Goal: Contribute content: Contribute content

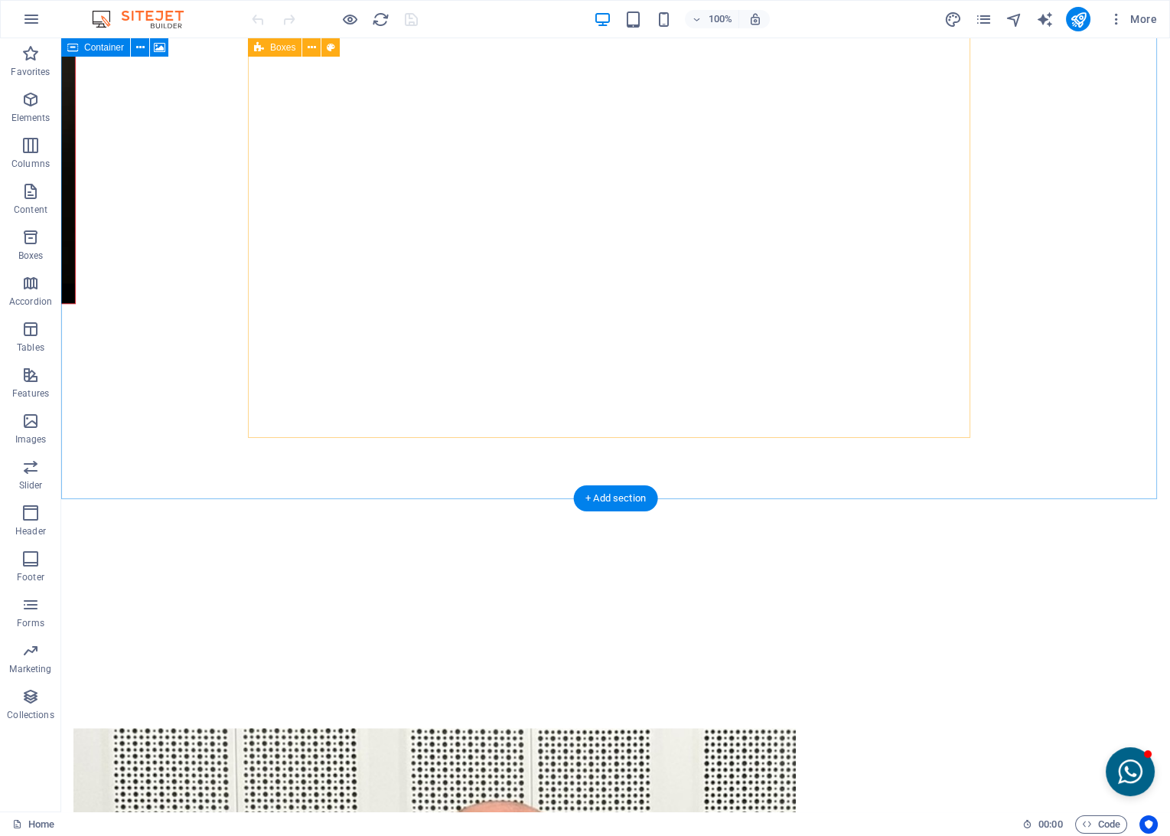
scroll to position [2551, 0]
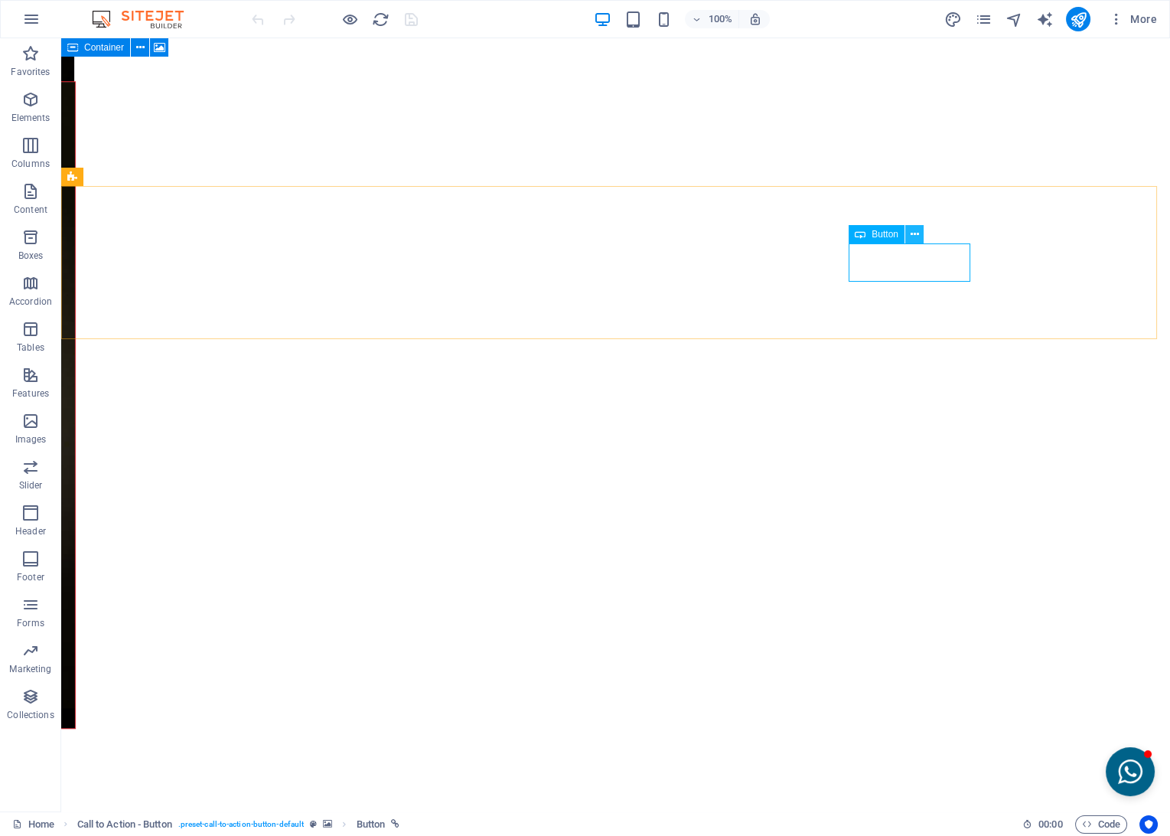
click at [912, 237] on icon at bounding box center [914, 235] width 8 height 16
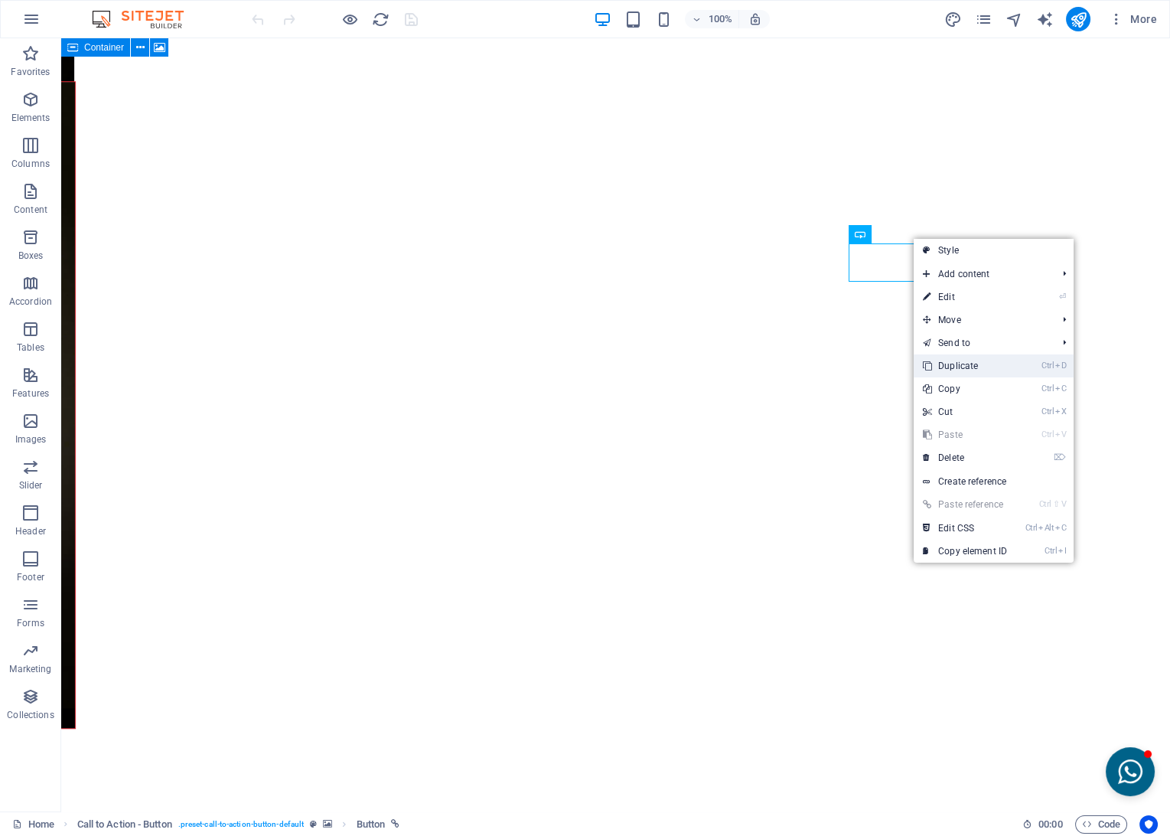
click at [955, 370] on link "Ctrl D Duplicate" at bounding box center [965, 365] width 103 height 23
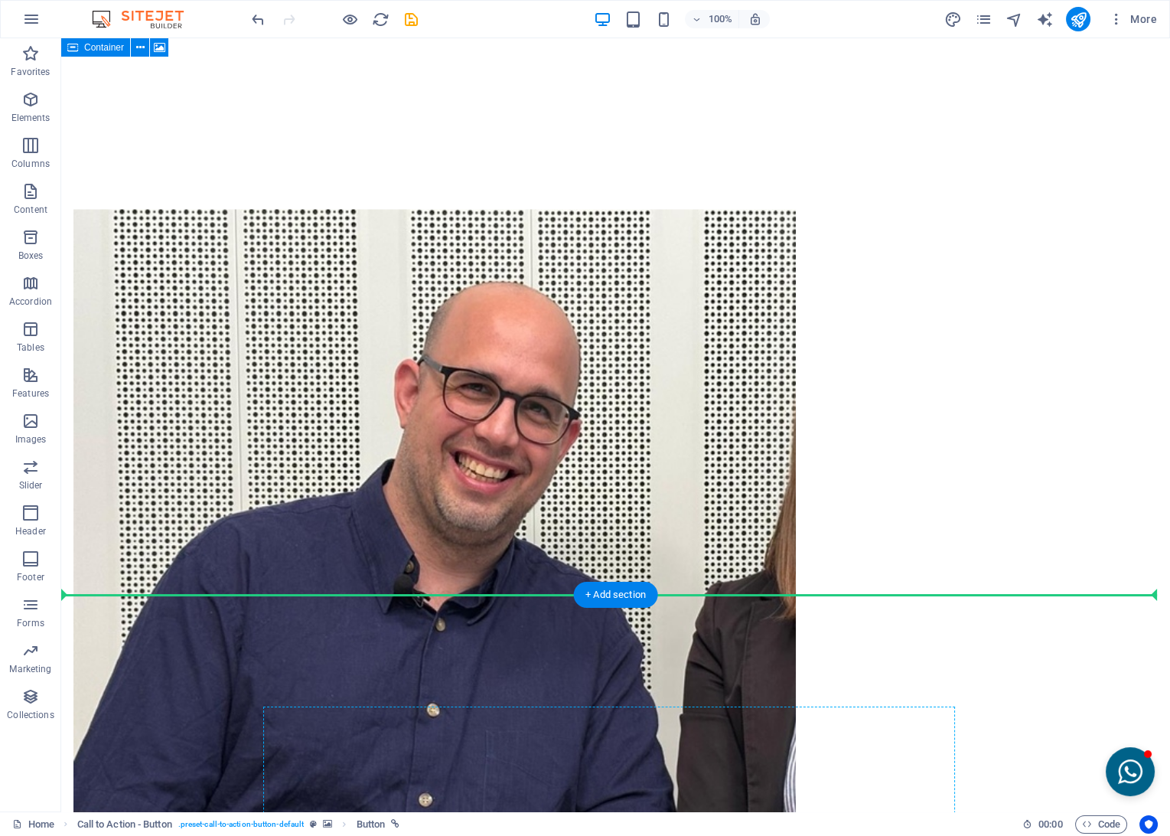
scroll to position [3497, 0]
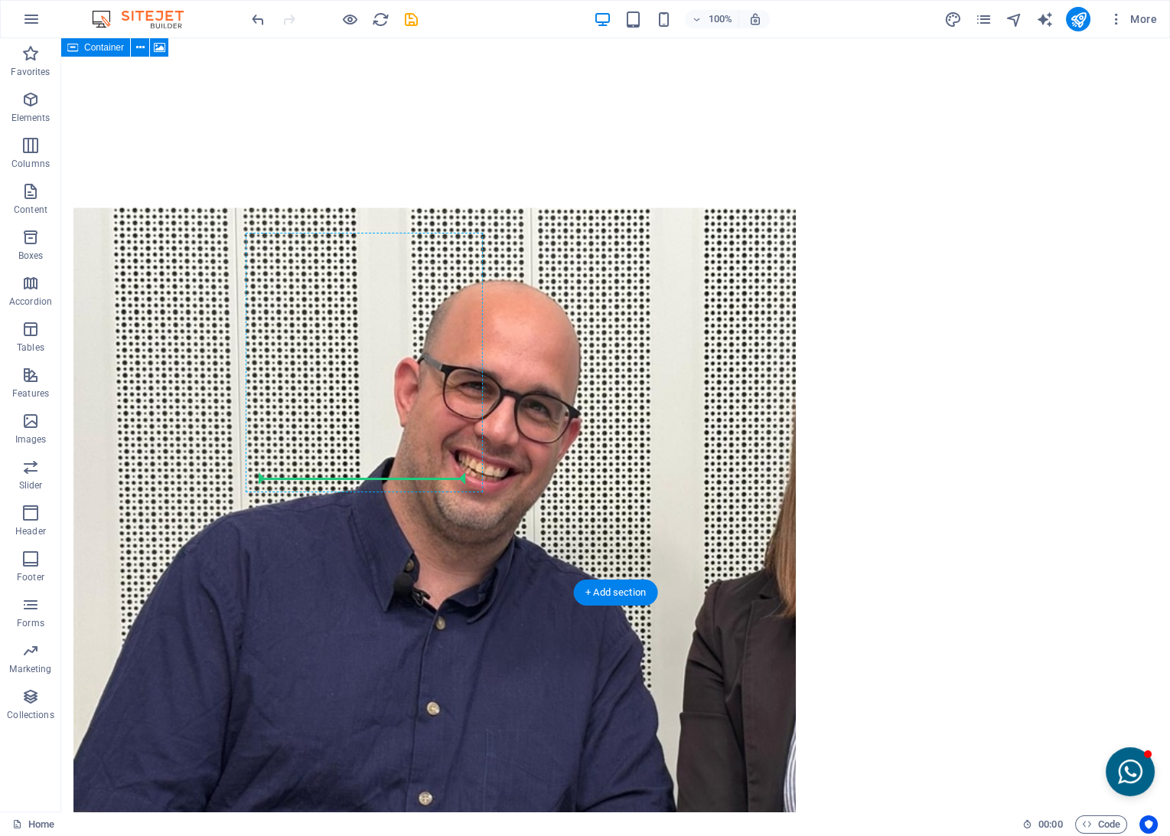
drag, startPoint x: 950, startPoint y: 289, endPoint x: 404, endPoint y: 476, distance: 576.9
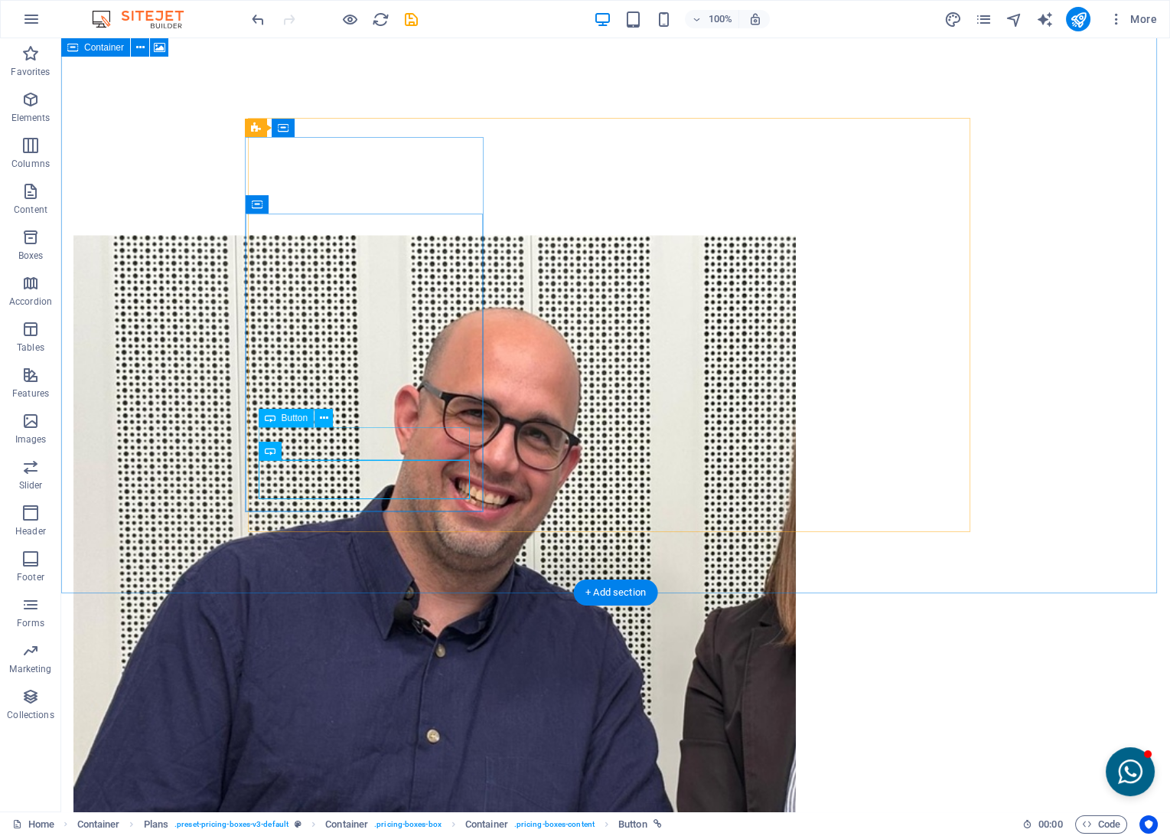
click at [322, 419] on icon at bounding box center [324, 418] width 8 height 16
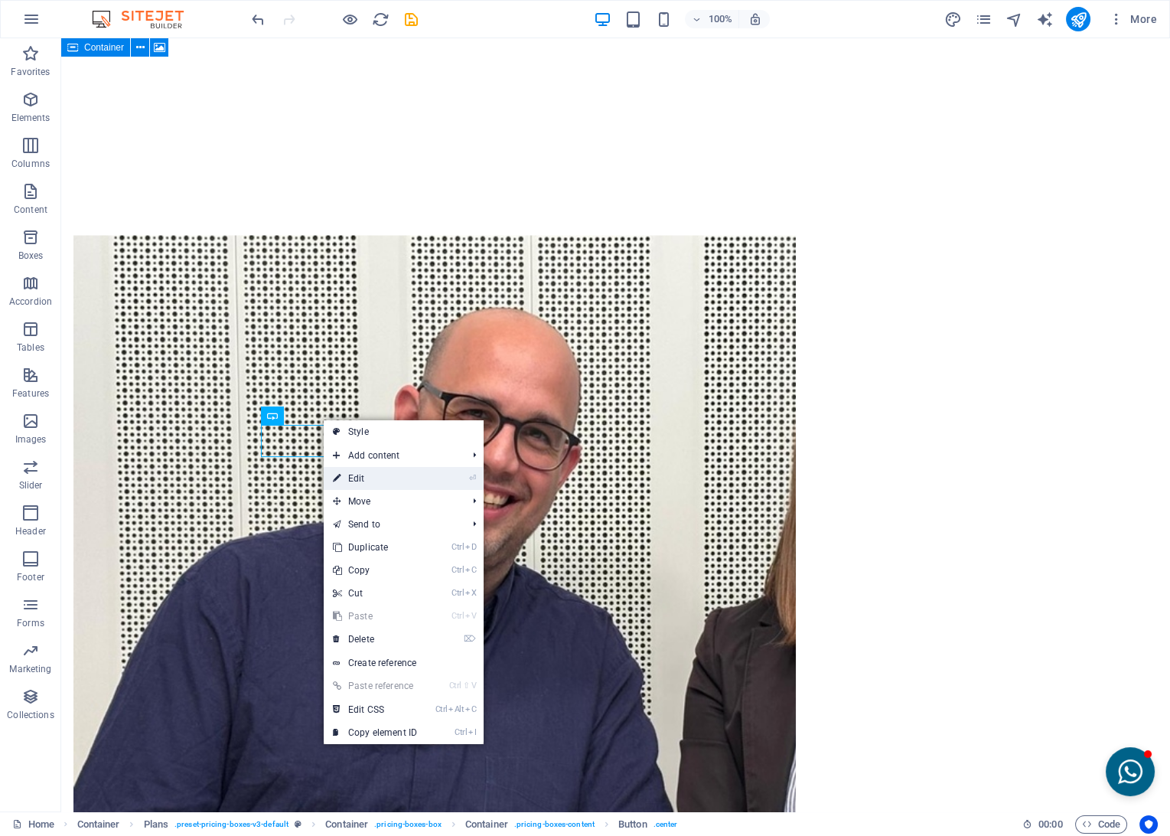
click at [354, 474] on link "⏎ Edit" at bounding box center [375, 478] width 103 height 23
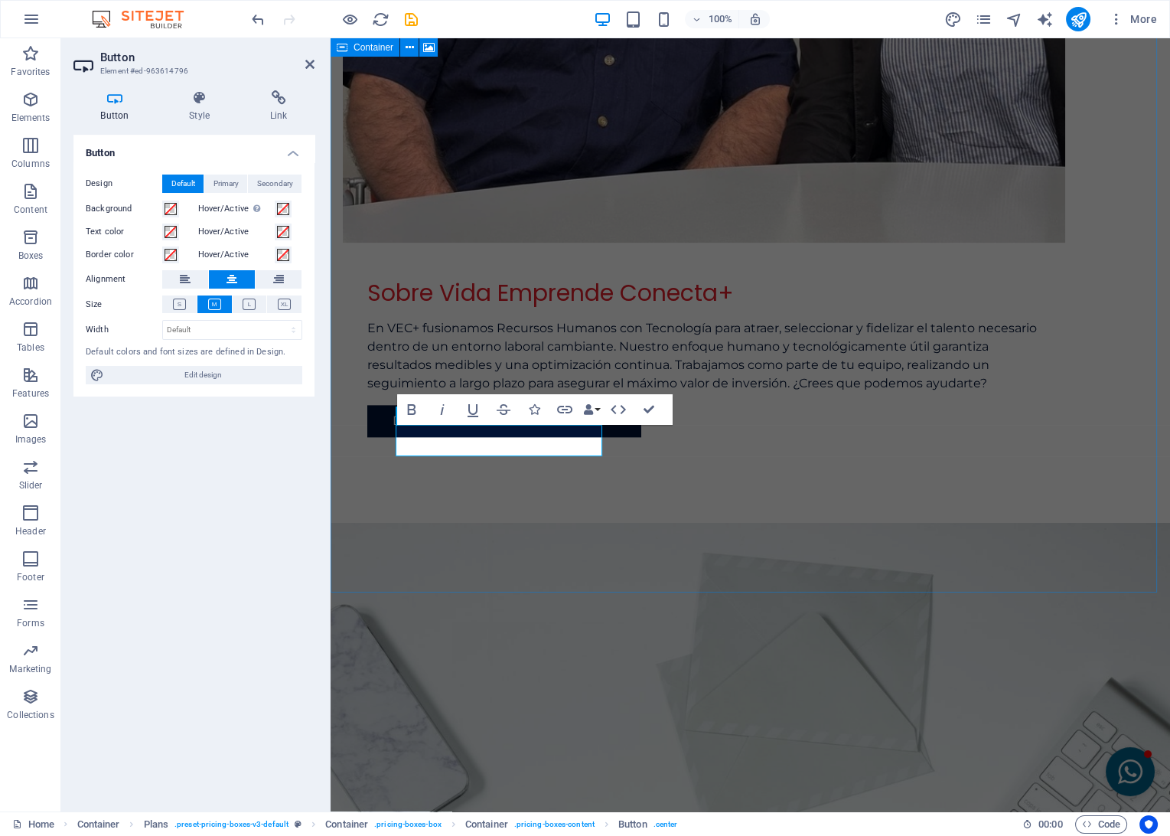
scroll to position [3313, 0]
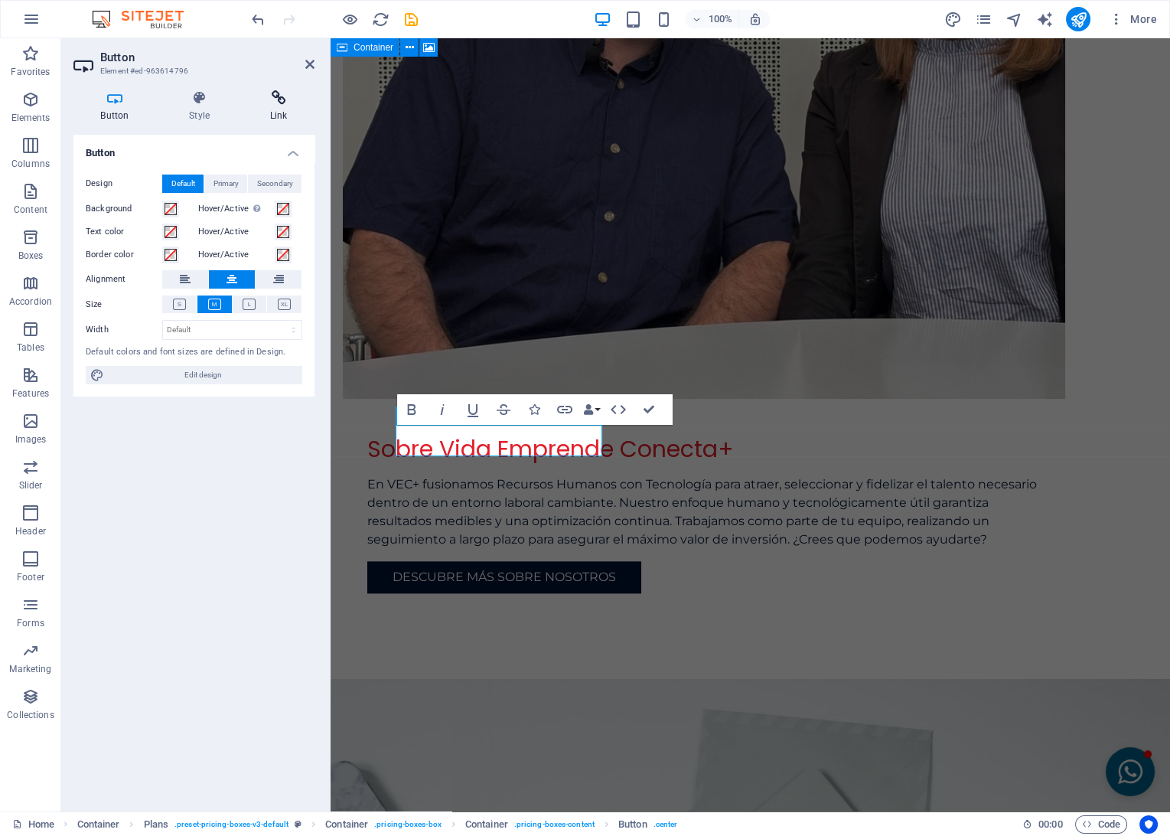
click at [282, 108] on h4 "Link" at bounding box center [279, 106] width 72 height 32
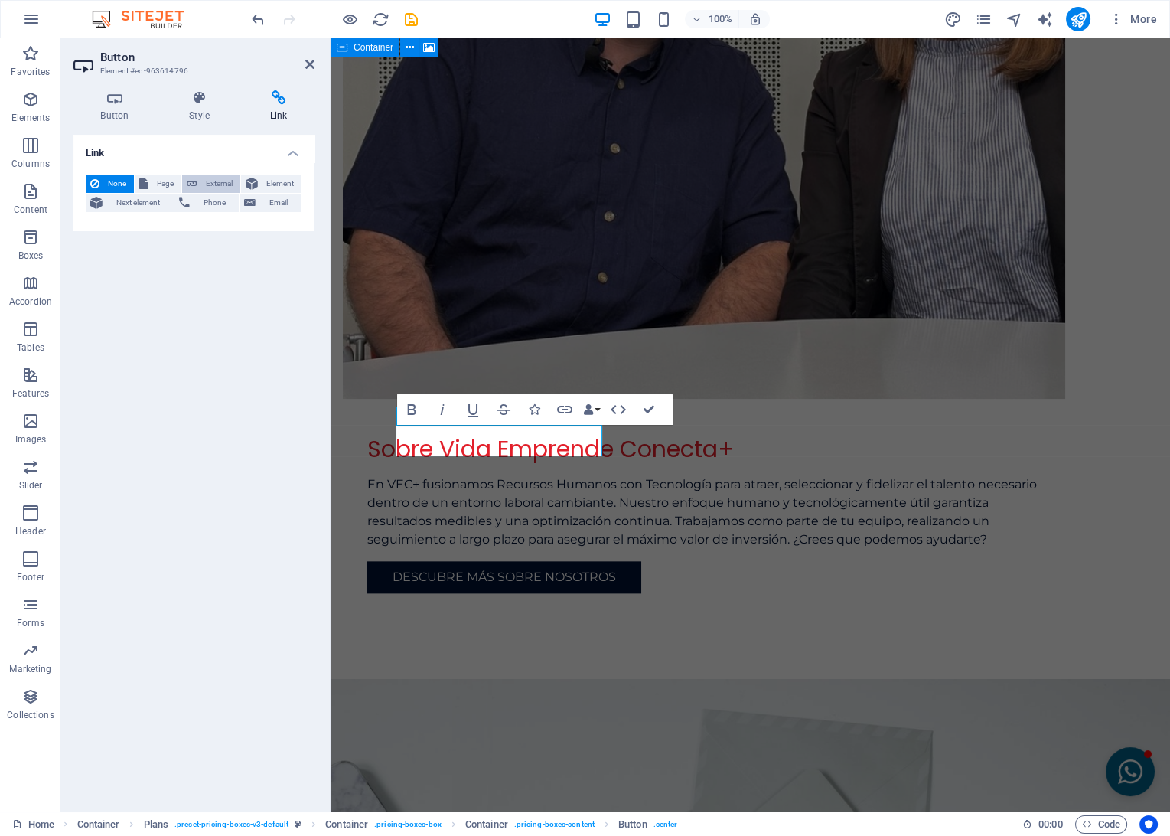
click at [191, 182] on icon at bounding box center [192, 184] width 11 height 18
select select "blank"
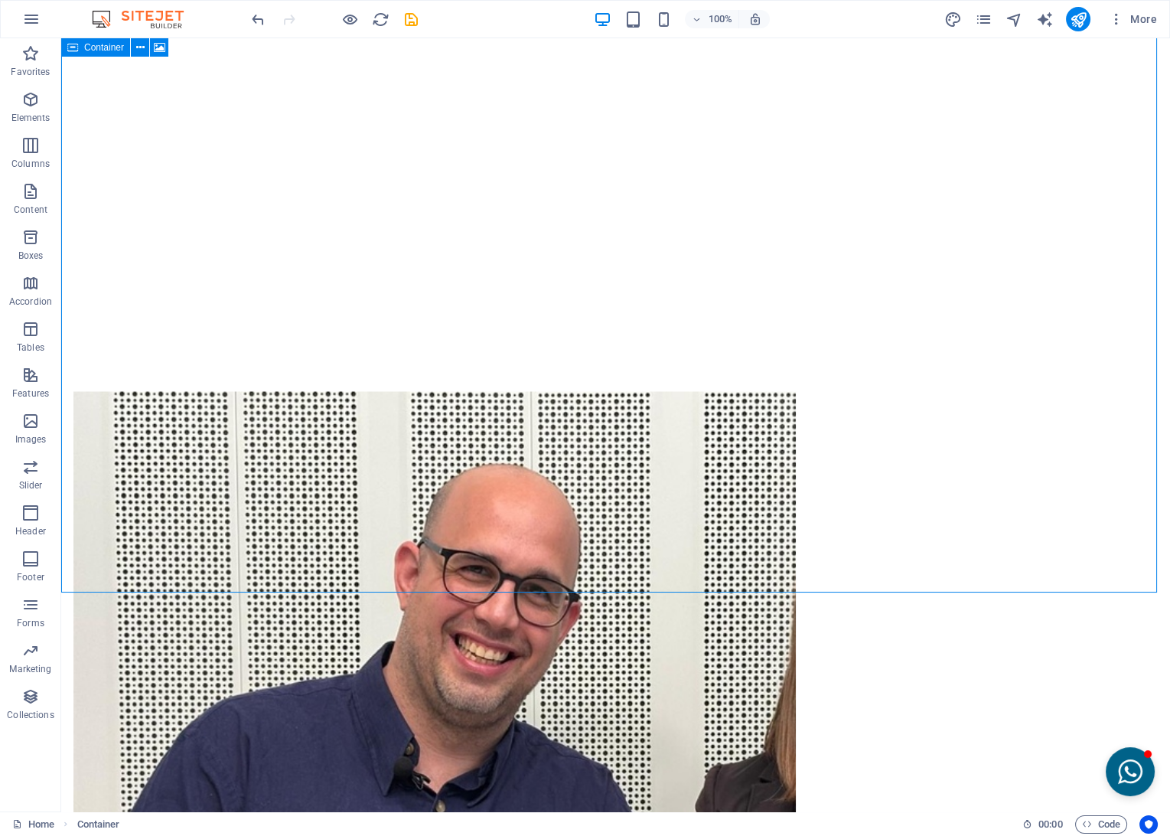
scroll to position [3469, 0]
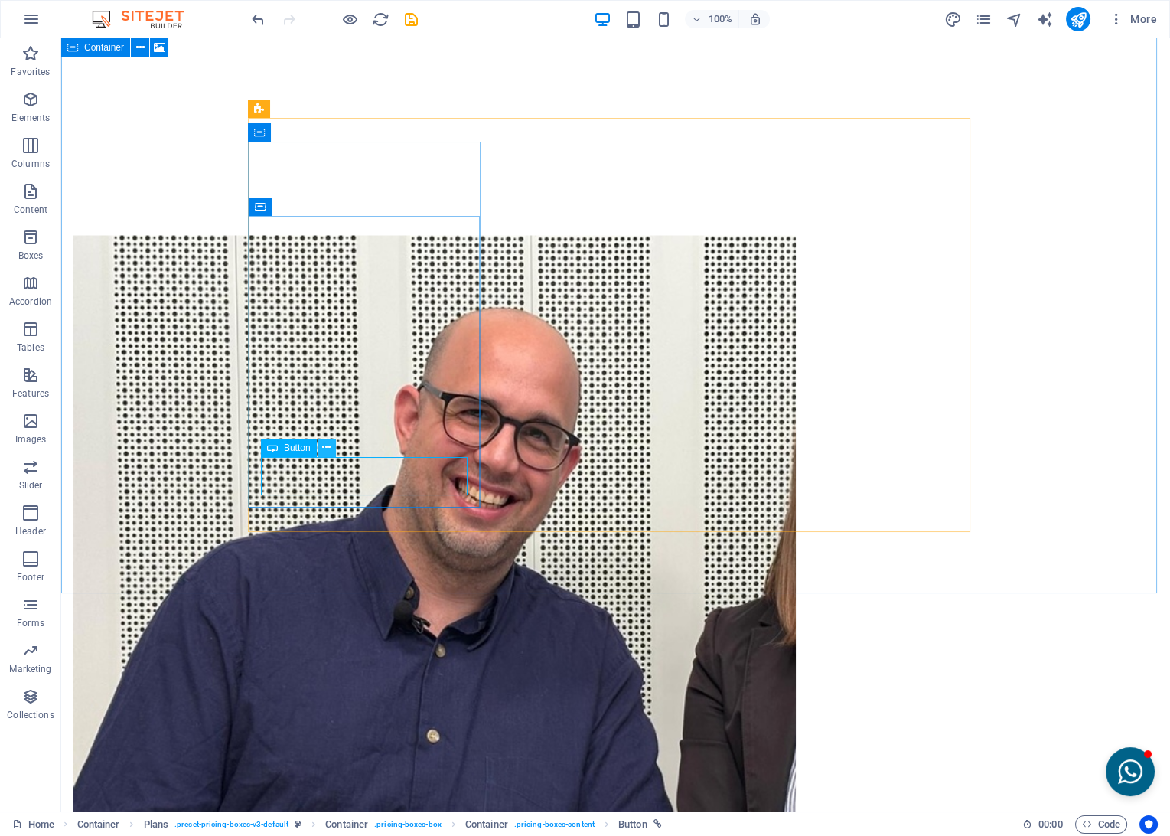
click at [330, 452] on icon at bounding box center [326, 447] width 8 height 16
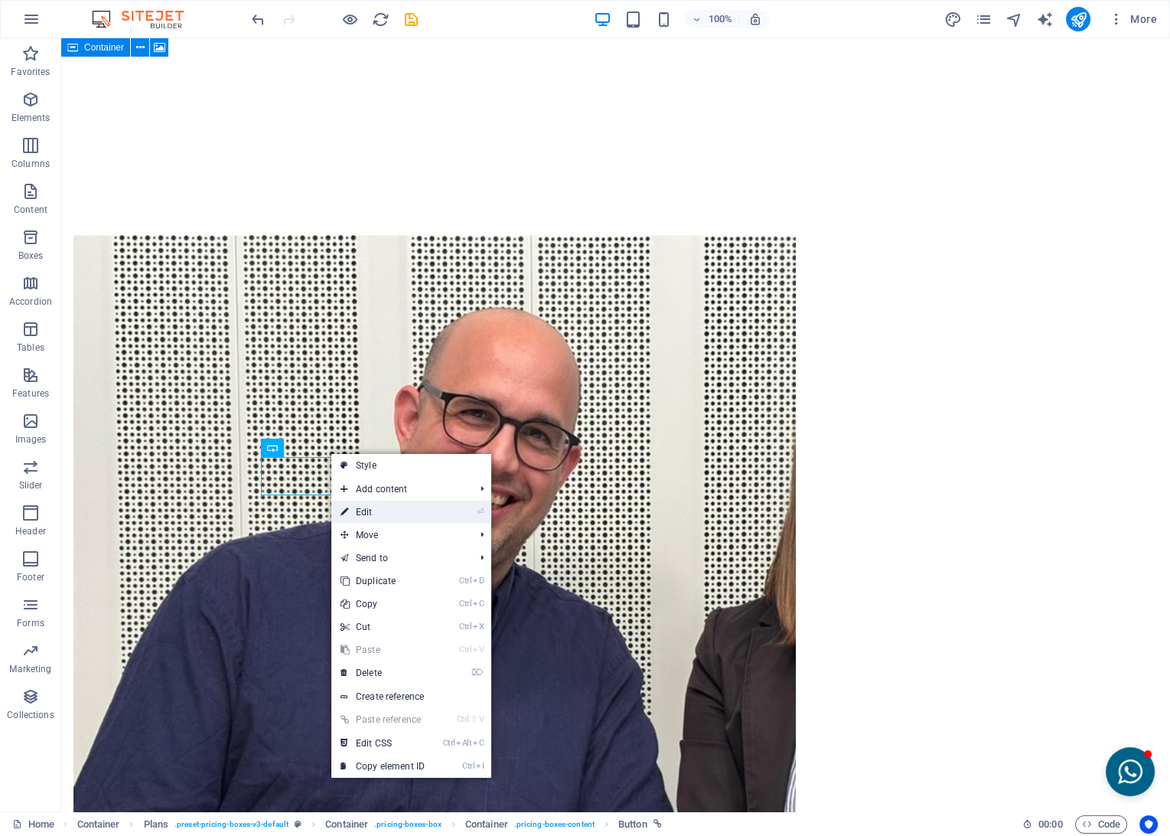
click at [354, 501] on link "⏎ Edit" at bounding box center [382, 512] width 103 height 23
select select
select select "external"
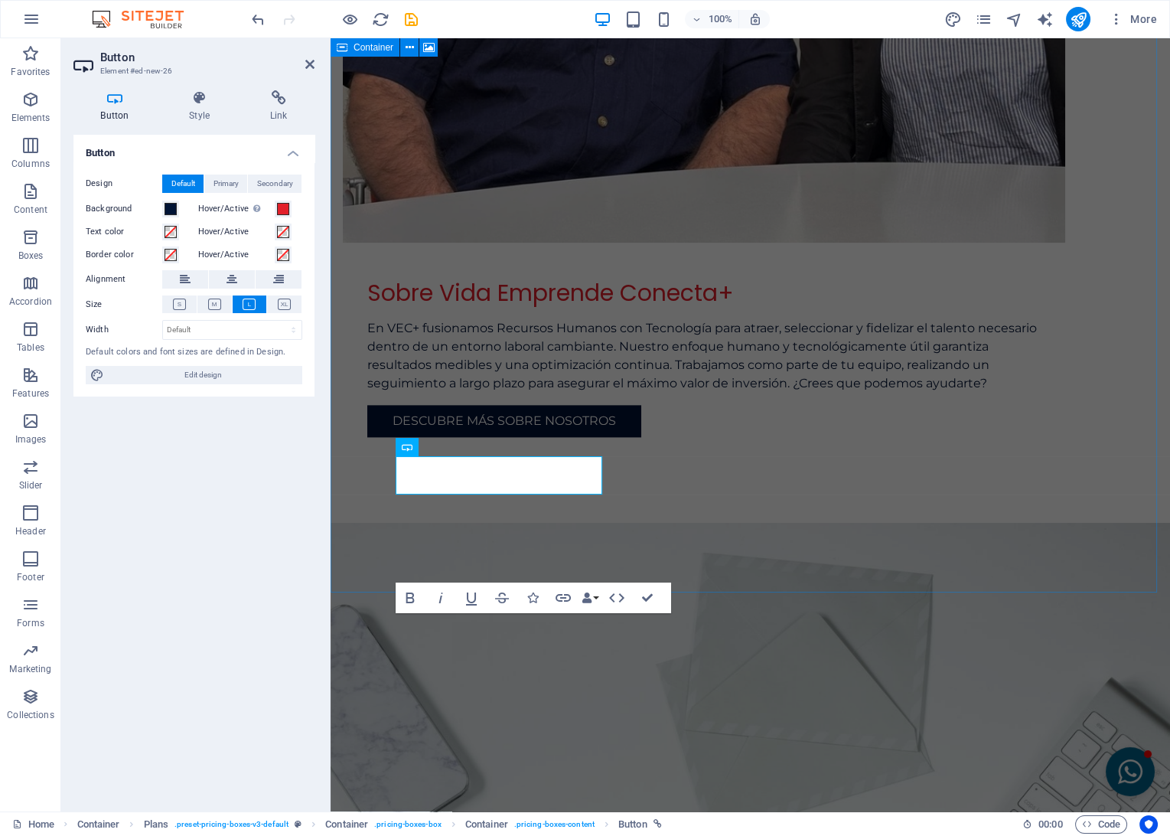
scroll to position [3313, 0]
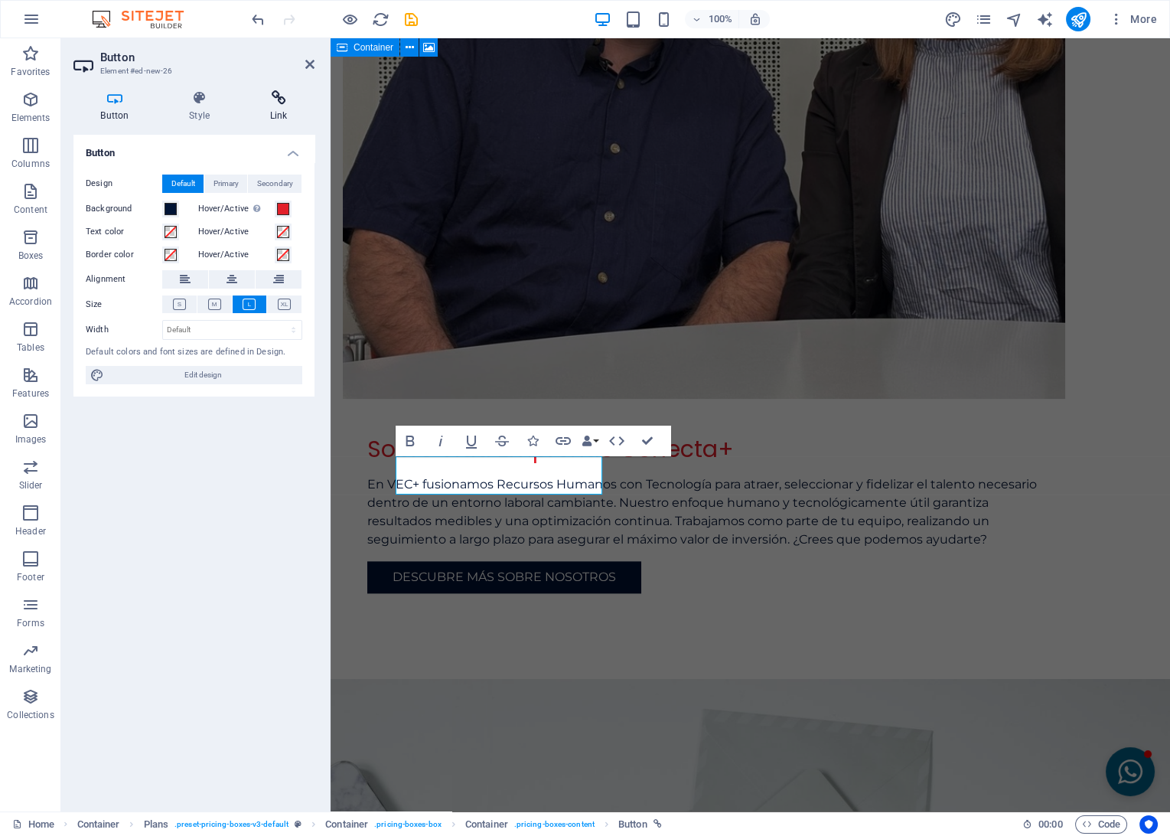
click at [270, 115] on h4 "Link" at bounding box center [279, 106] width 72 height 32
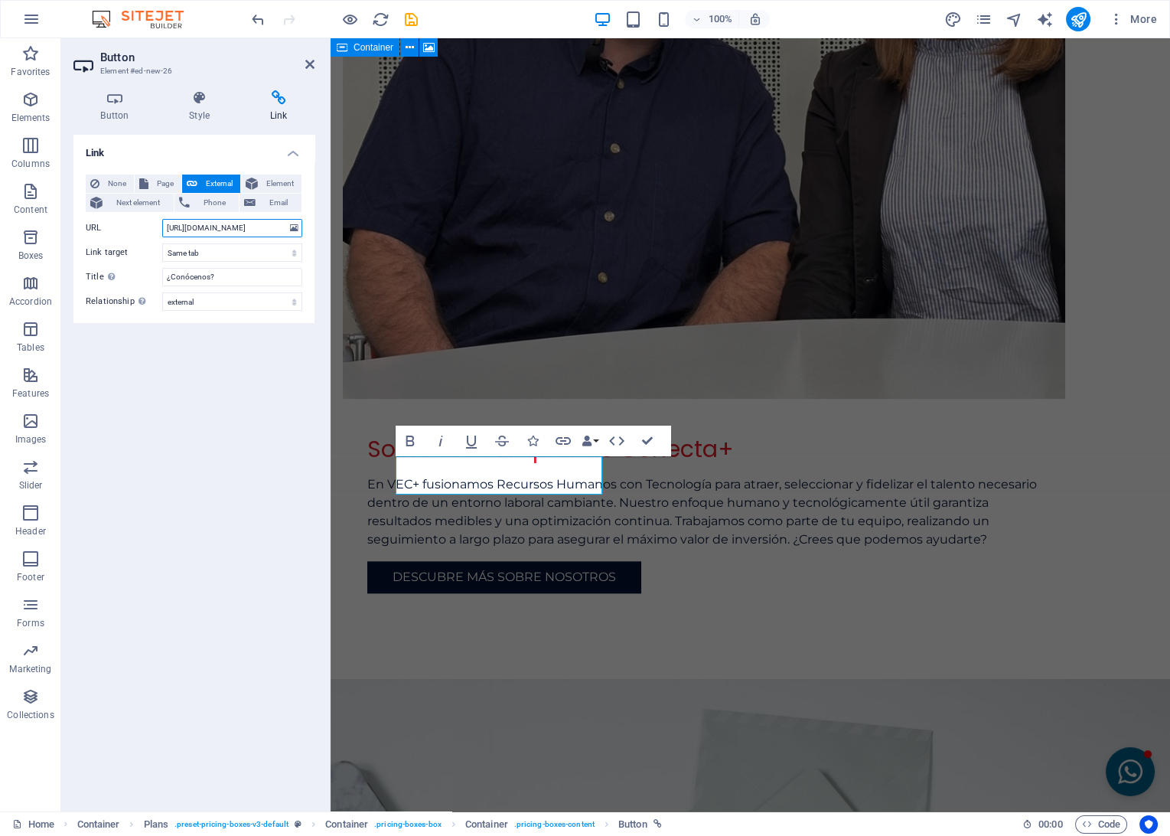
click at [237, 231] on input "[URL][DOMAIN_NAME]" at bounding box center [232, 228] width 140 height 18
click at [310, 67] on icon at bounding box center [309, 64] width 9 height 12
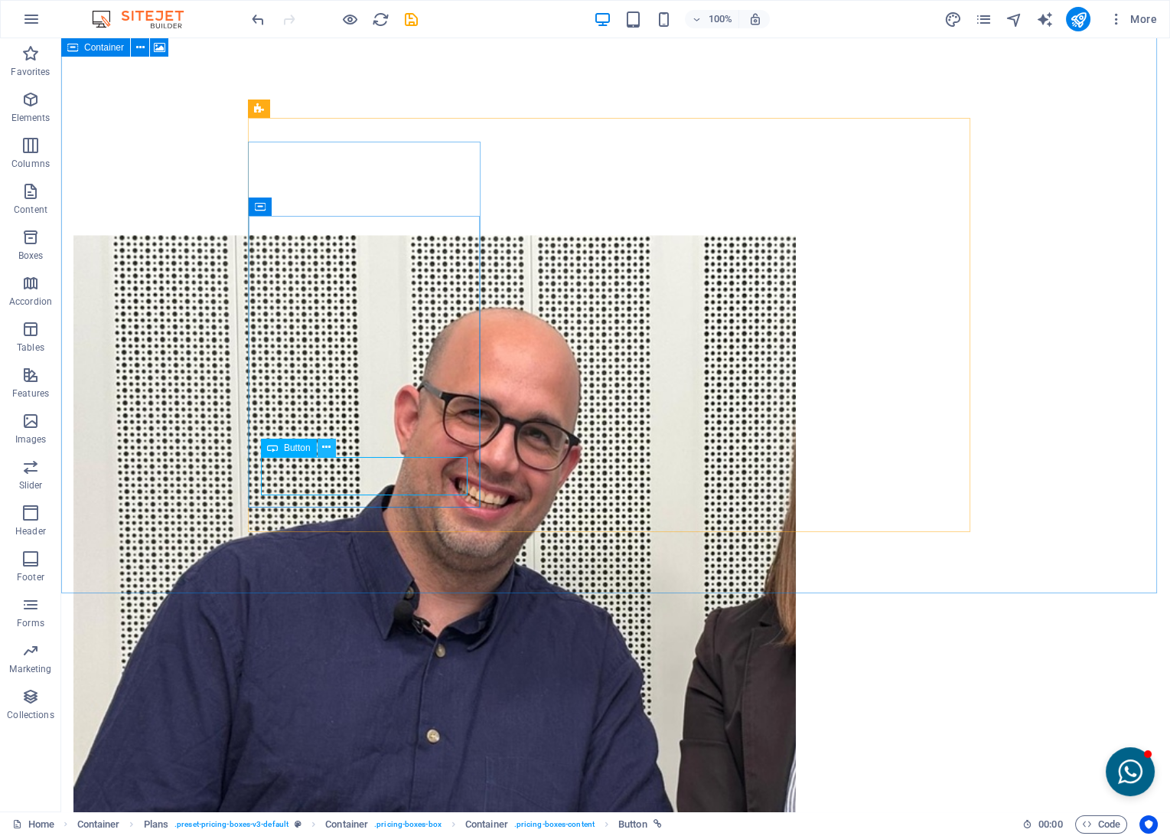
click at [320, 455] on button at bounding box center [327, 448] width 18 height 18
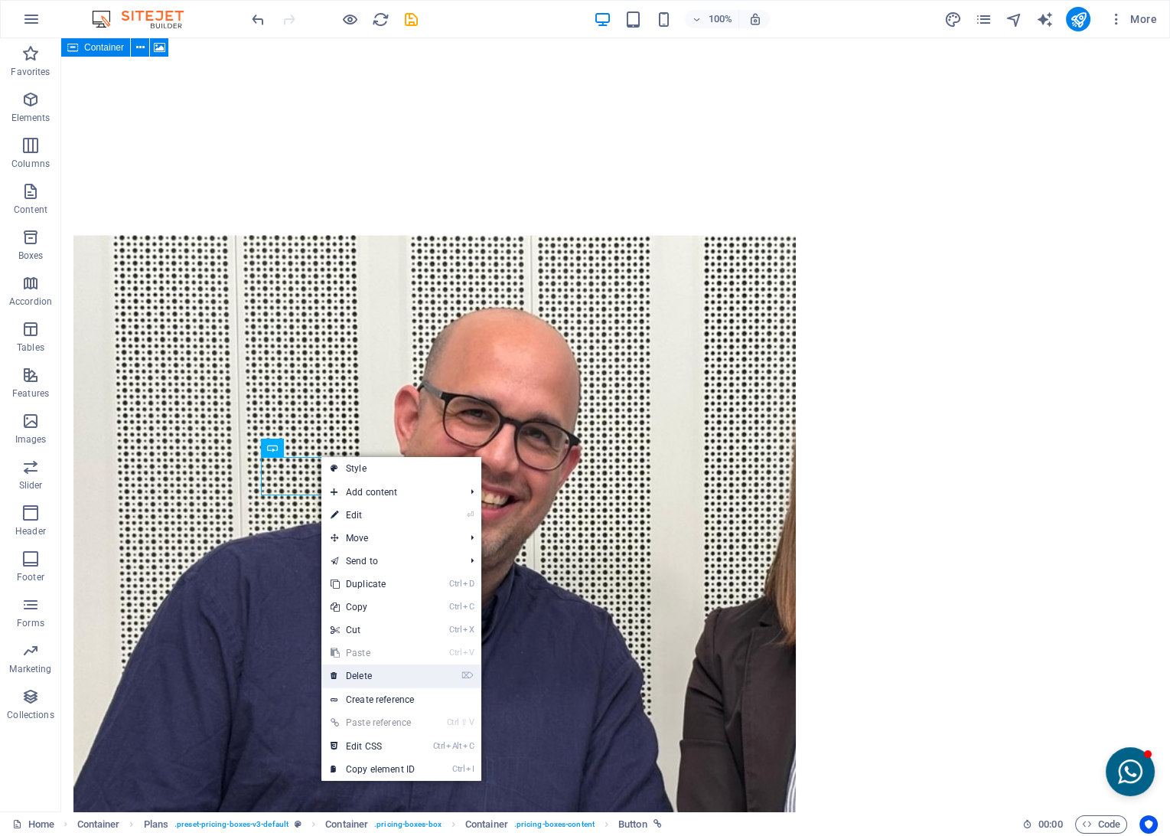
click at [353, 671] on link "⌦ Delete" at bounding box center [373, 675] width 103 height 23
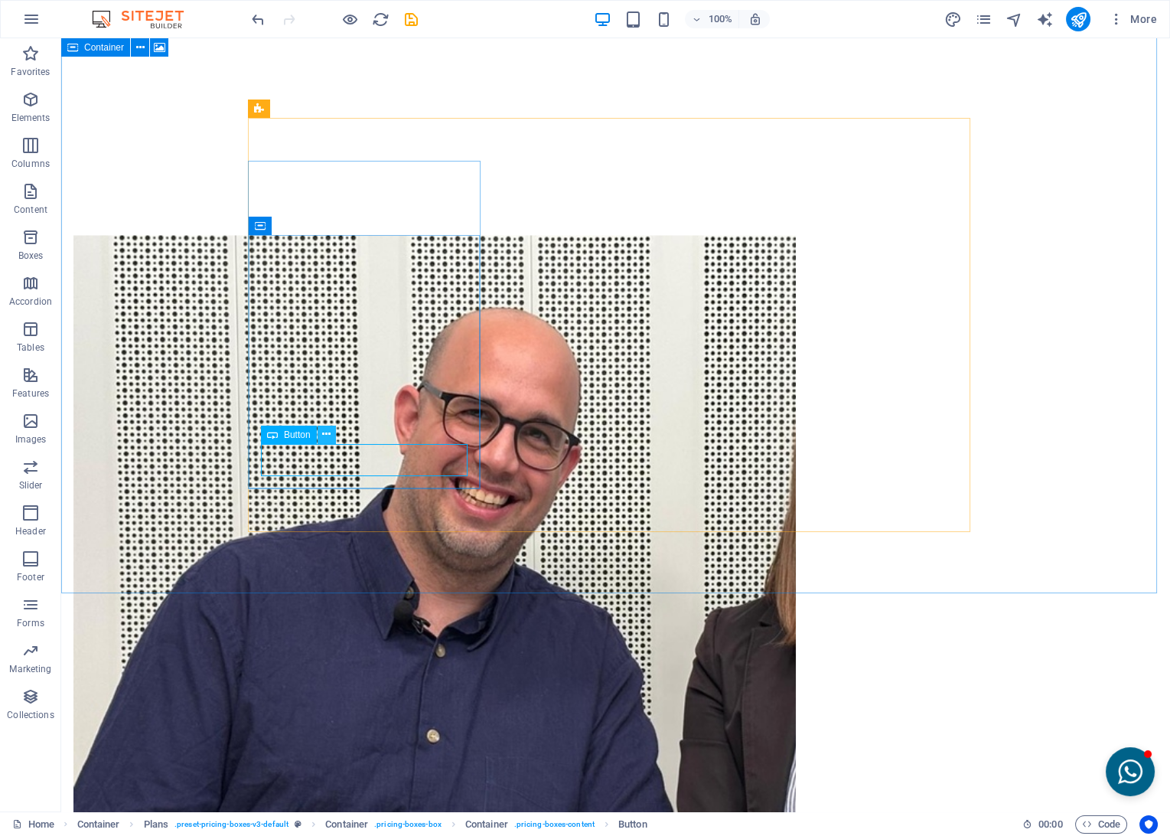
click at [328, 442] on icon at bounding box center [326, 434] width 8 height 16
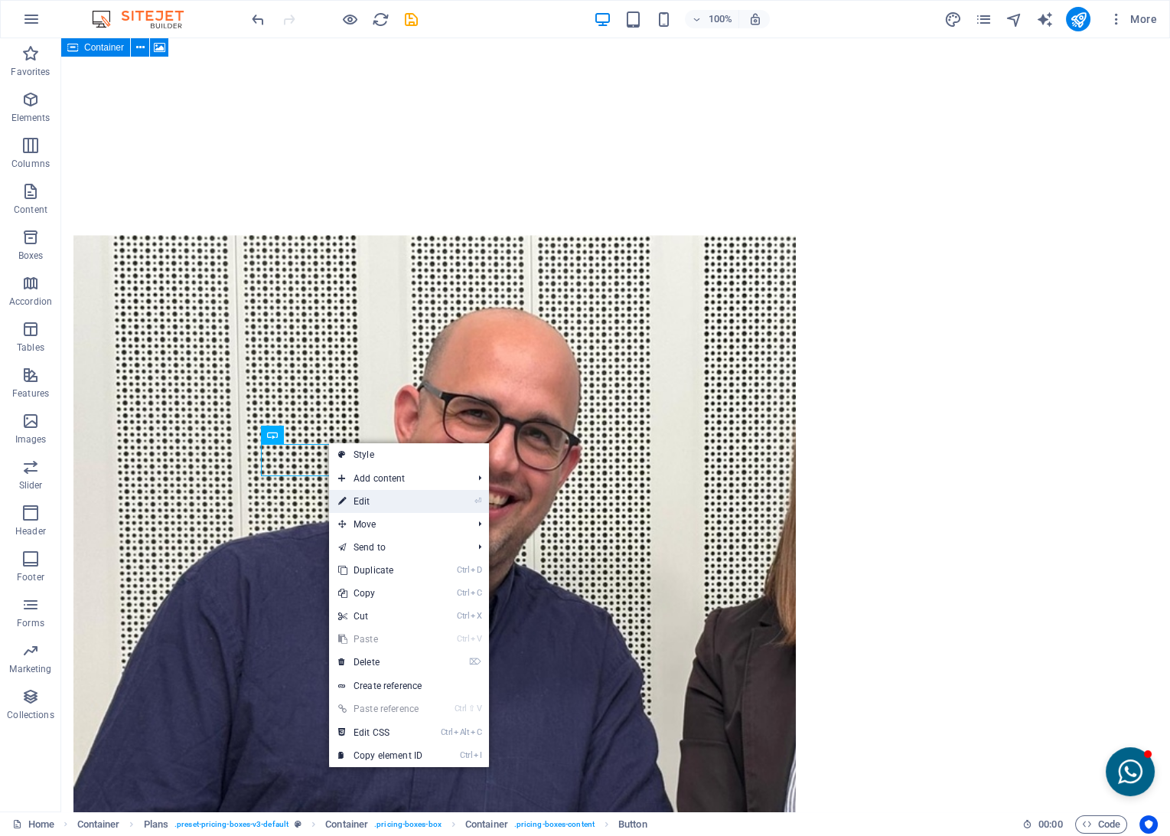
click at [361, 500] on link "⏎ Edit" at bounding box center [380, 501] width 103 height 23
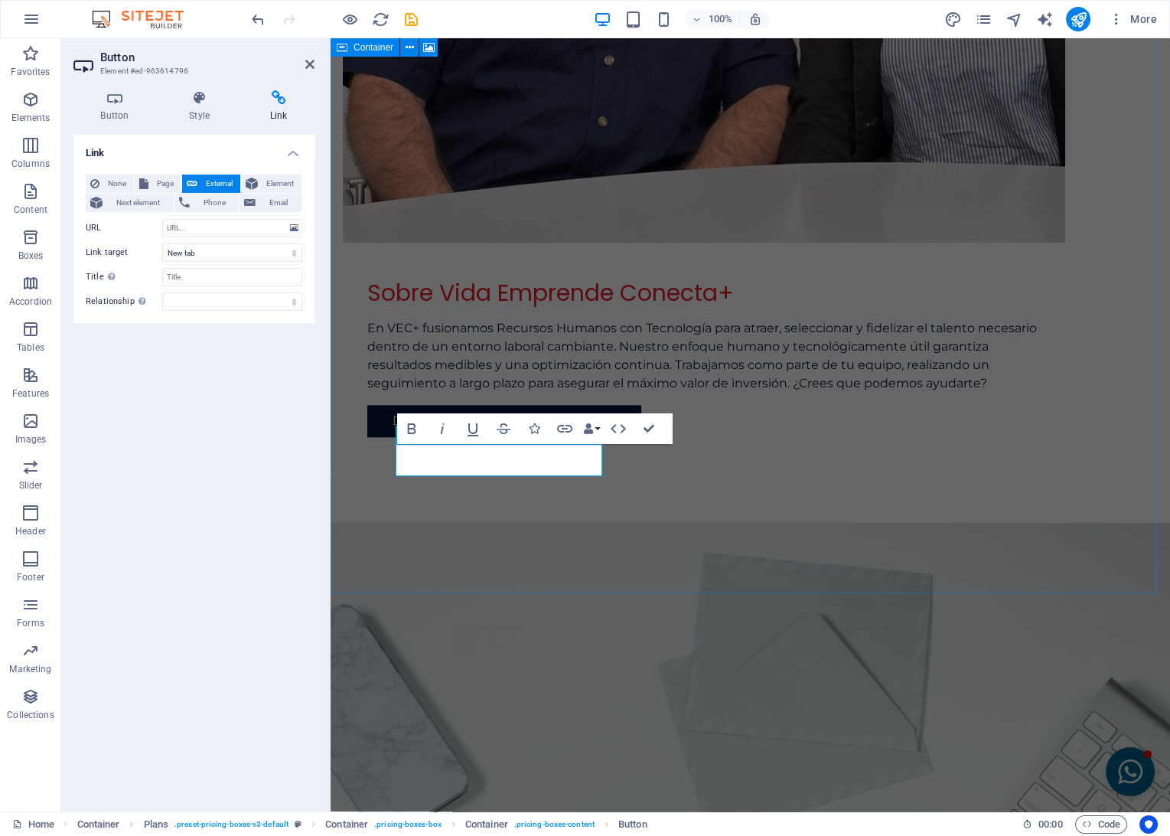
scroll to position [3313, 0]
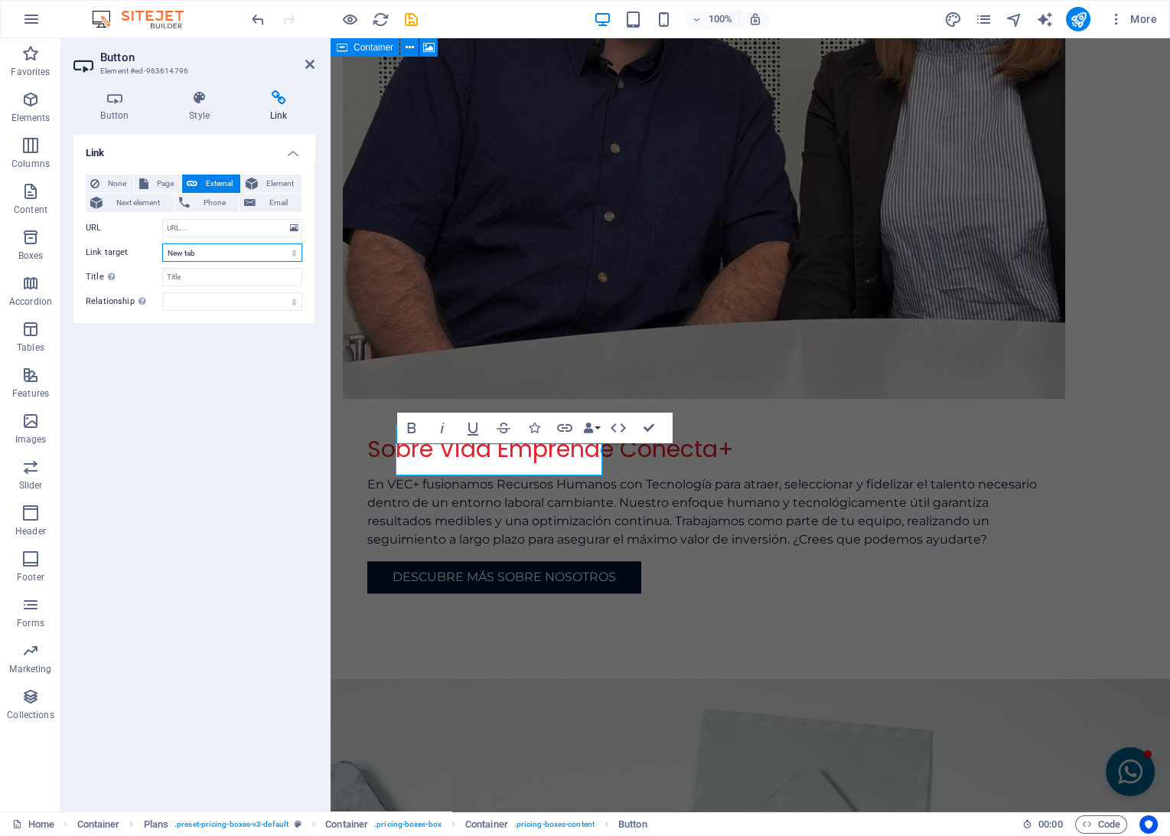
click at [189, 253] on select "New tab Same tab Overlay" at bounding box center [232, 252] width 140 height 18
select select
click at [162, 243] on select "New tab Same tab Overlay" at bounding box center [232, 252] width 140 height 18
click at [184, 276] on input "Title Additional link description, should not be the same as the link text. The…" at bounding box center [232, 277] width 140 height 18
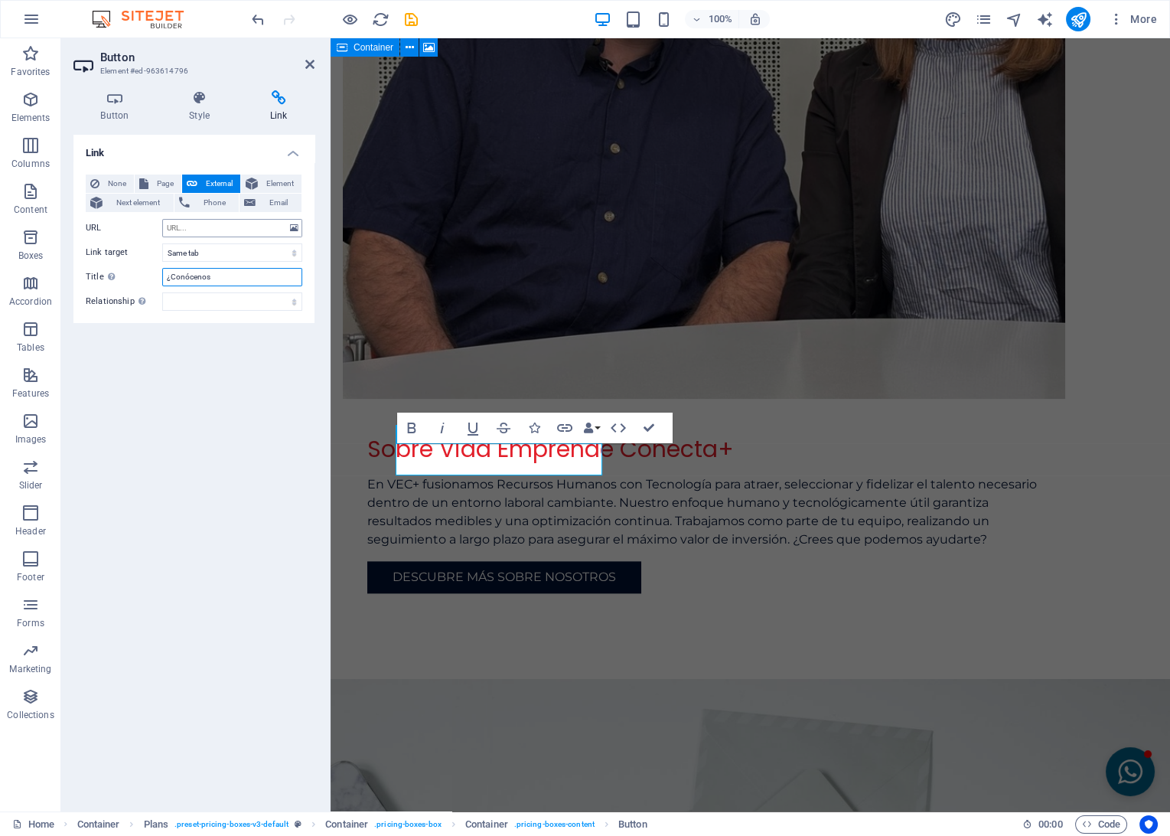
type input "¿Conócenos"
click at [191, 228] on input "URL" at bounding box center [232, 228] width 140 height 18
paste input "[URL][DOMAIN_NAME]"
type input "[URL][DOMAIN_NAME]"
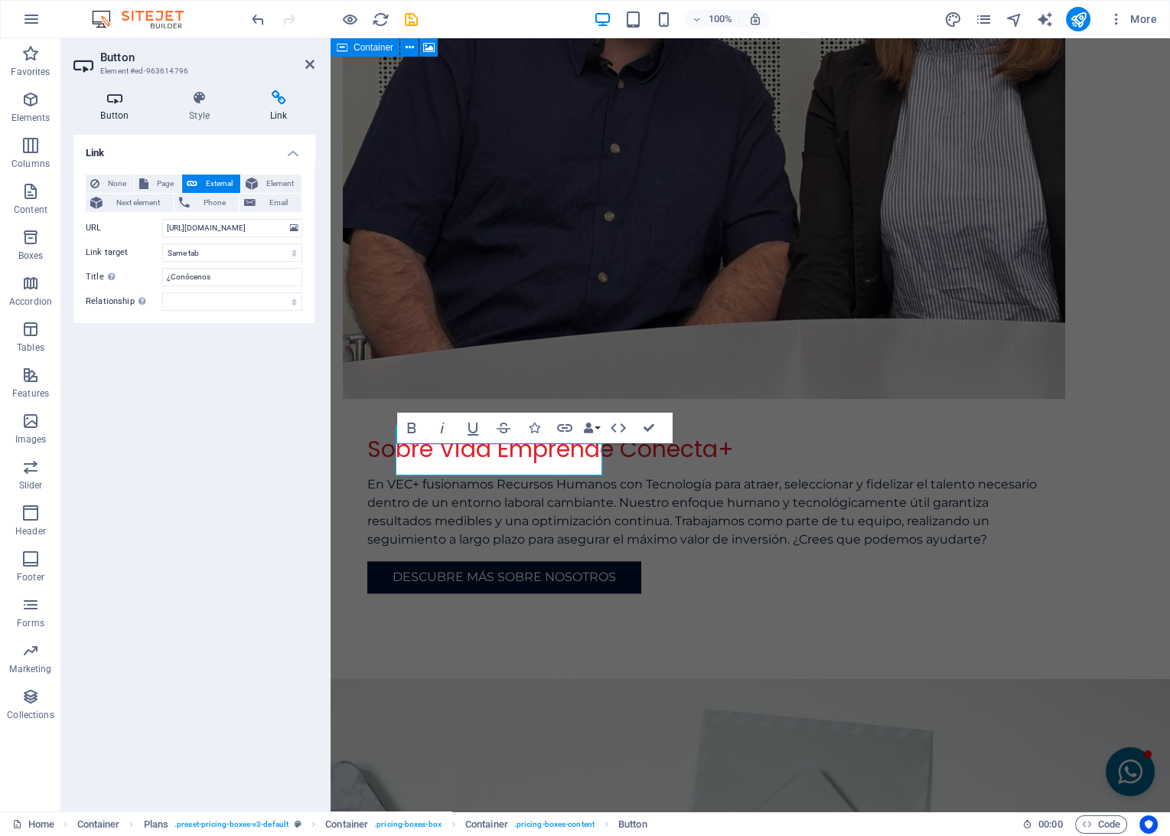
click at [126, 114] on h4 "Button" at bounding box center [117, 106] width 89 height 32
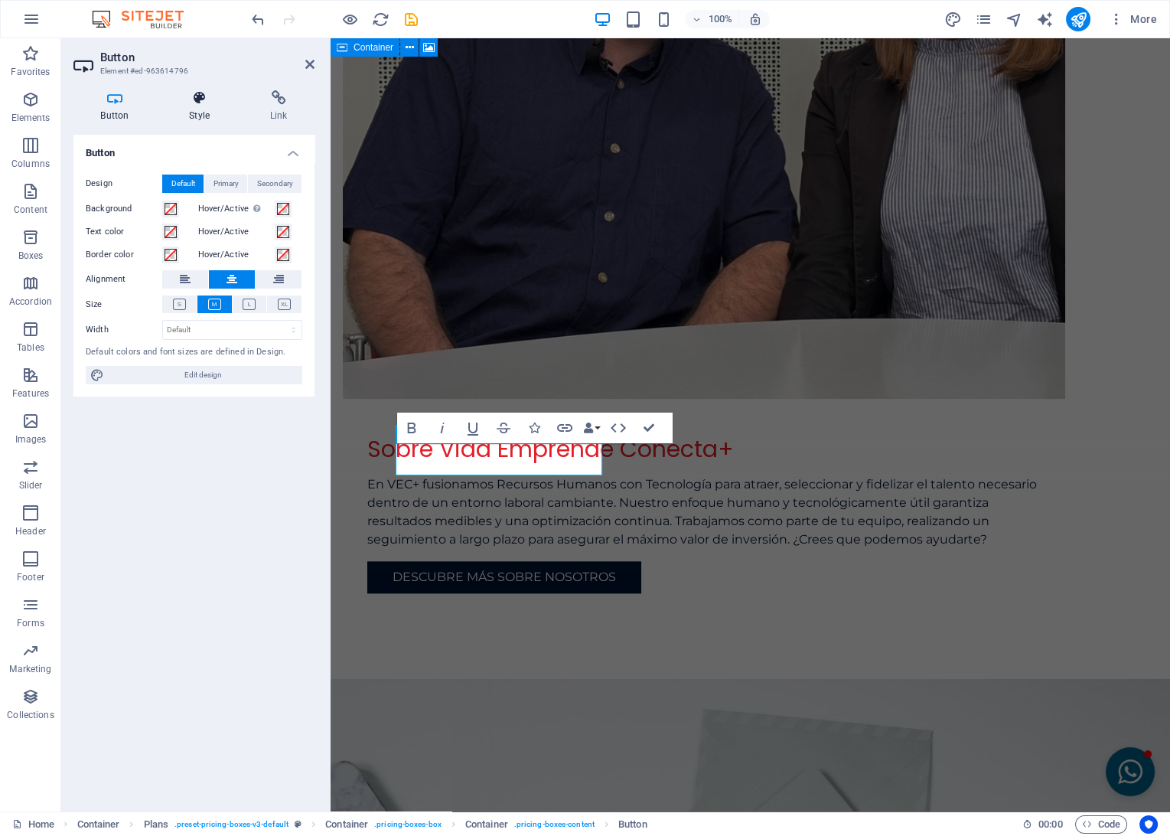
click at [209, 108] on h4 "Style" at bounding box center [202, 106] width 81 height 32
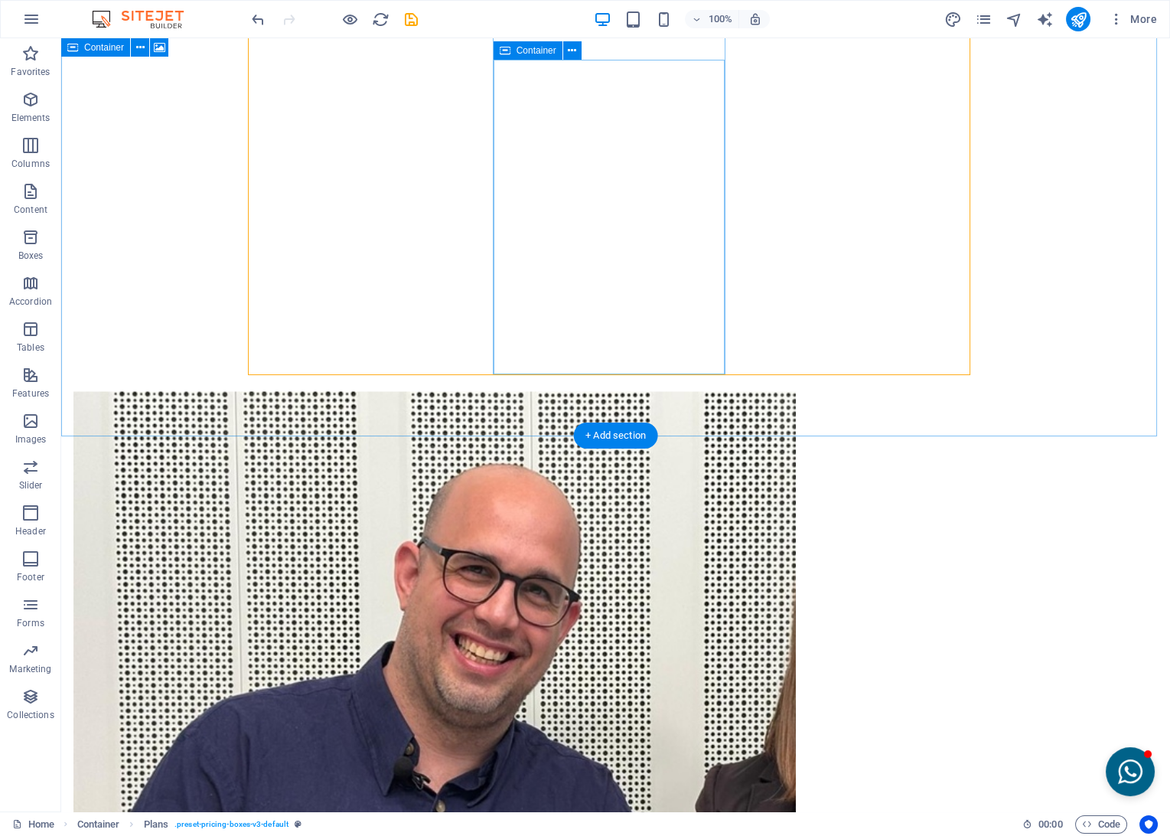
scroll to position [3469, 0]
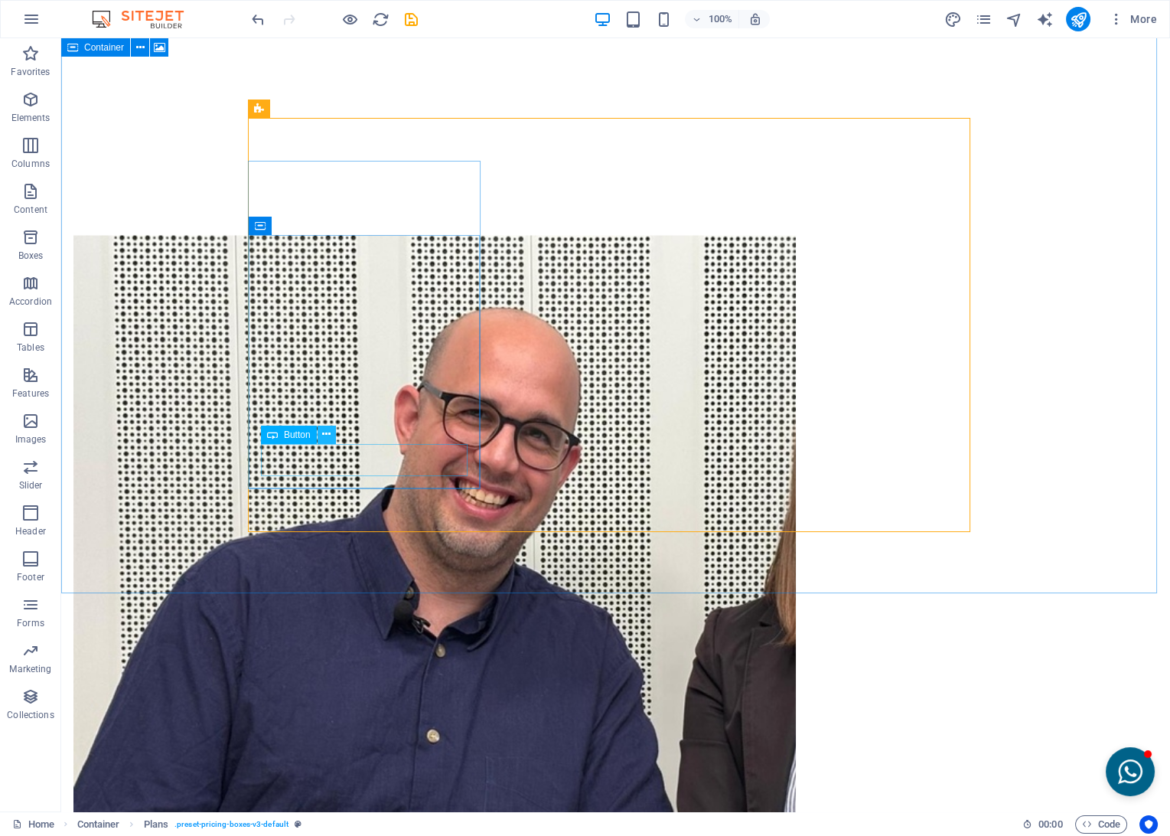
click at [325, 435] on icon at bounding box center [326, 434] width 8 height 16
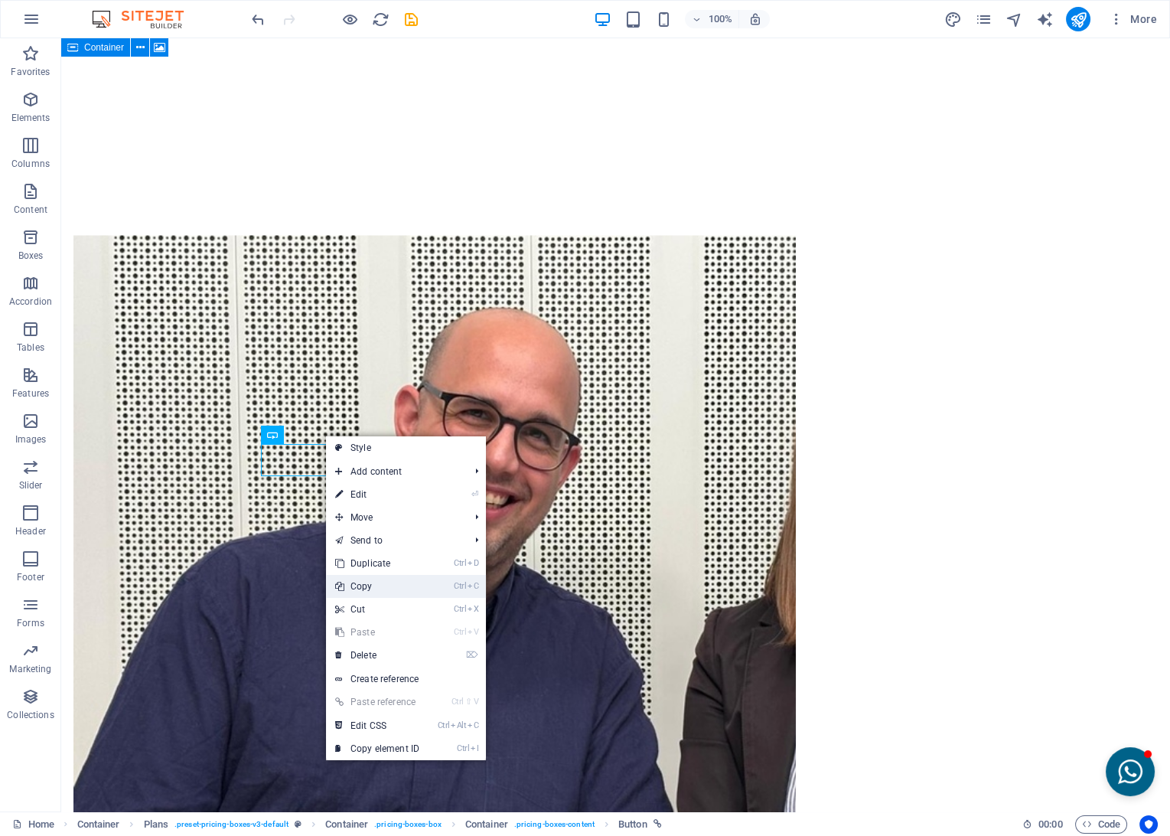
drag, startPoint x: 361, startPoint y: 584, endPoint x: 298, endPoint y: 546, distance: 73.5
click at [361, 584] on link "Ctrl C Copy" at bounding box center [377, 586] width 103 height 23
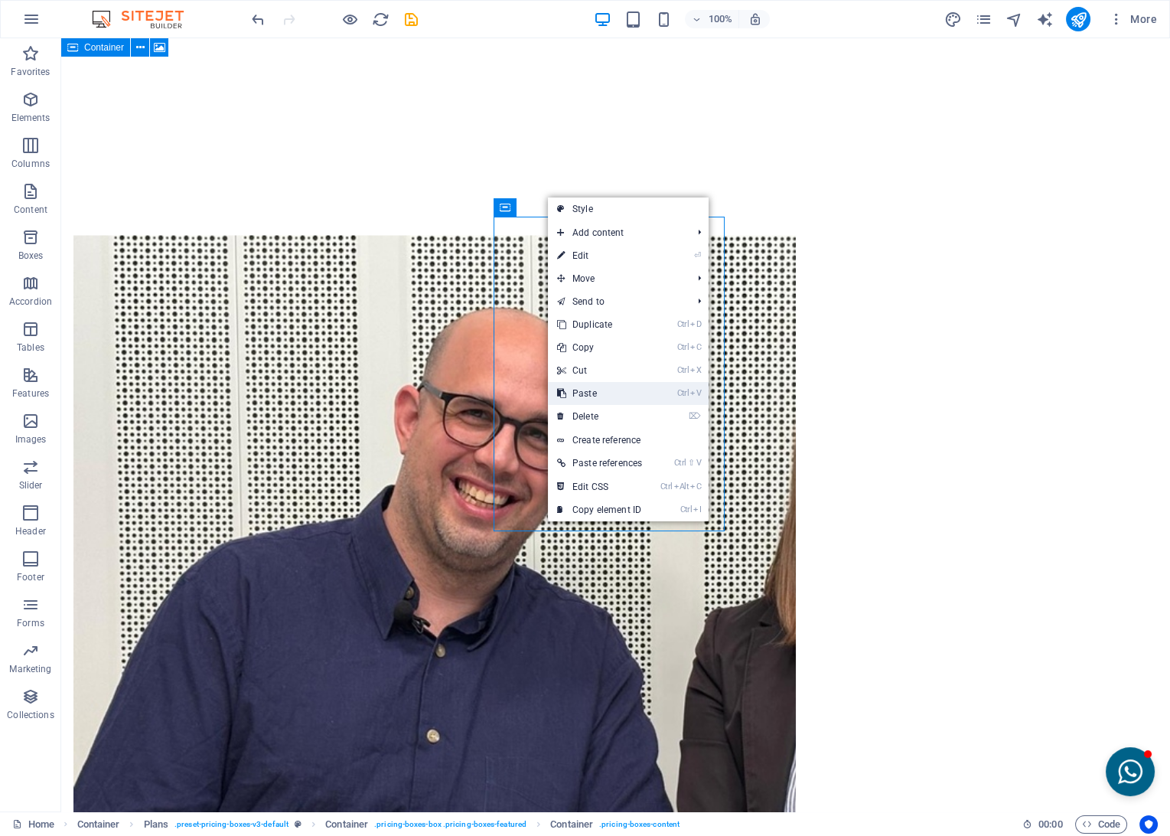
click at [584, 393] on link "Ctrl V Paste" at bounding box center [599, 393] width 103 height 23
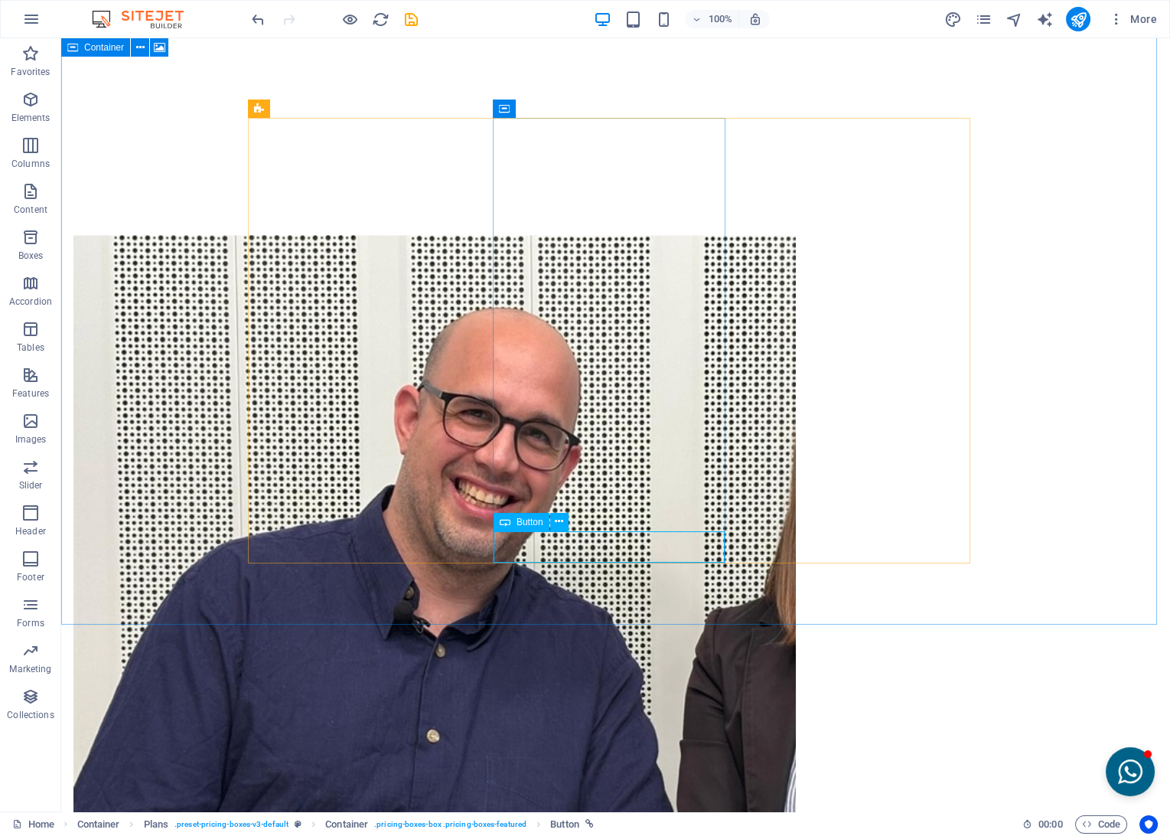
click at [533, 529] on div "Button" at bounding box center [522, 522] width 56 height 18
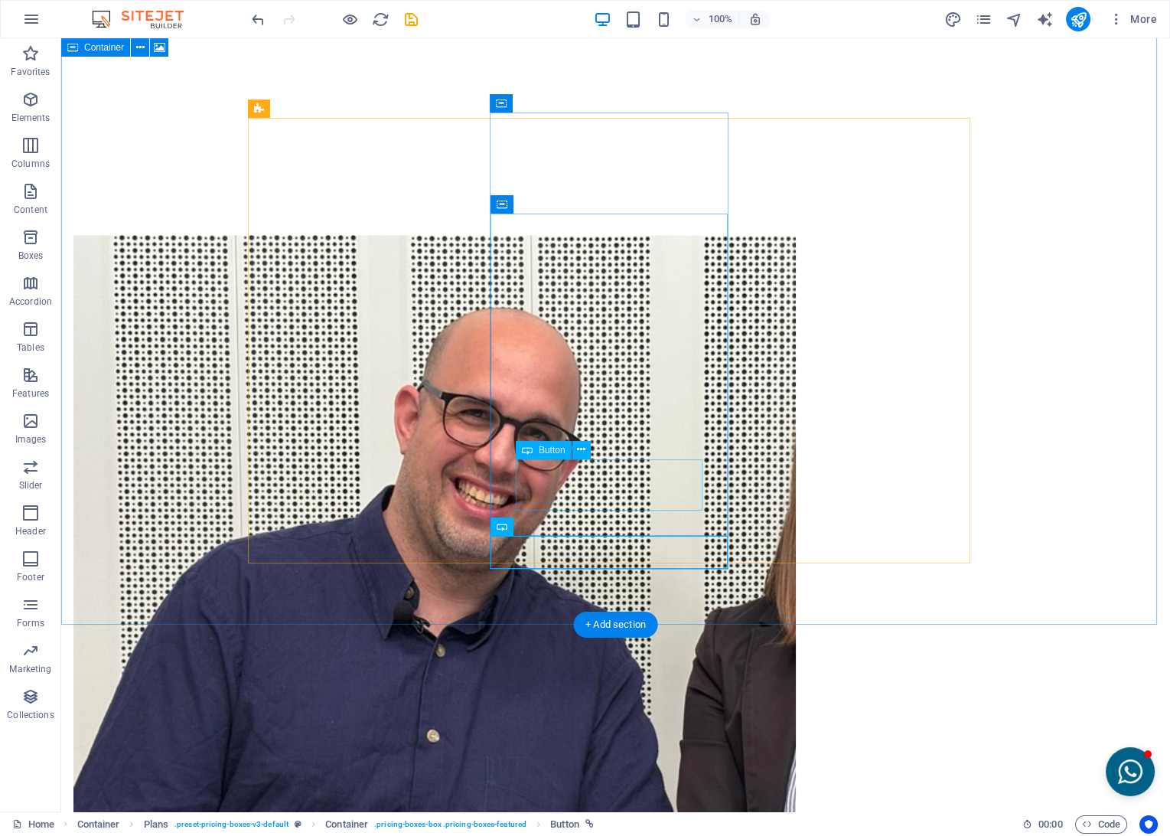
click at [583, 447] on icon at bounding box center [581, 450] width 8 height 16
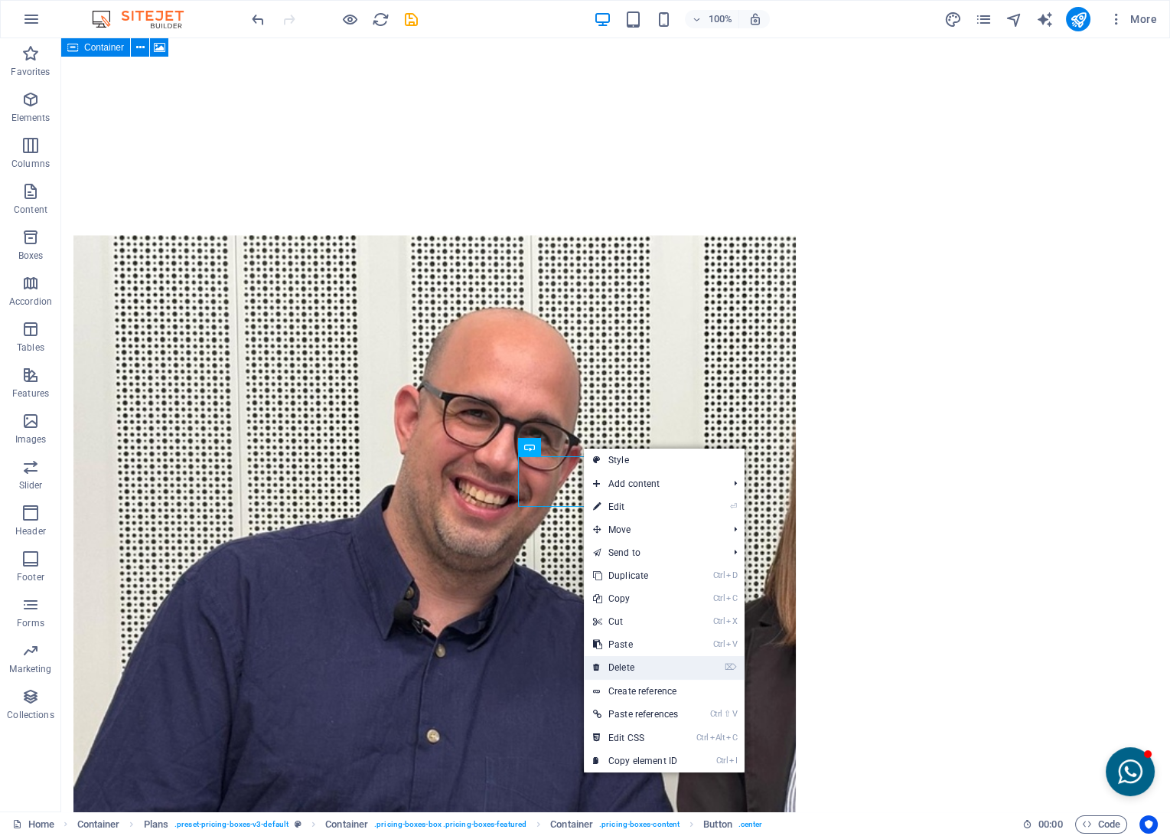
click at [619, 664] on link "⌦ Delete" at bounding box center [635, 667] width 103 height 23
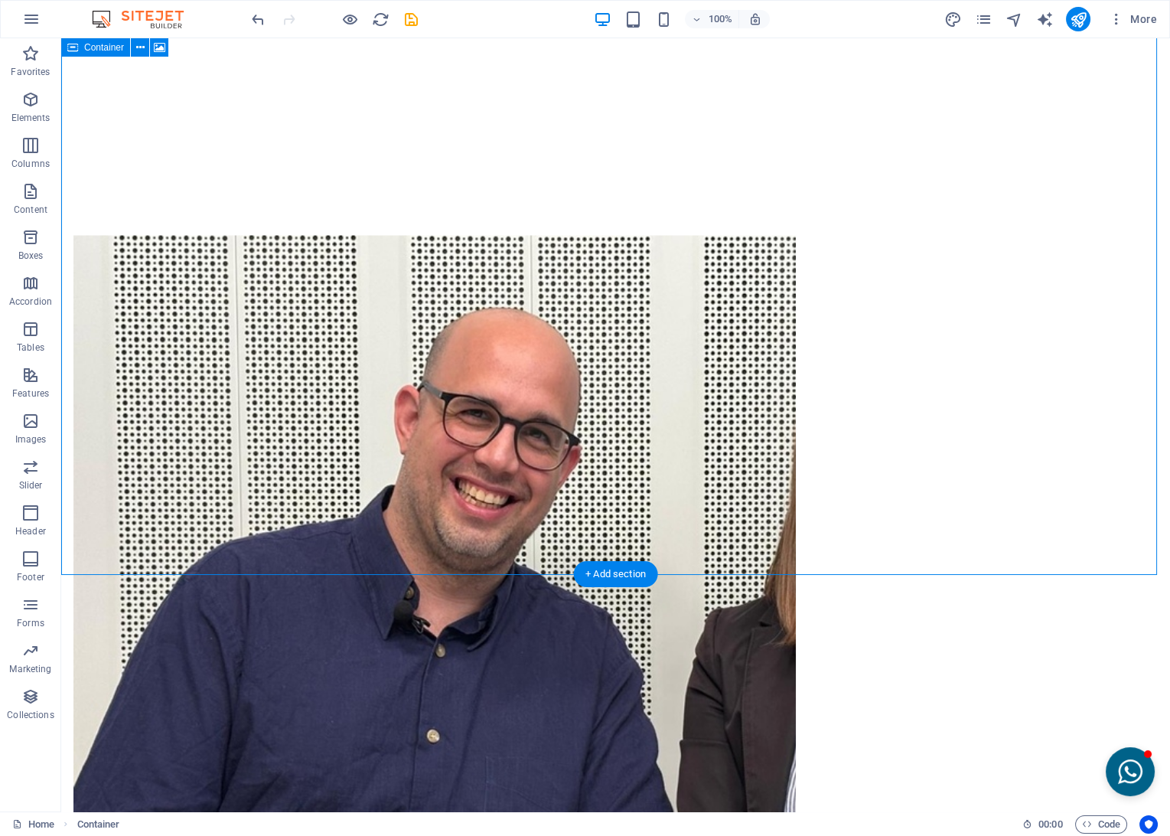
drag, startPoint x: 591, startPoint y: 514, endPoint x: 539, endPoint y: 387, distance: 137.3
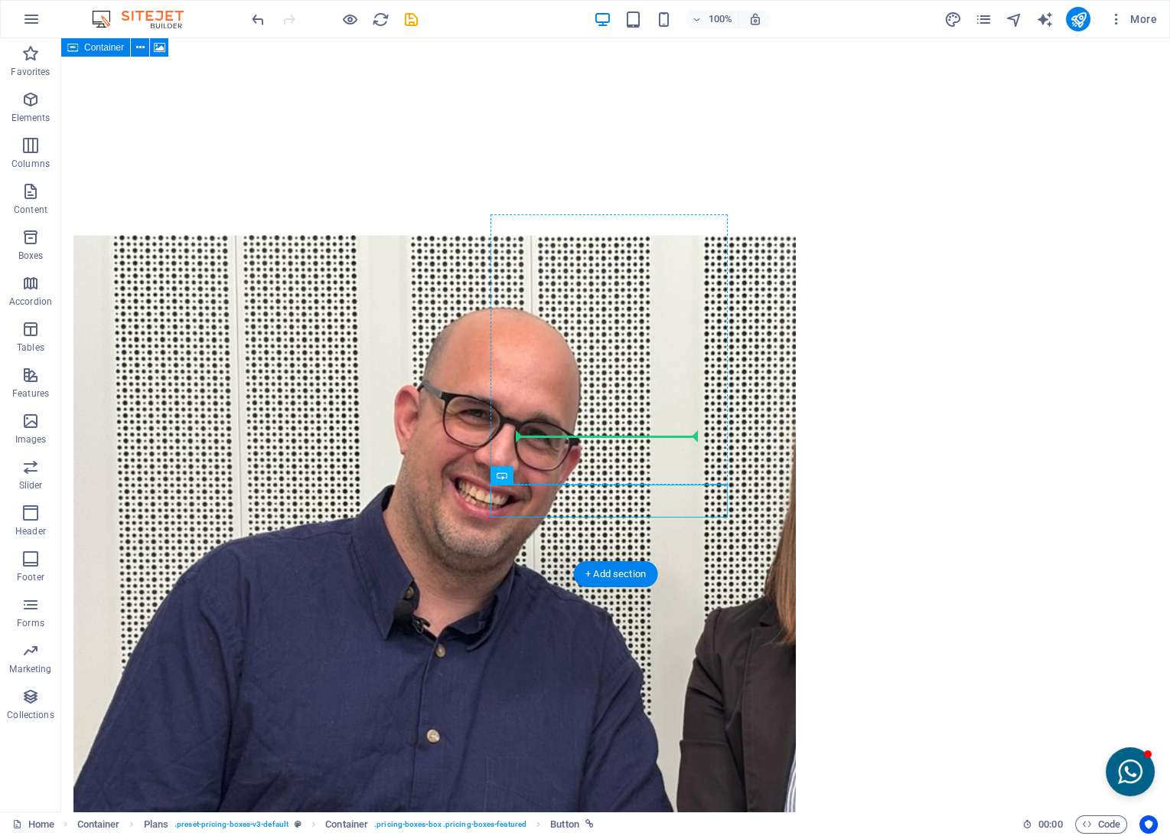
drag, startPoint x: 592, startPoint y: 509, endPoint x: 543, endPoint y: 446, distance: 80.2
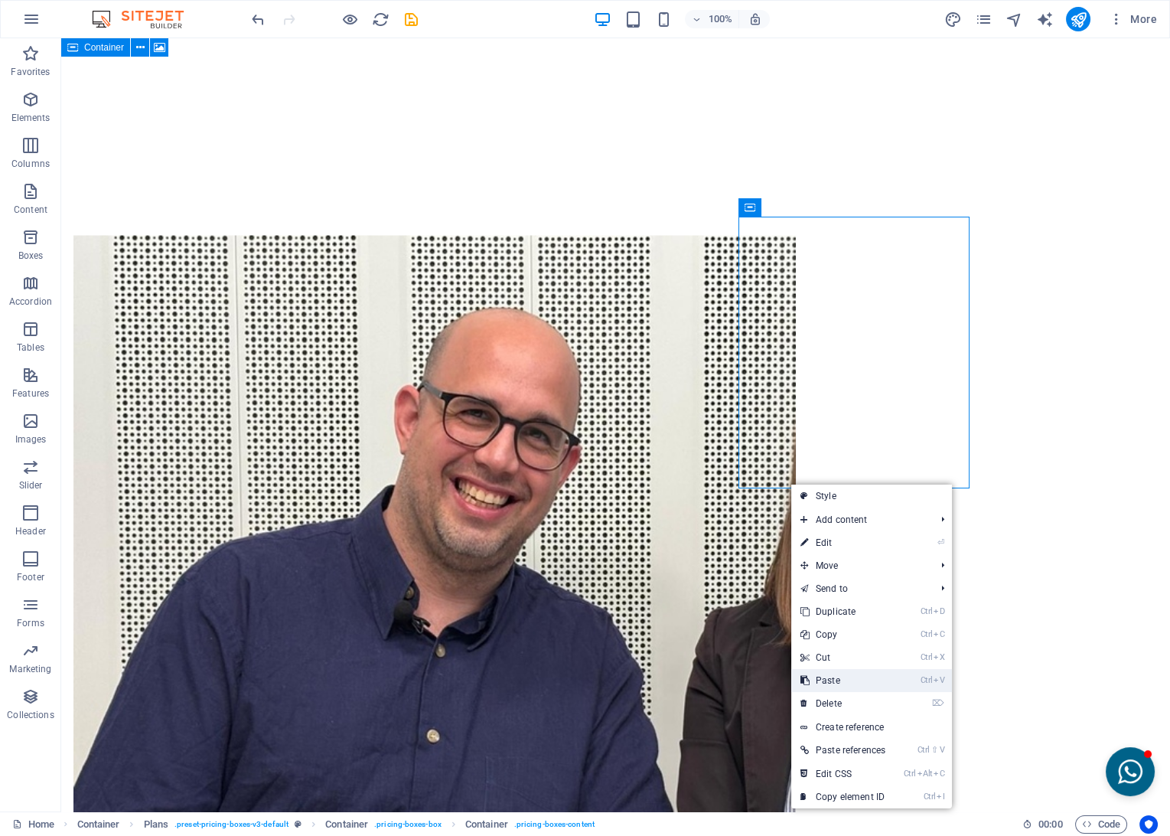
click at [831, 681] on link "Ctrl V Paste" at bounding box center [843, 680] width 103 height 23
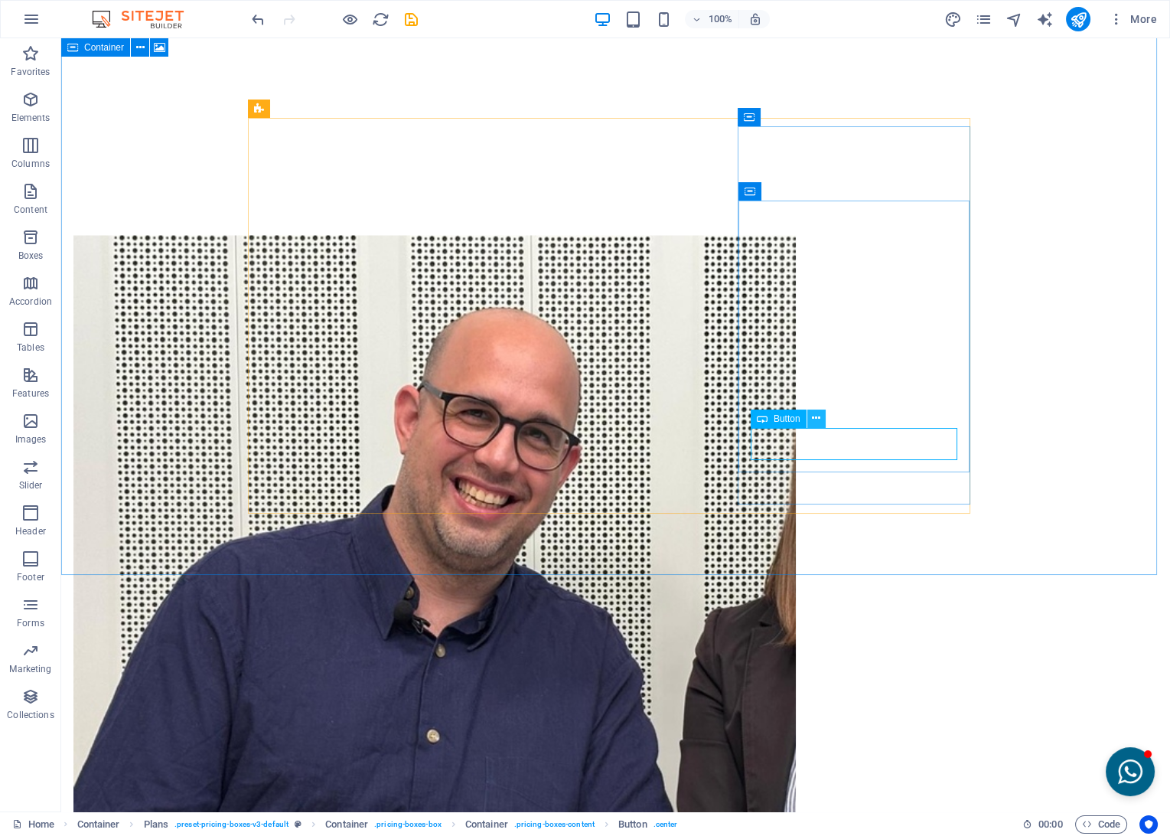
click at [812, 423] on icon at bounding box center [816, 418] width 8 height 16
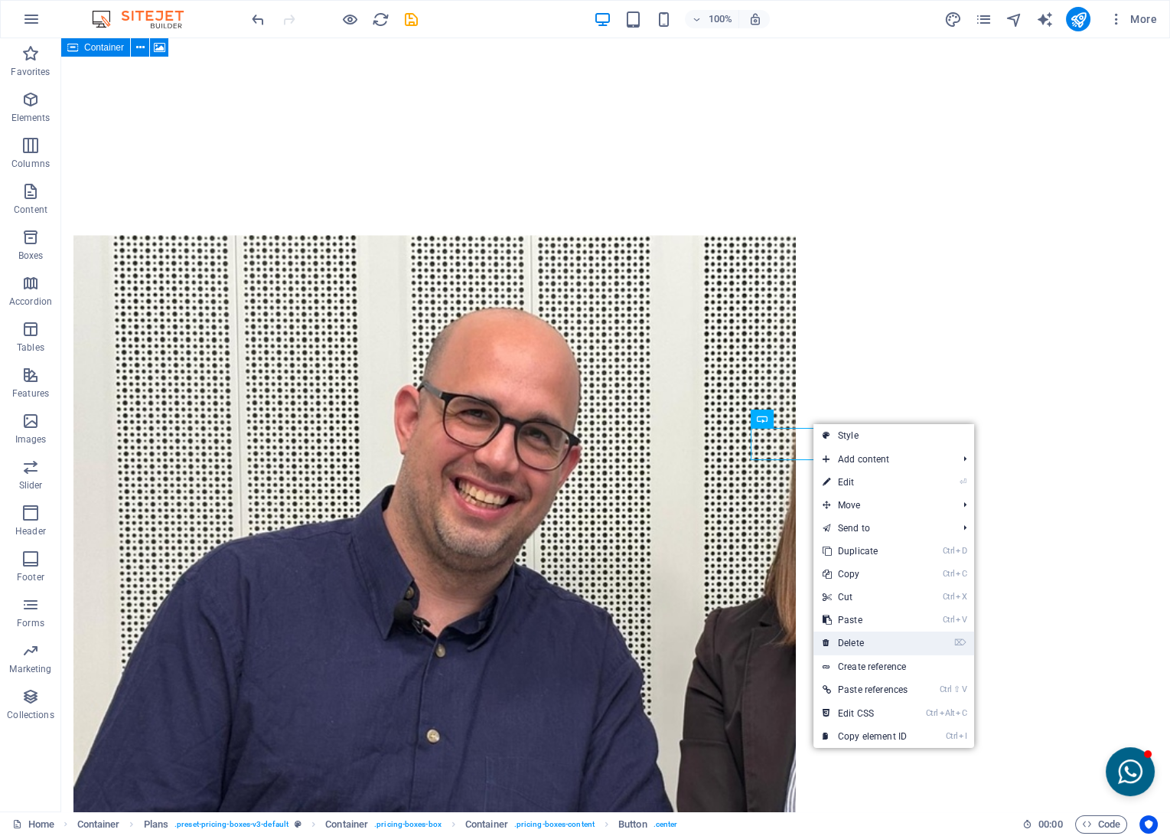
click at [857, 644] on link "⌦ Delete" at bounding box center [865, 643] width 103 height 23
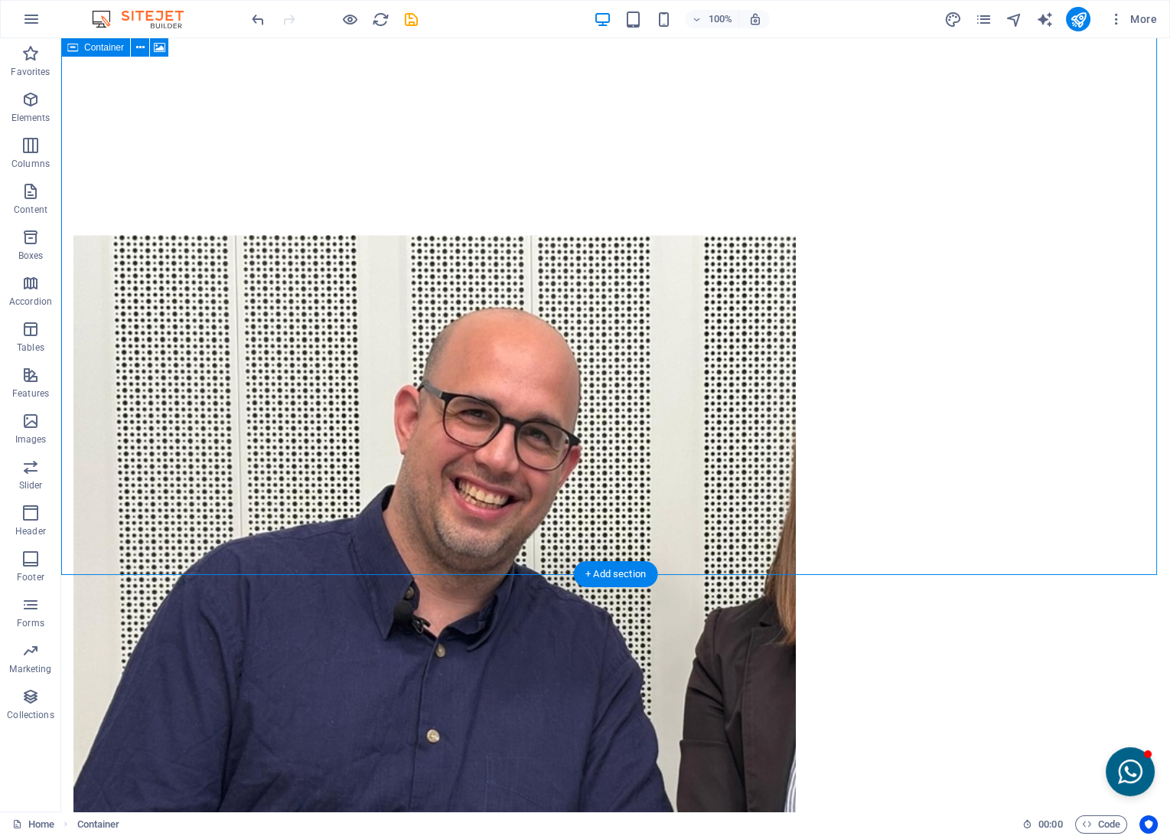
drag, startPoint x: 833, startPoint y: 490, endPoint x: 766, endPoint y: 412, distance: 102.6
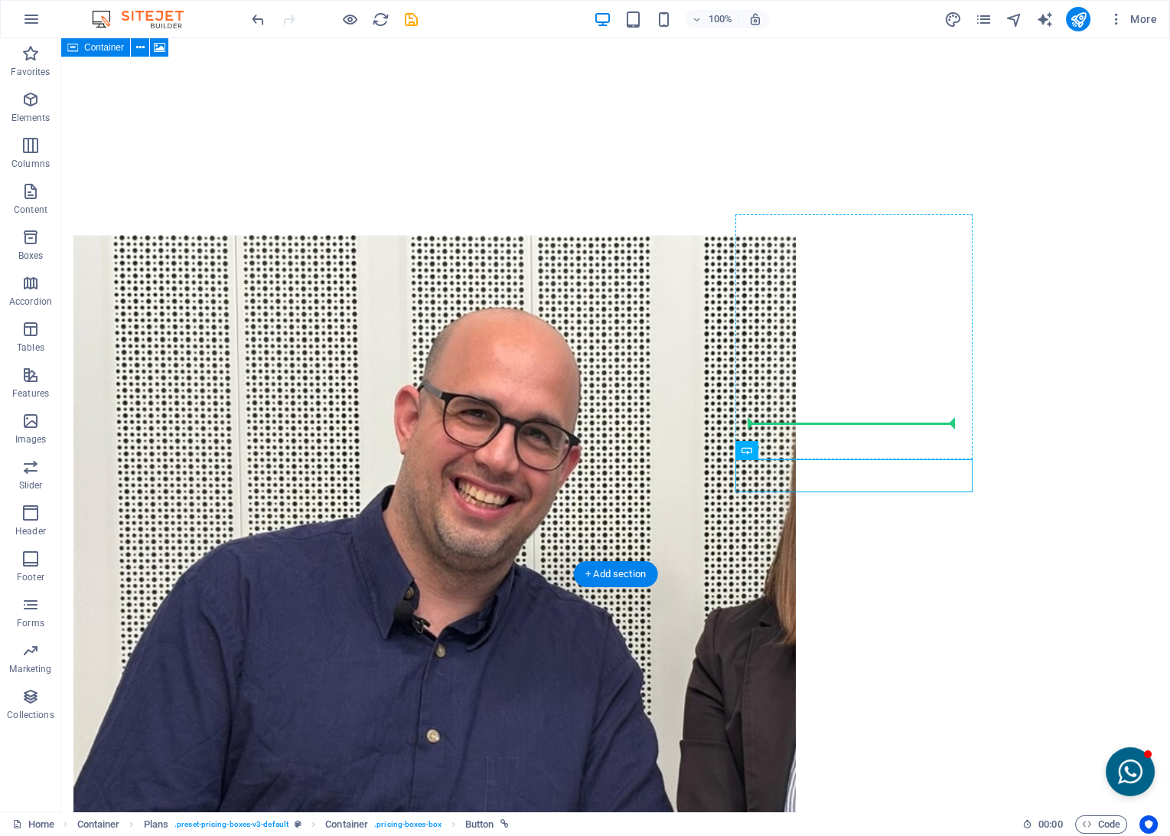
drag, startPoint x: 829, startPoint y: 490, endPoint x: 769, endPoint y: 429, distance: 86.1
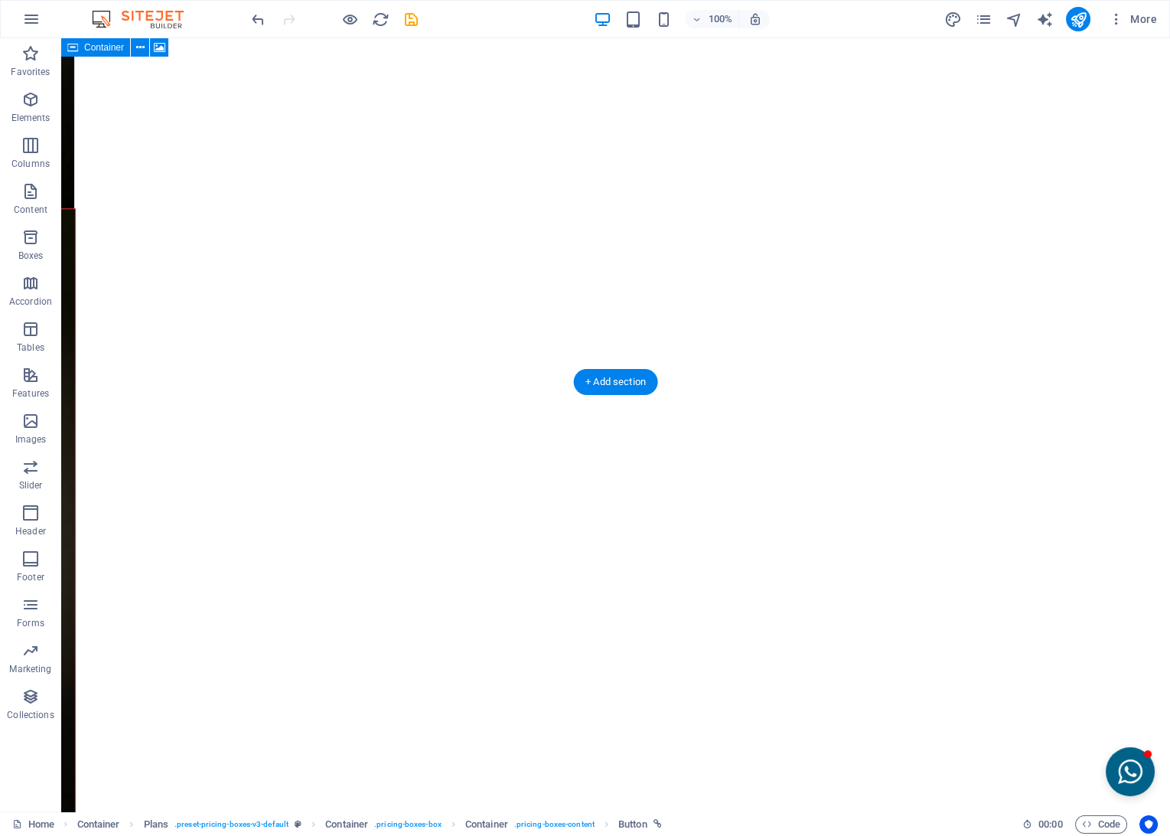
scroll to position [2278, 0]
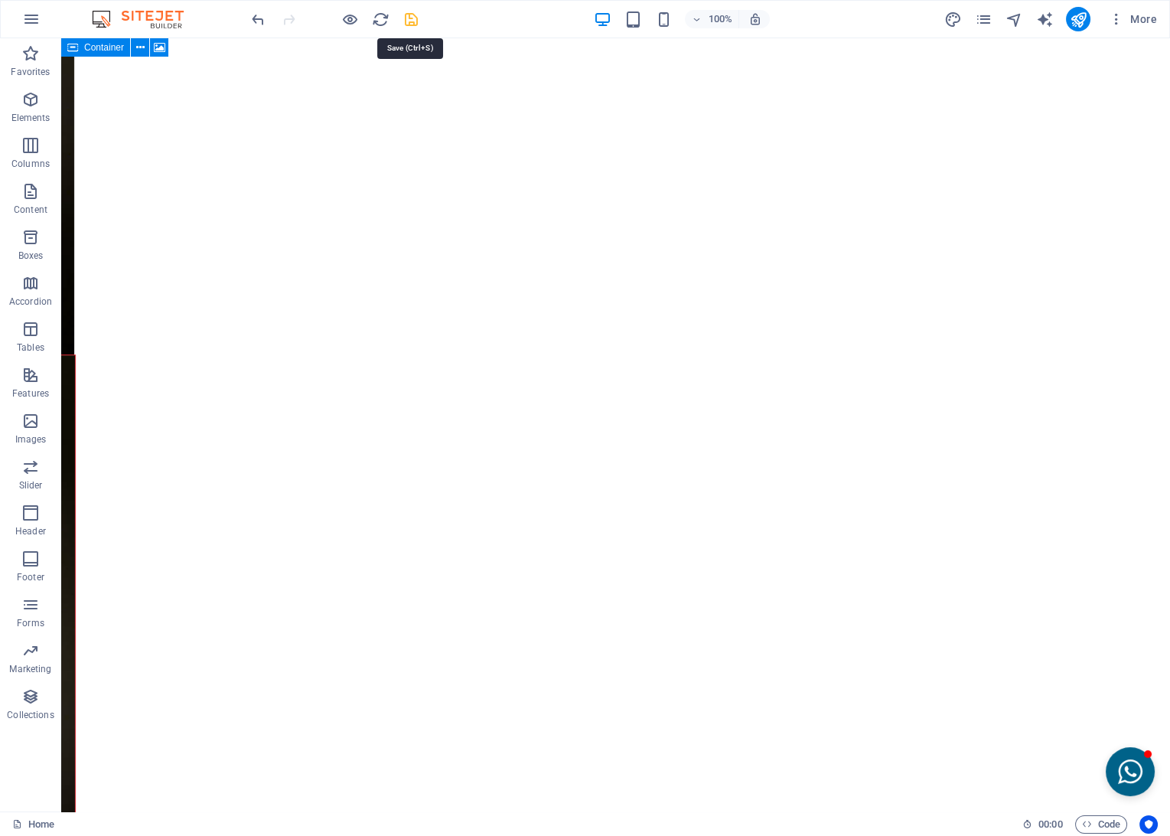
click at [414, 18] on icon "save" at bounding box center [412, 20] width 18 height 18
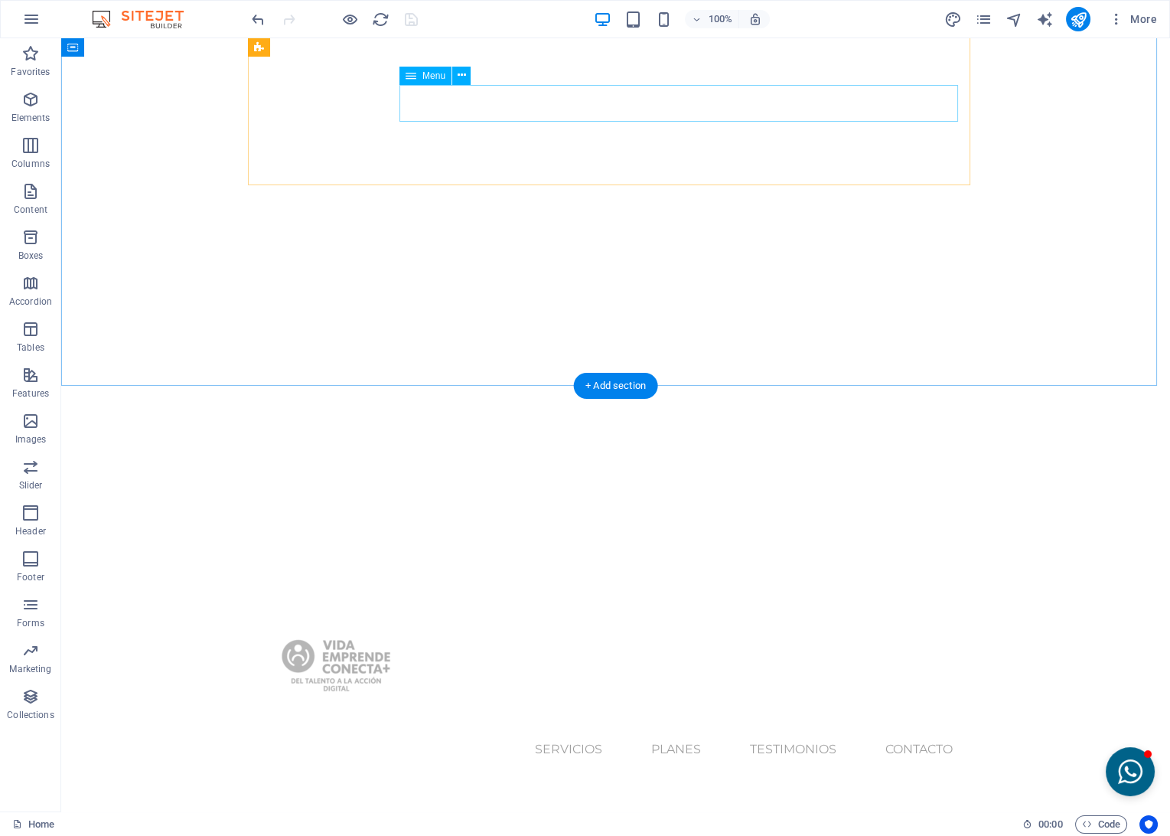
scroll to position [0, 0]
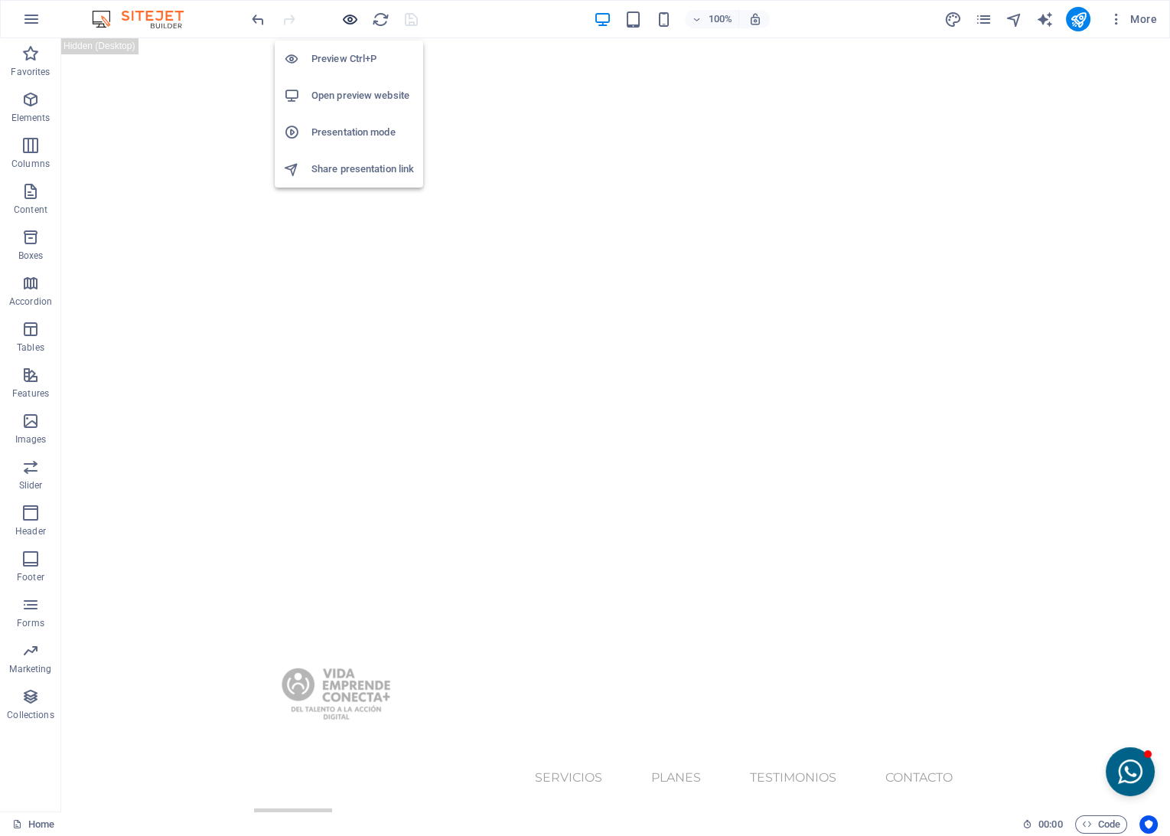
click at [343, 20] on icon "button" at bounding box center [350, 20] width 18 height 18
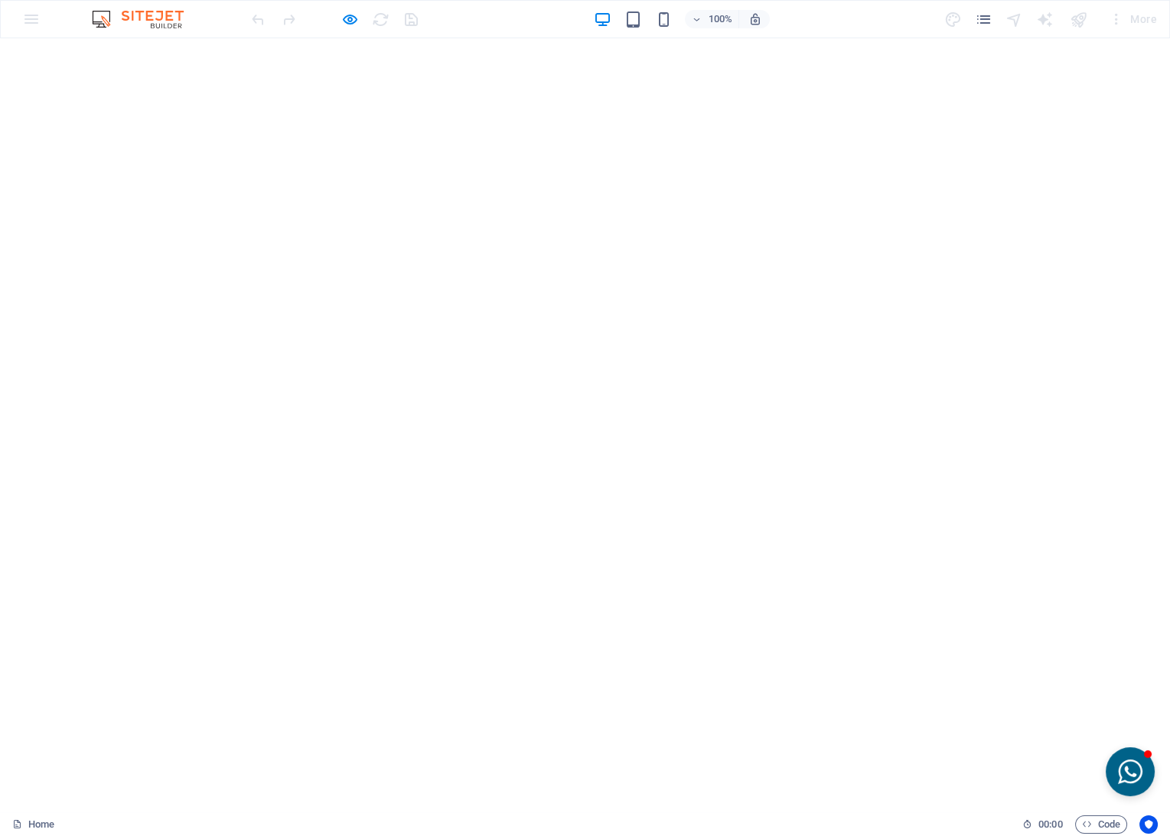
scroll to position [595, 0]
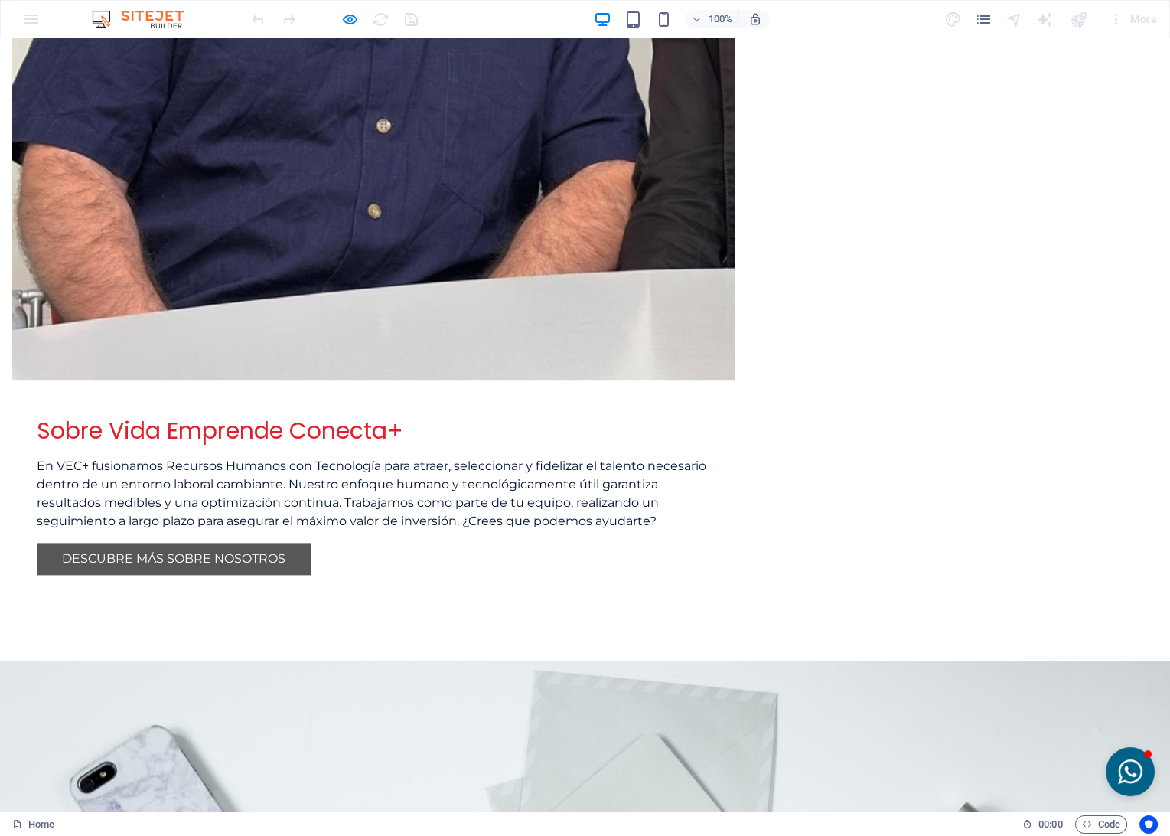
scroll to position [3693, 0]
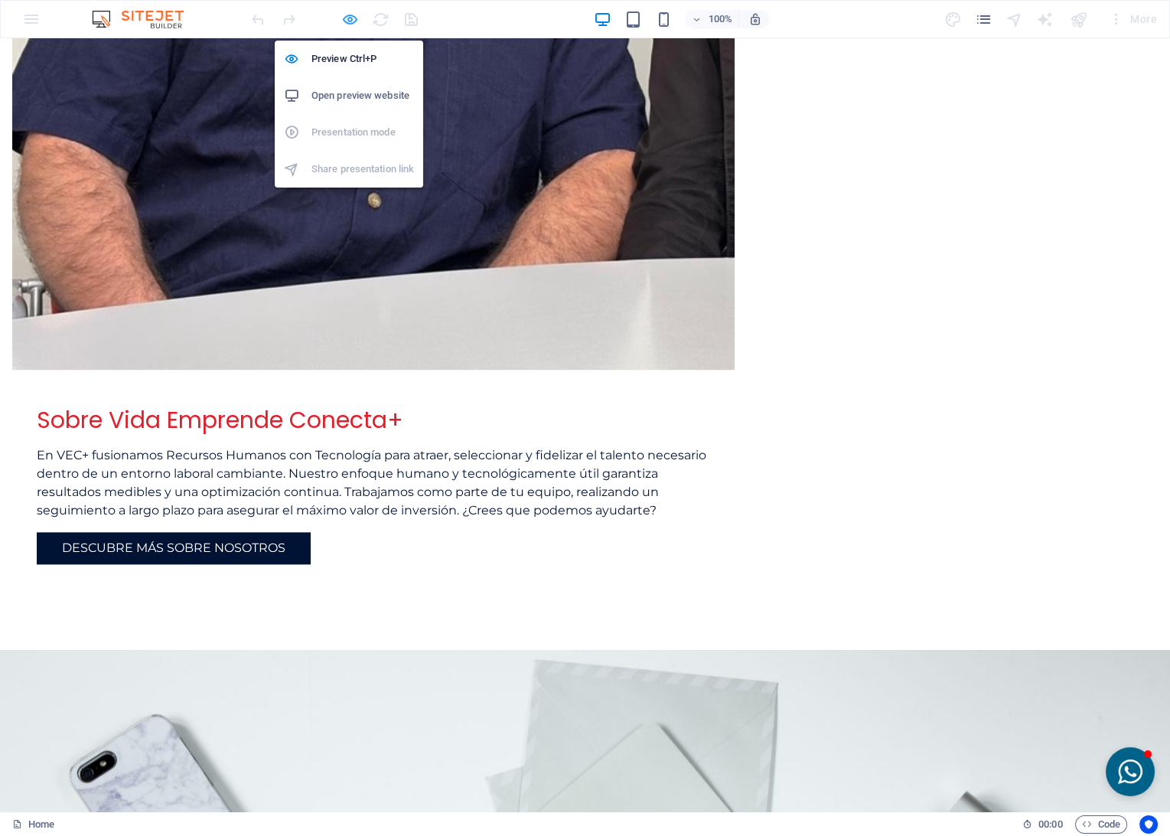
click at [344, 14] on icon "button" at bounding box center [350, 20] width 18 height 18
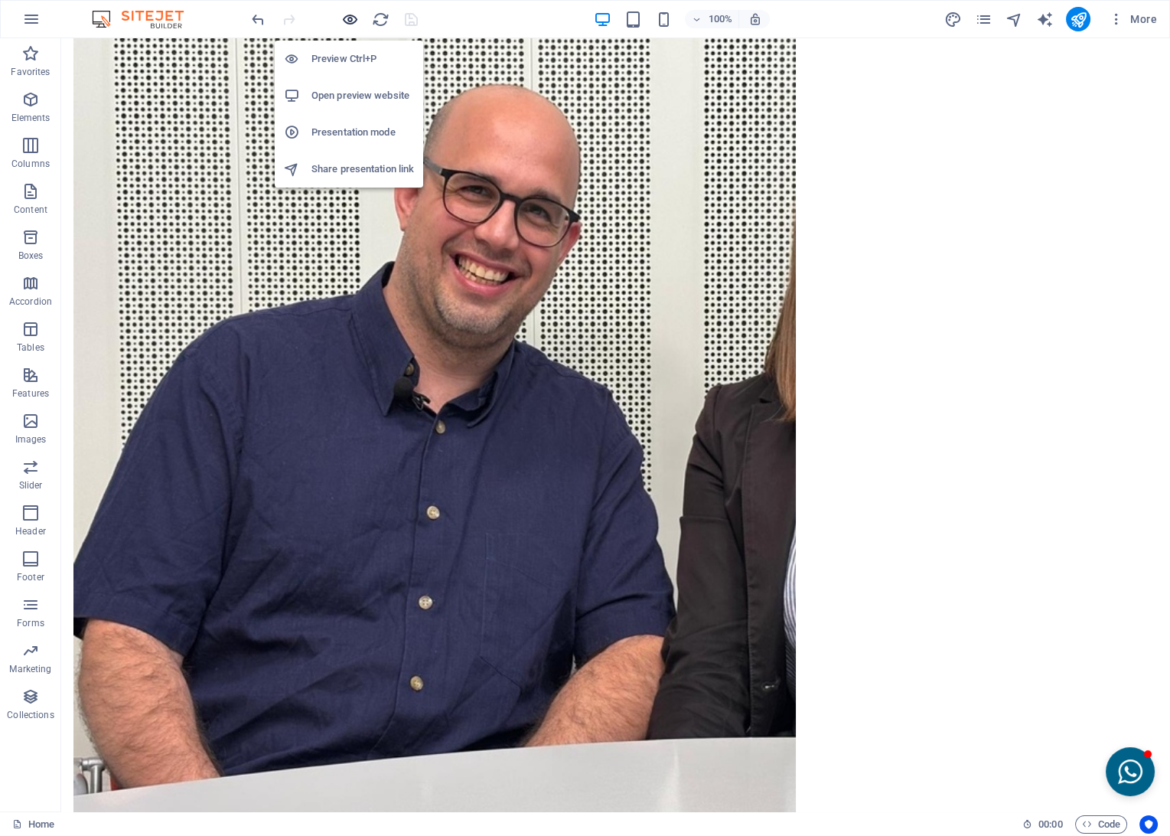
scroll to position [3858, 0]
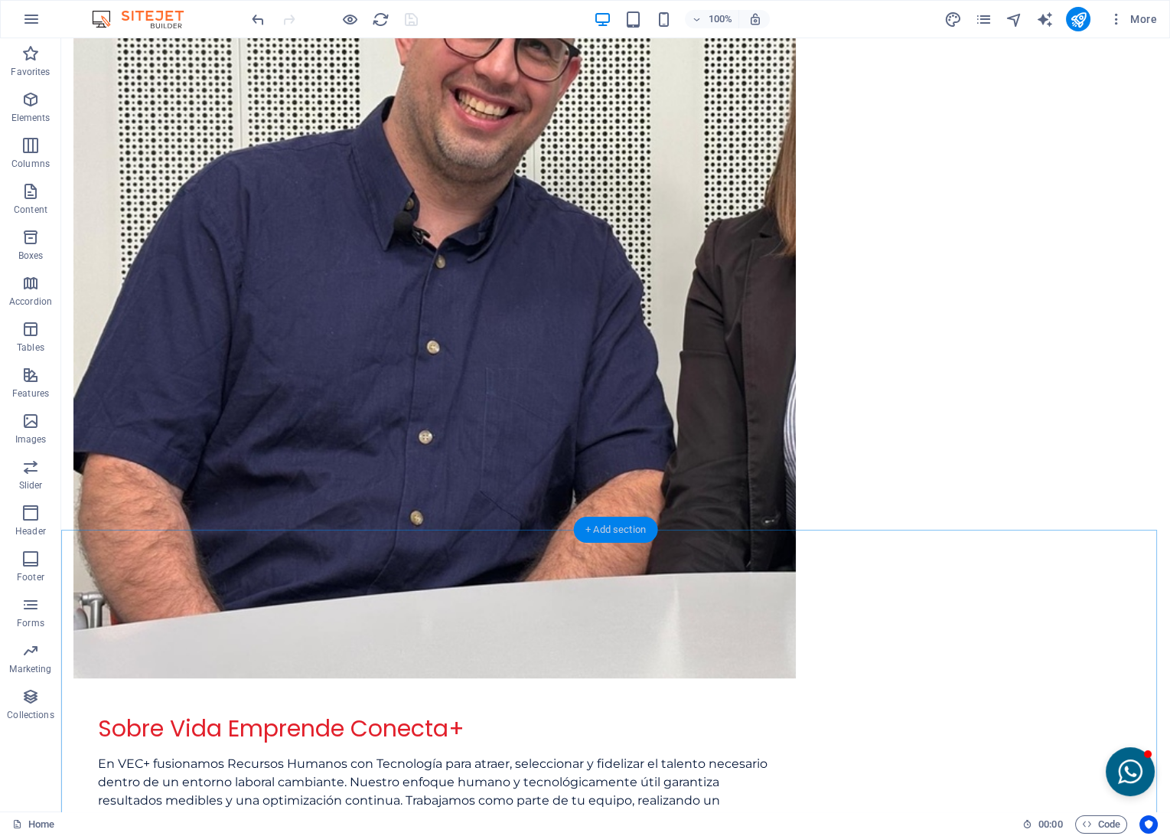
click at [588, 532] on div "+ Add section" at bounding box center [615, 530] width 85 height 26
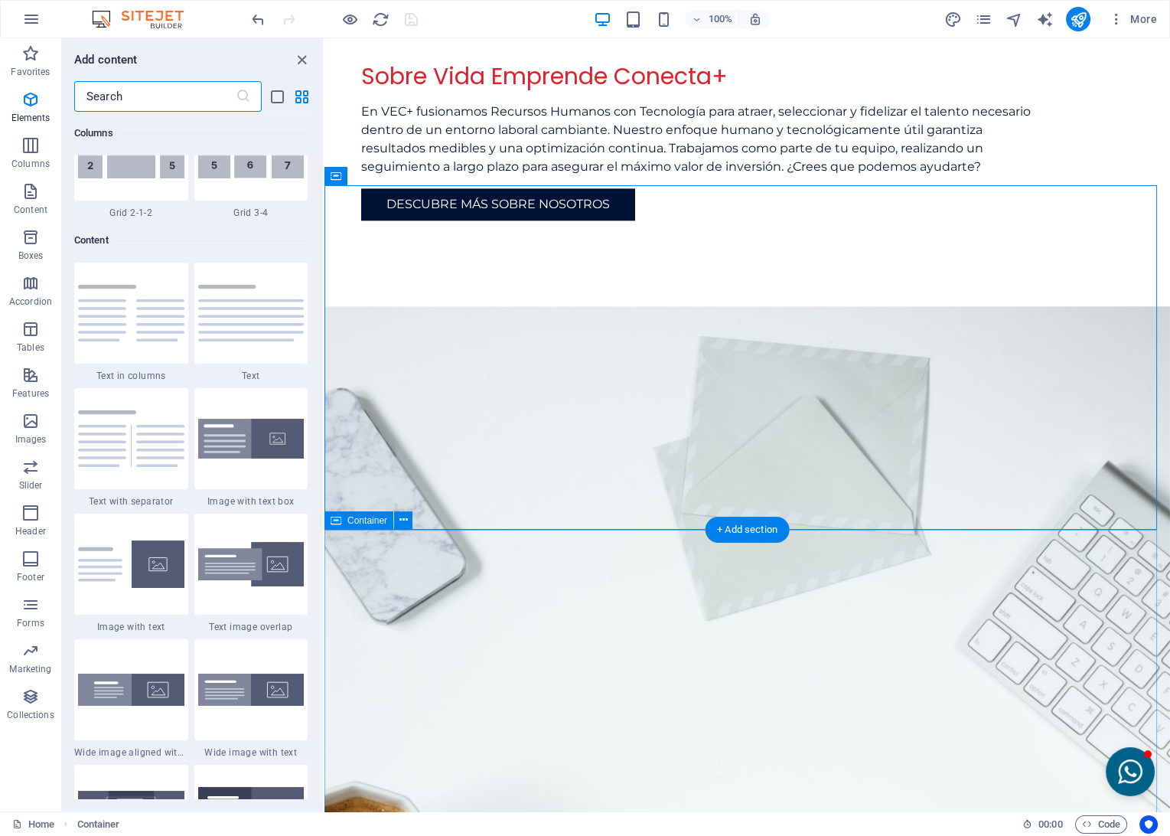
scroll to position [2678, 0]
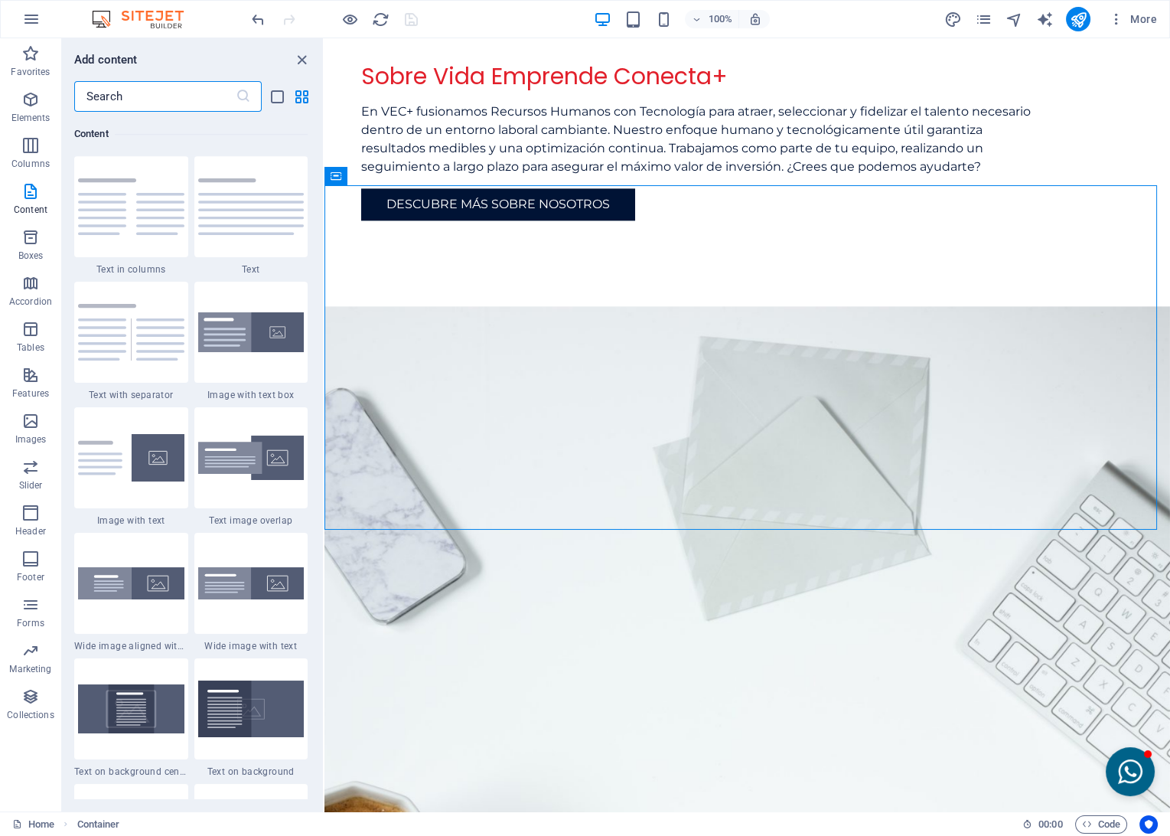
click at [118, 98] on input "text" at bounding box center [155, 96] width 162 height 31
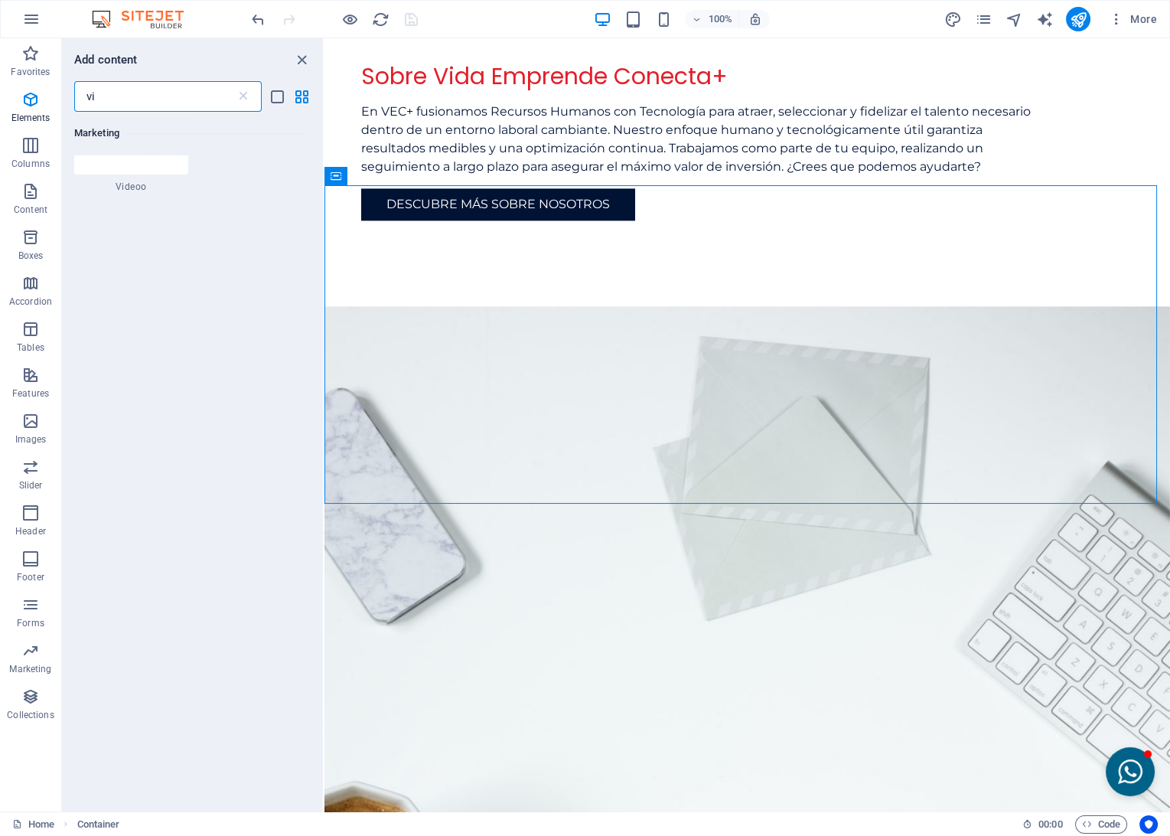
scroll to position [0, 0]
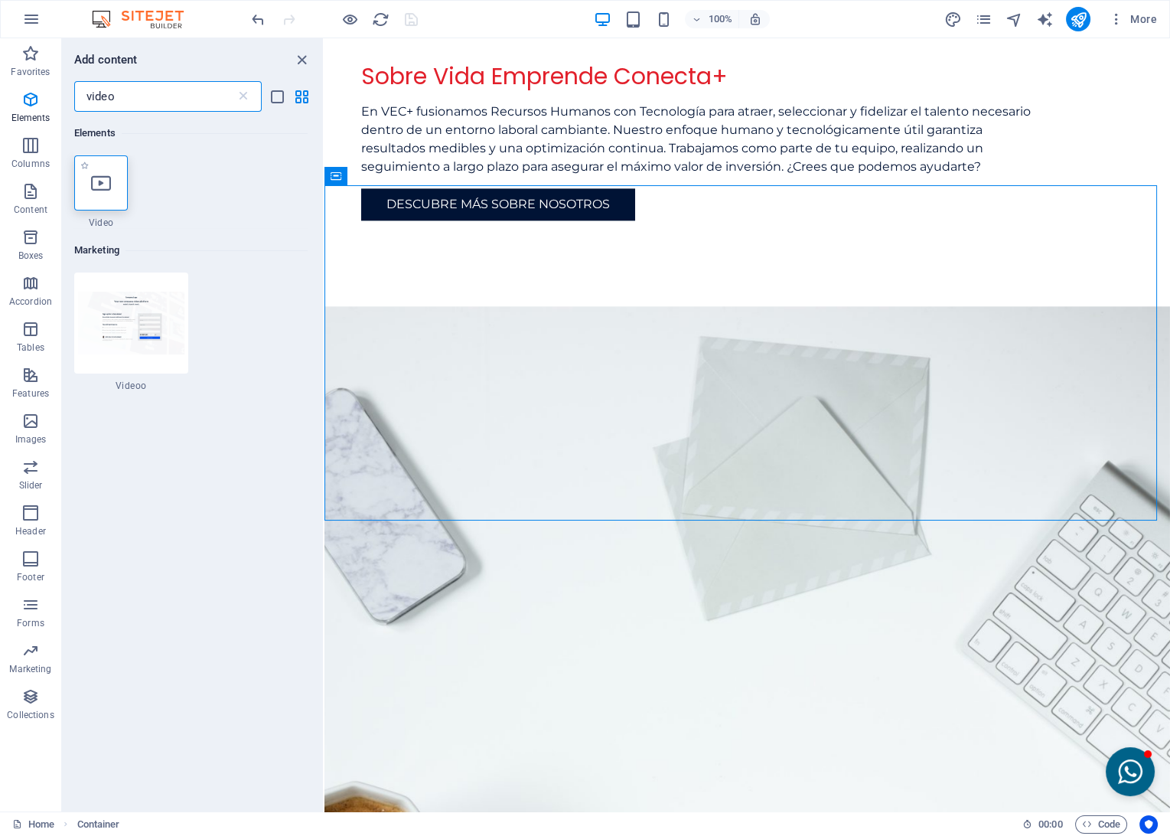
type input "video"
click at [100, 175] on icon at bounding box center [101, 183] width 20 height 20
select select "%"
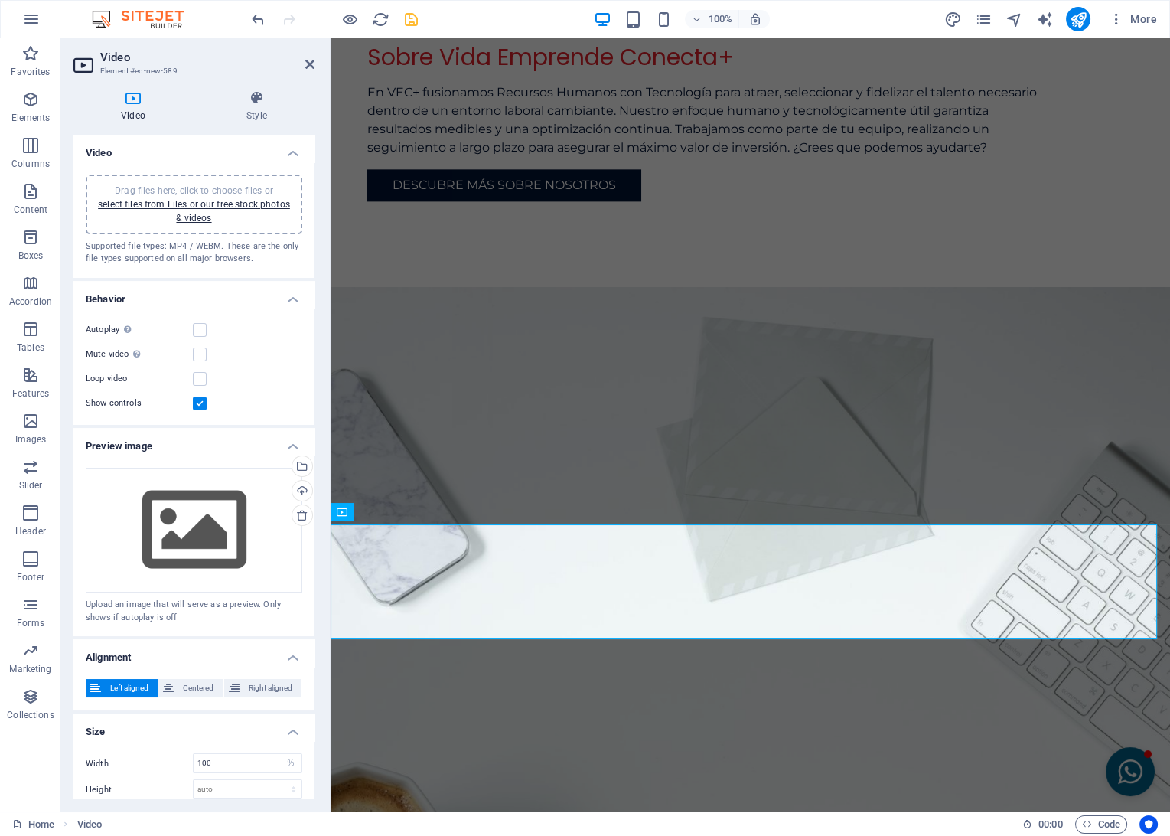
scroll to position [3701, 0]
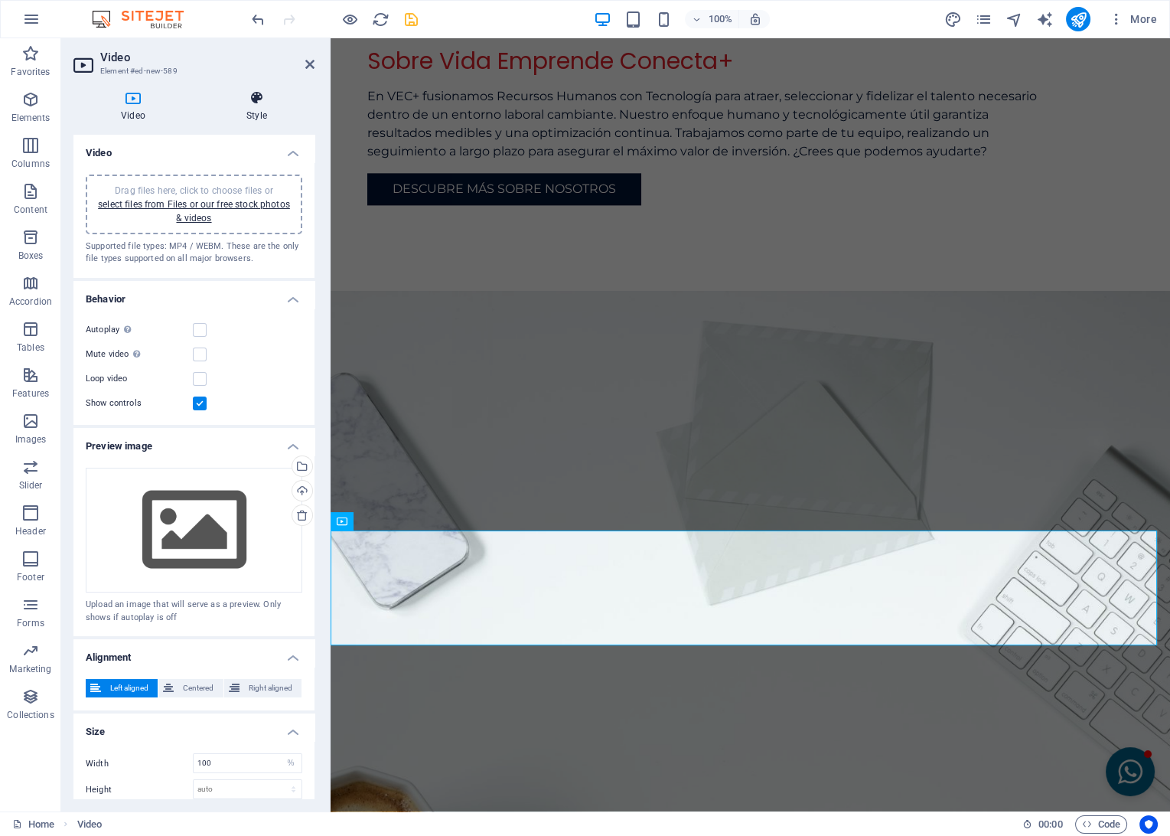
click at [251, 110] on h4 "Style" at bounding box center [257, 106] width 116 height 32
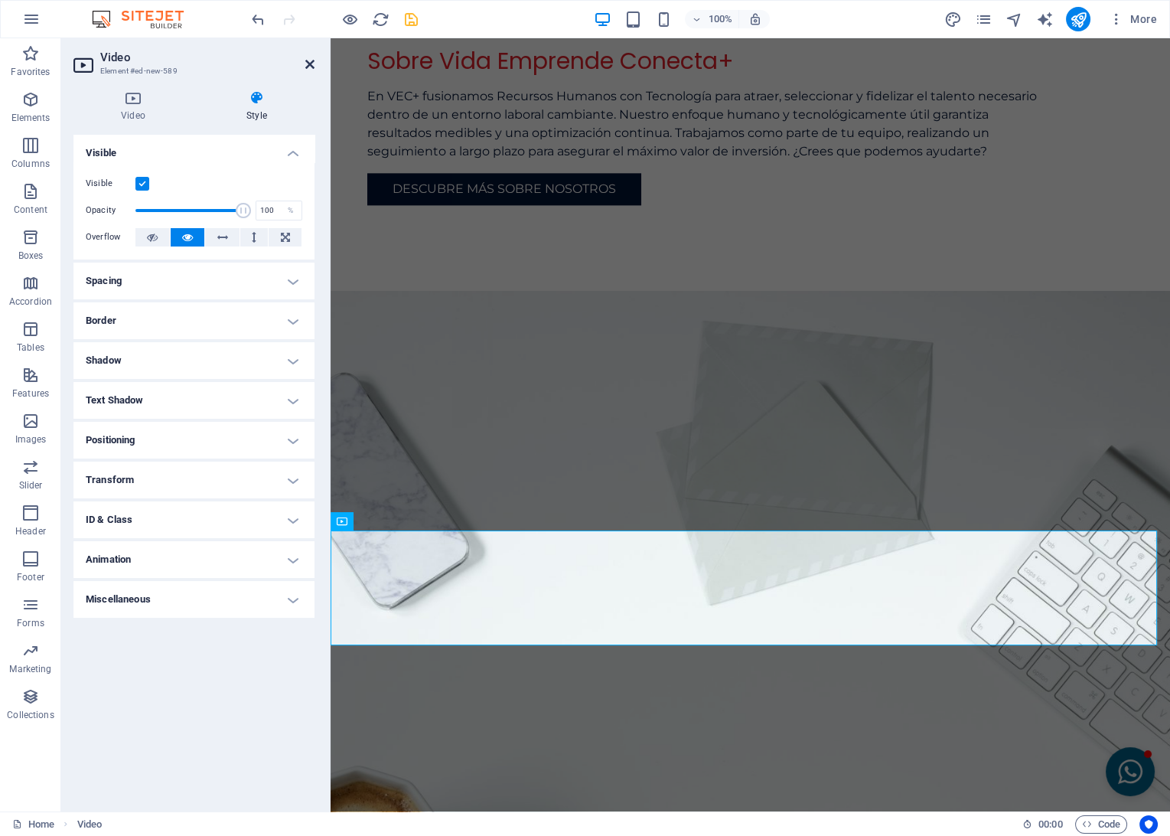
click at [313, 60] on icon at bounding box center [309, 64] width 9 height 12
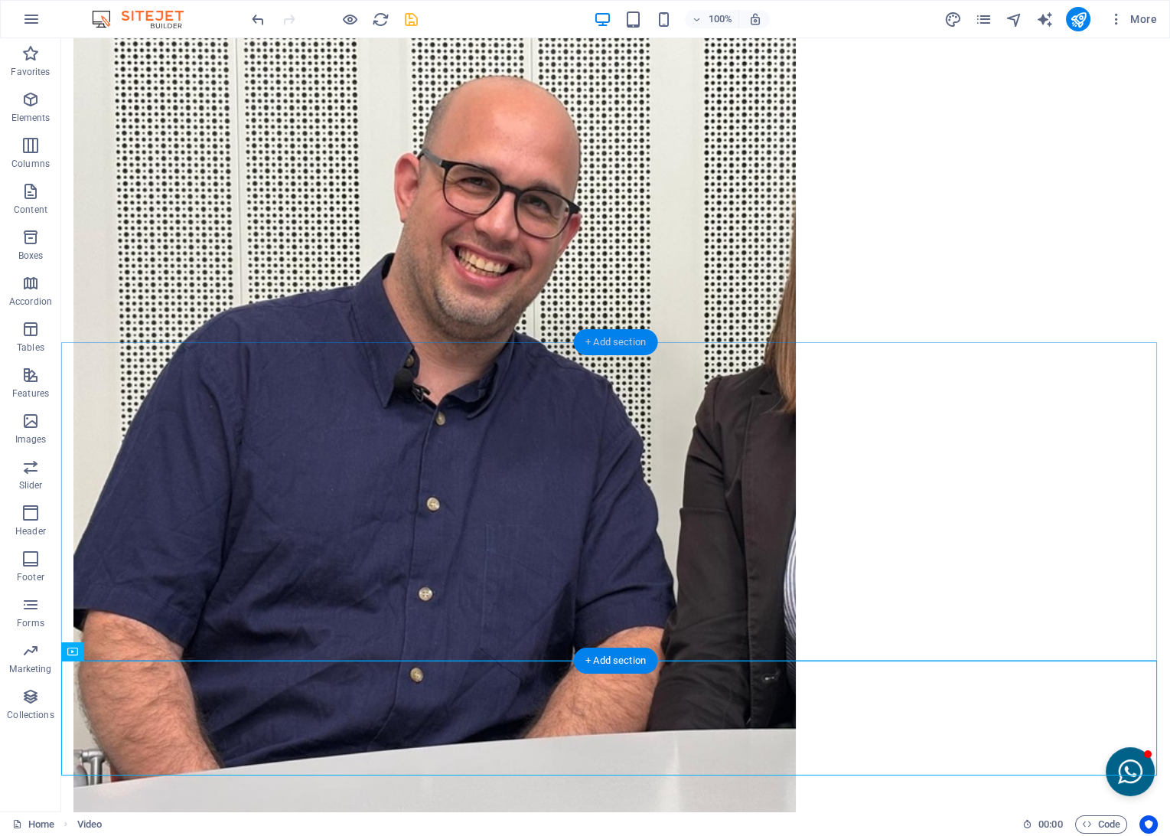
click at [613, 348] on div "+ Add section" at bounding box center [615, 342] width 85 height 26
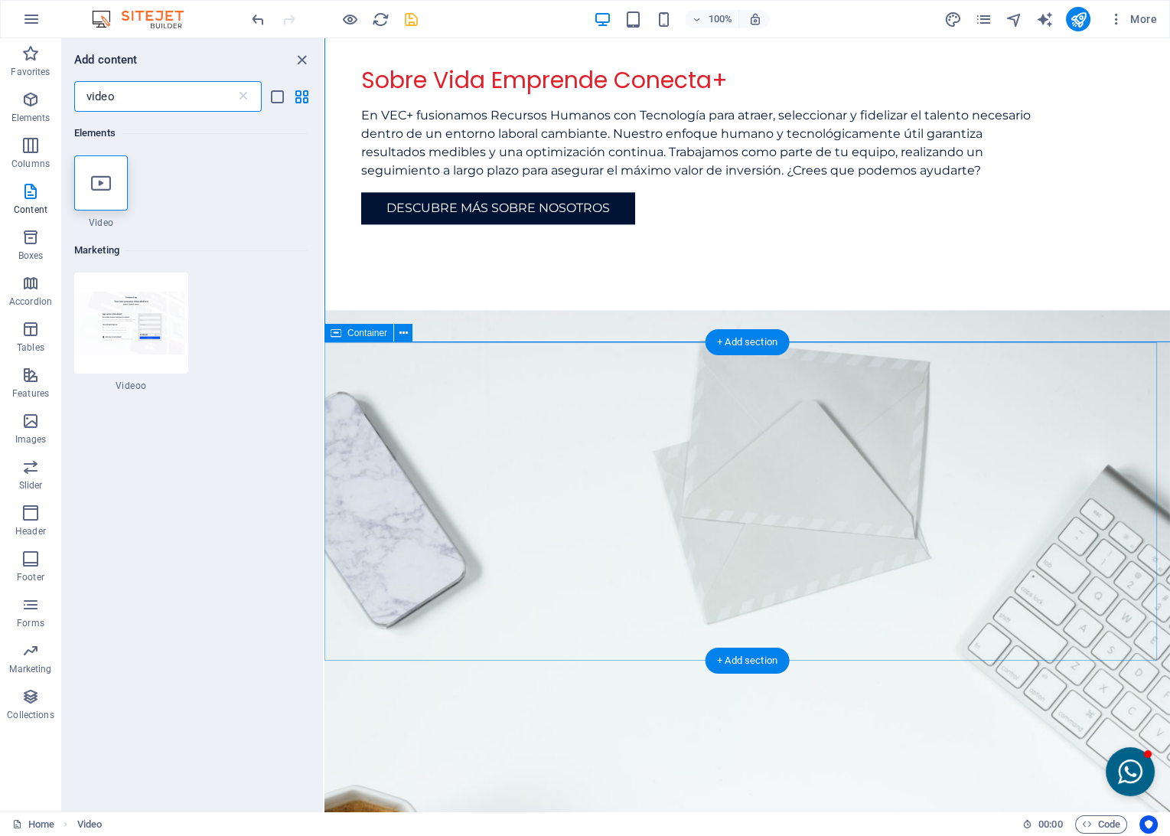
scroll to position [3548, 0]
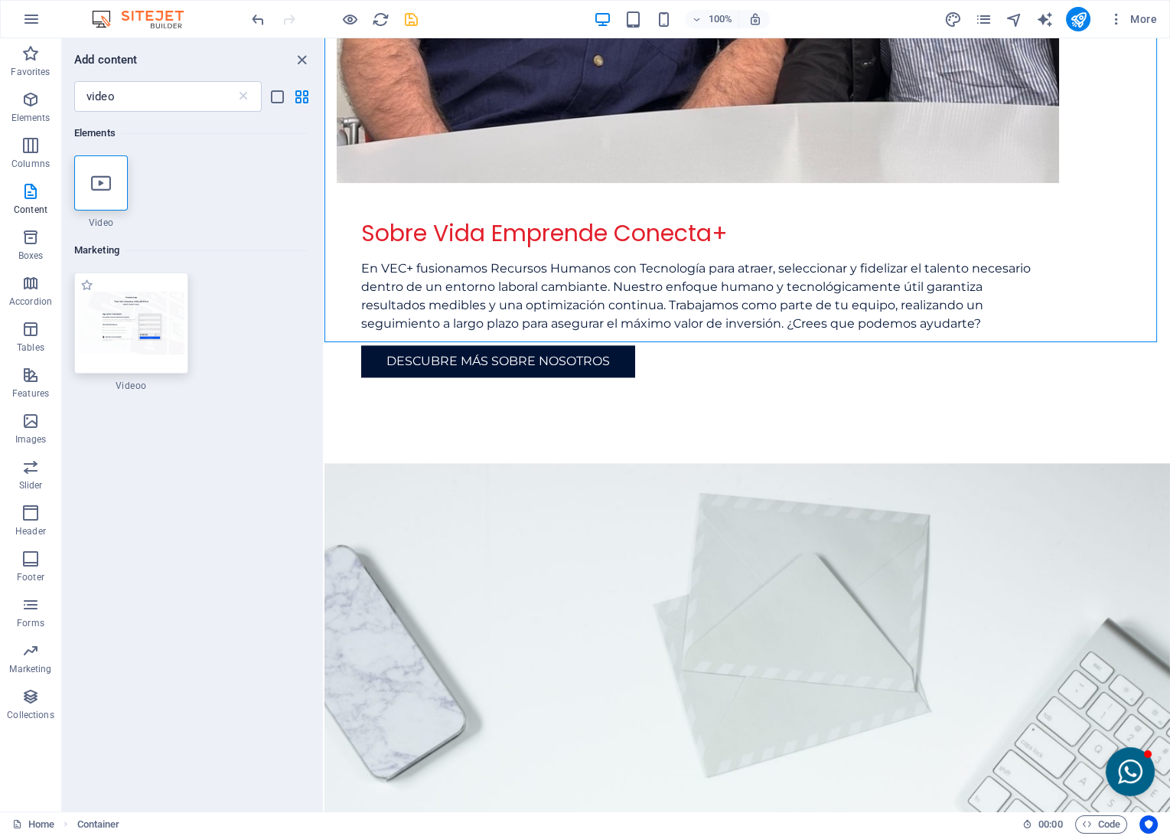
click at [112, 330] on img at bounding box center [131, 323] width 106 height 62
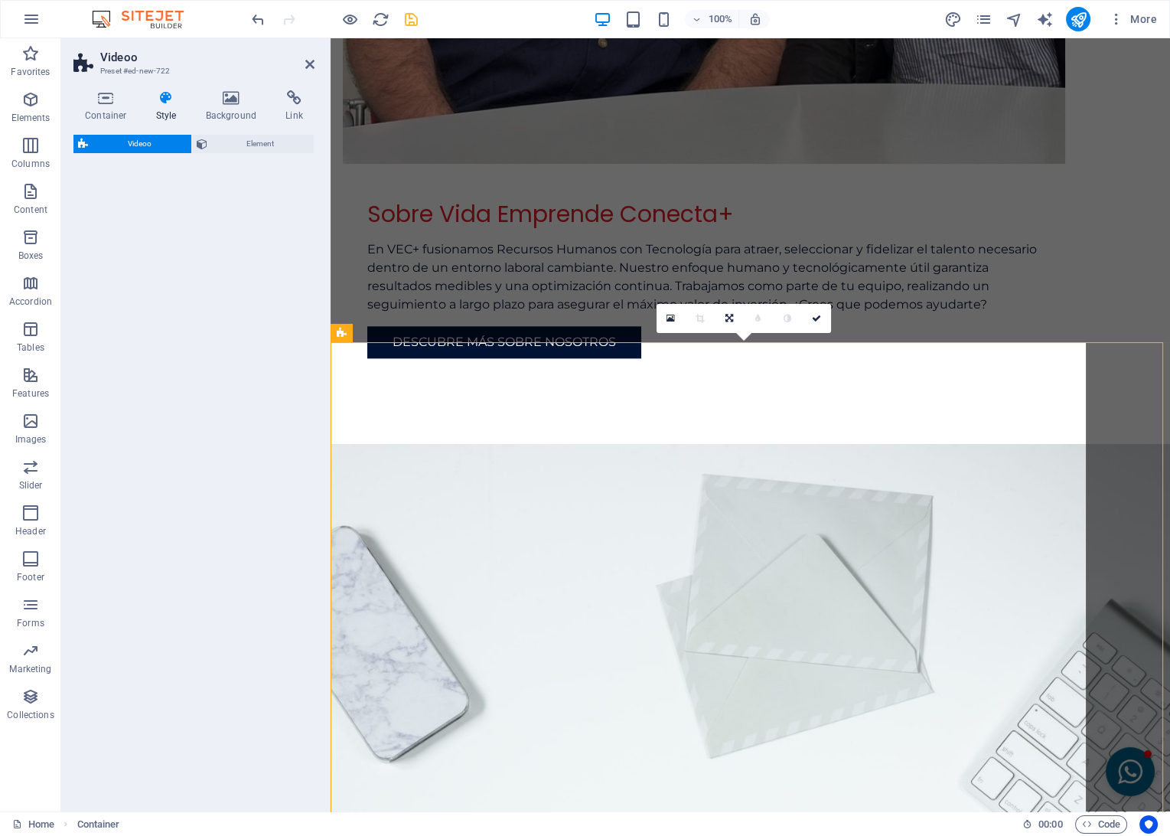
select select "%"
select select "rem"
select select "px"
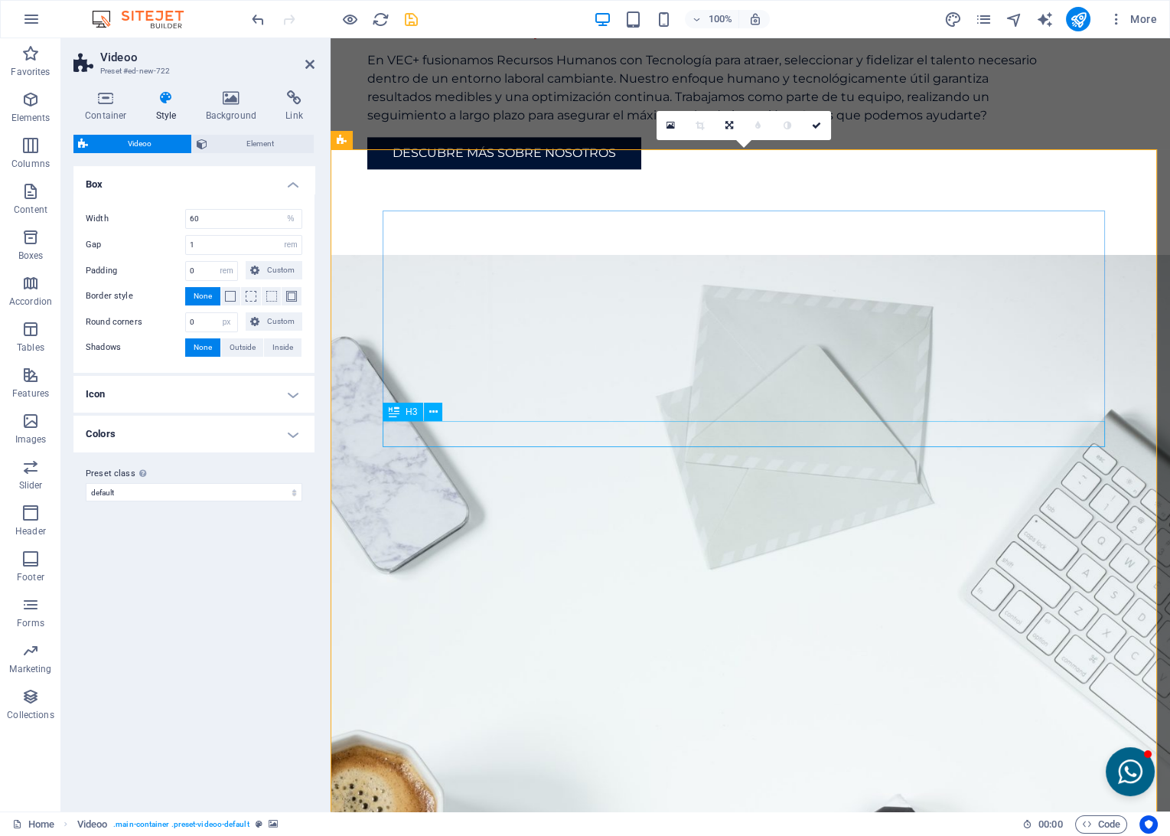
scroll to position [3629, 0]
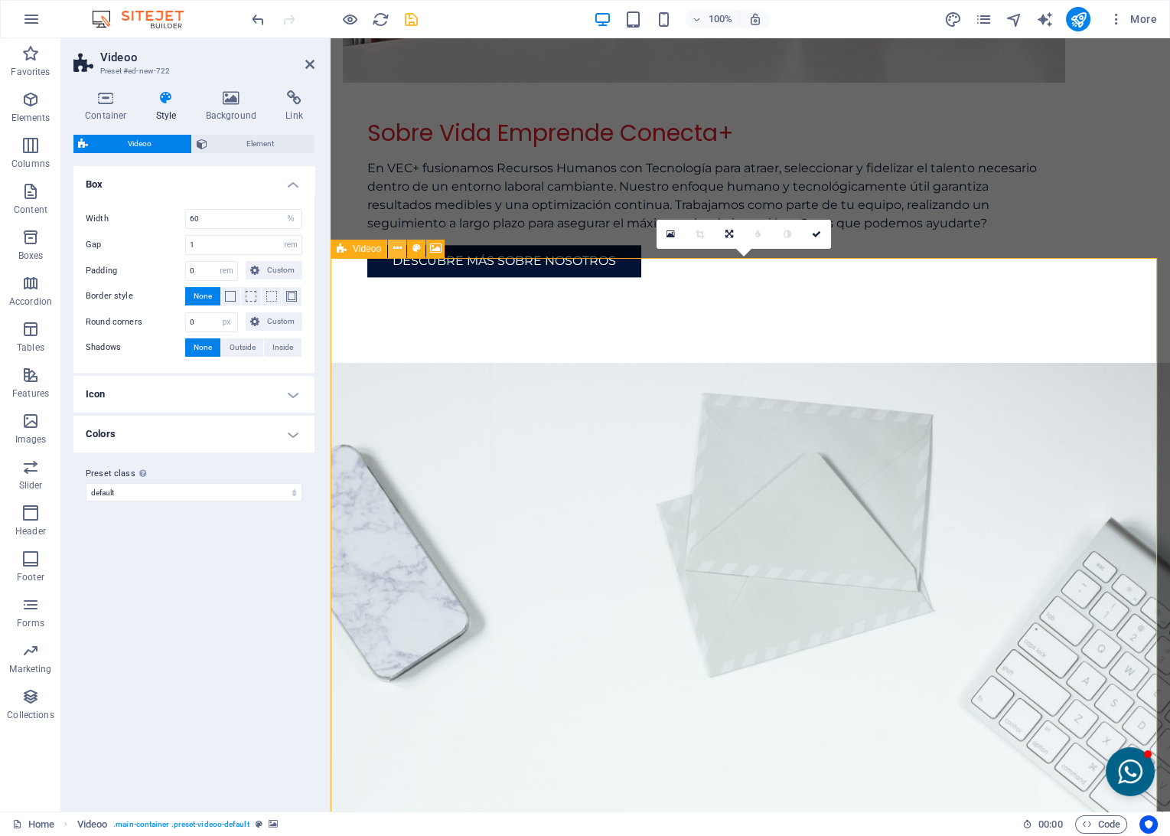
click at [398, 245] on icon at bounding box center [397, 248] width 8 height 16
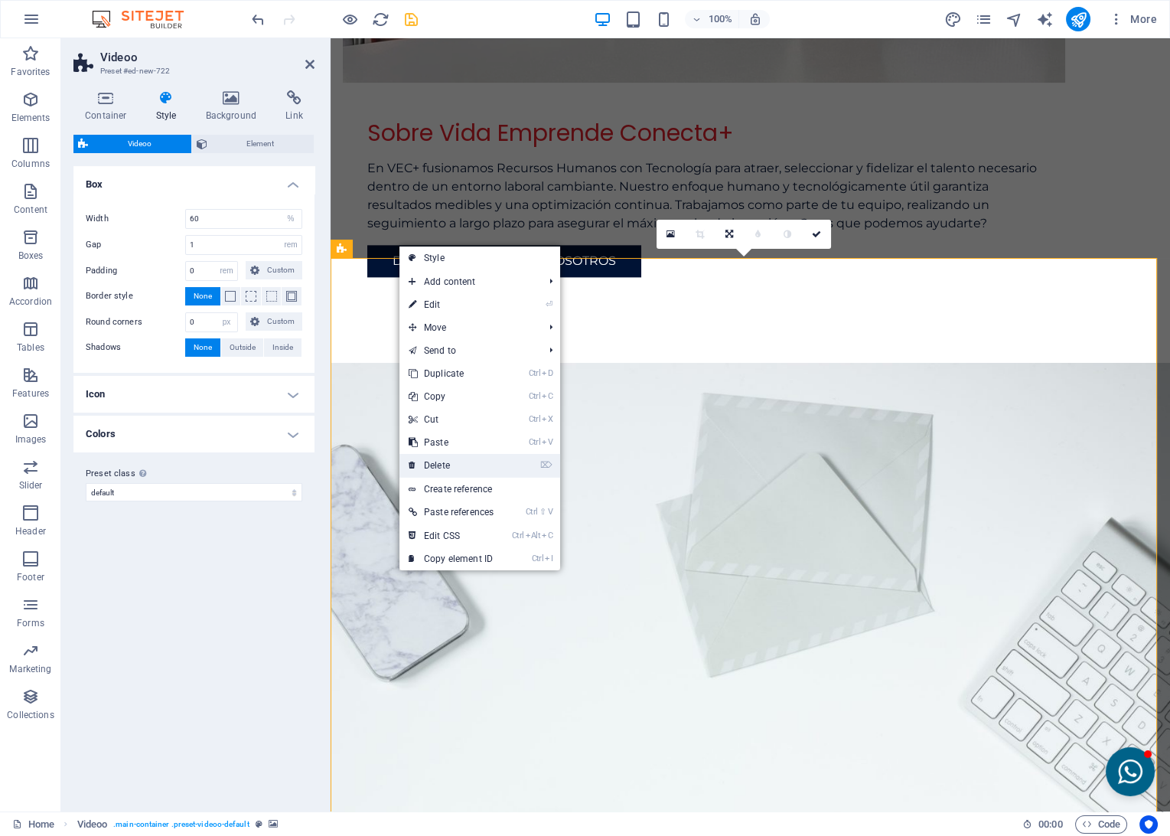
click at [454, 463] on link "⌦ Delete" at bounding box center [451, 465] width 103 height 23
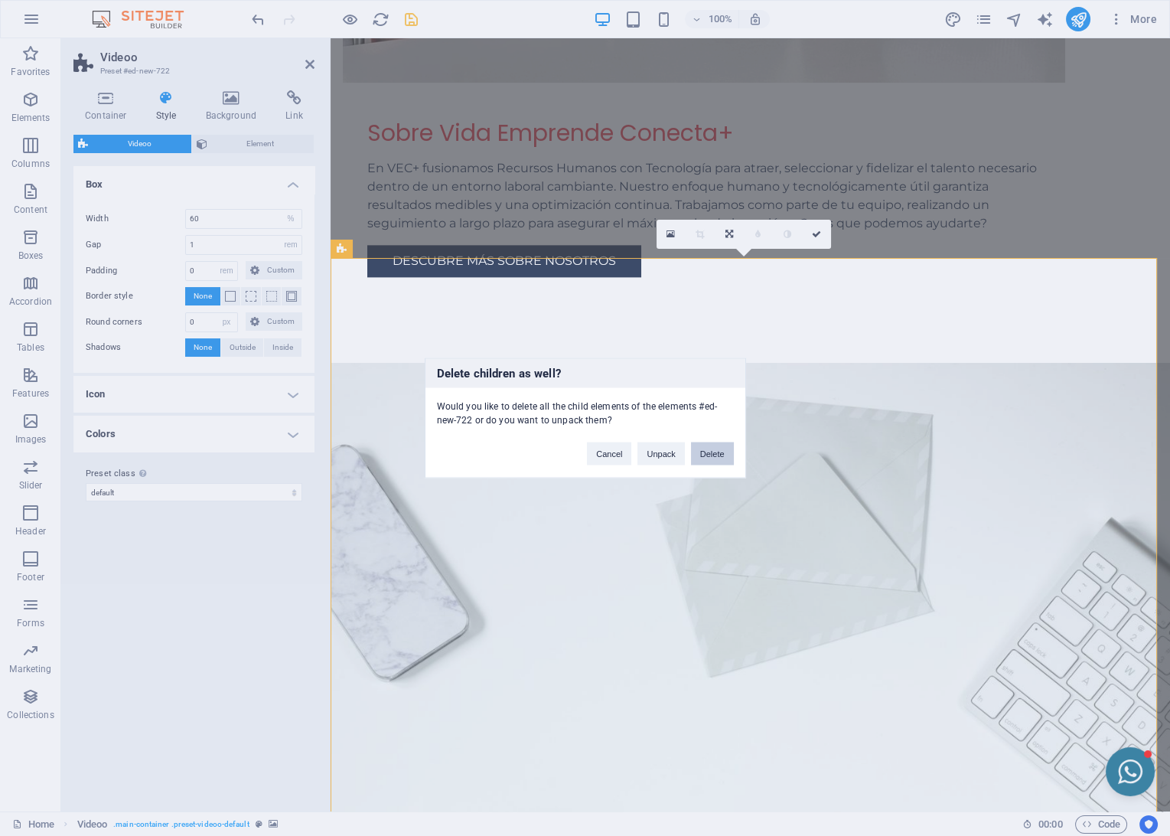
click at [698, 456] on button "Delete" at bounding box center [712, 453] width 43 height 23
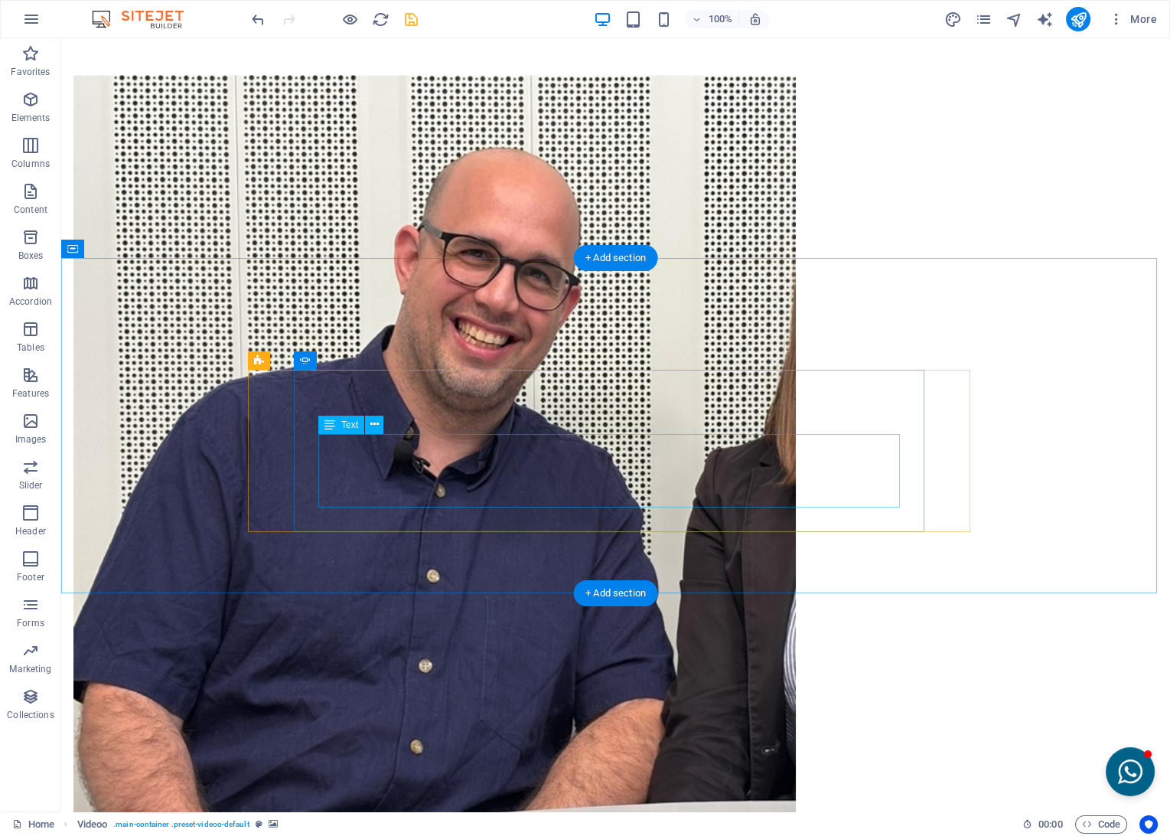
scroll to position [3786, 0]
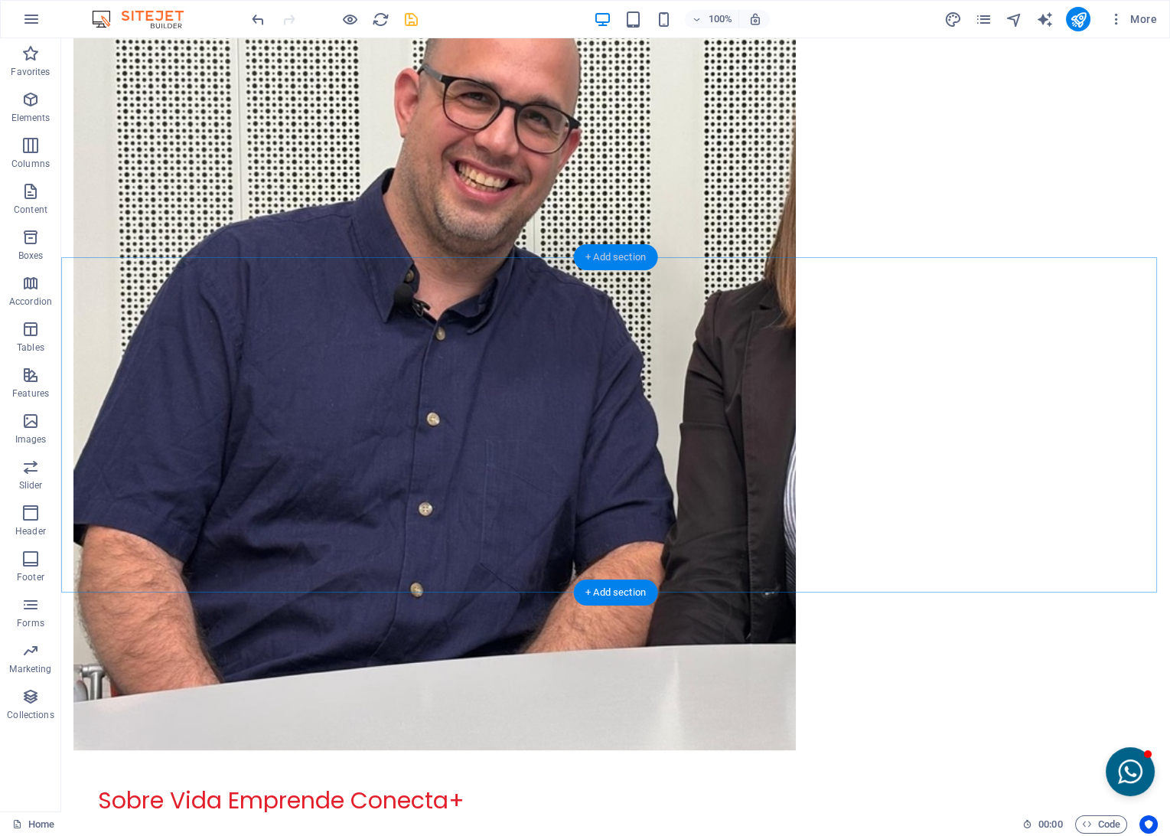
click at [596, 260] on div "+ Add section" at bounding box center [615, 257] width 85 height 26
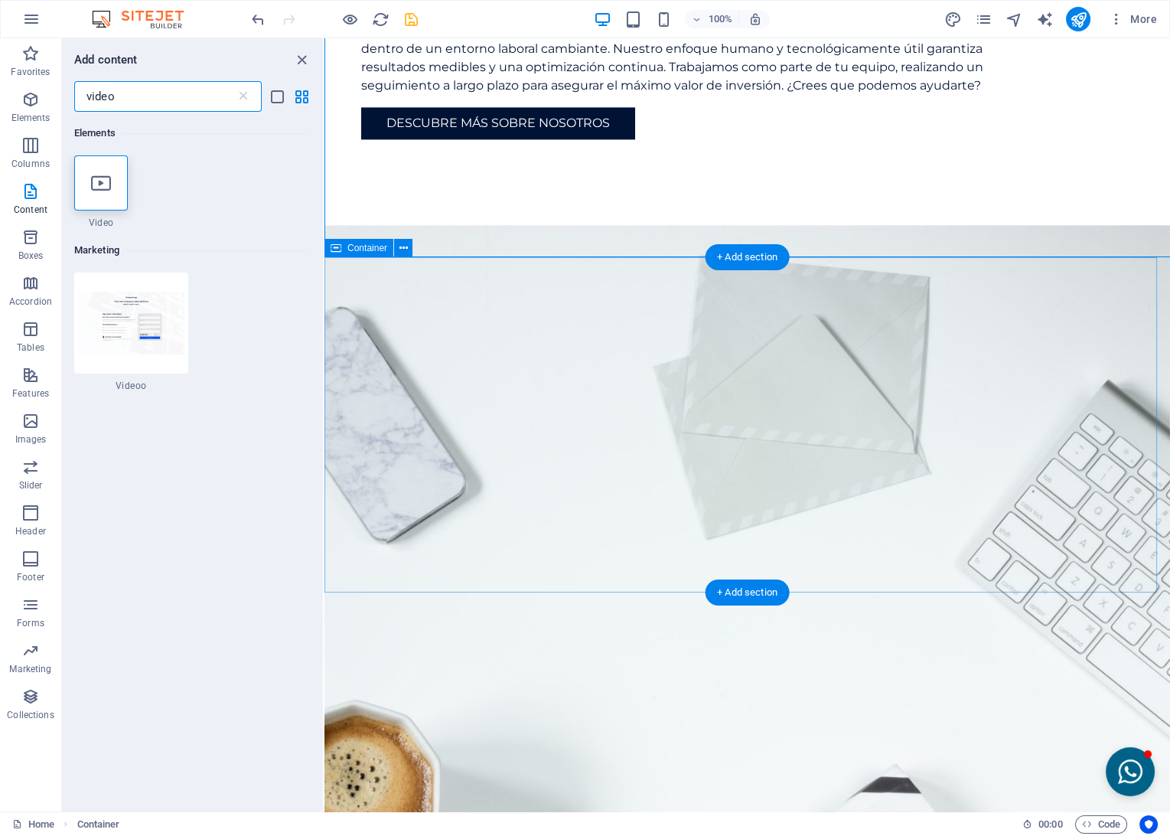
scroll to position [3633, 0]
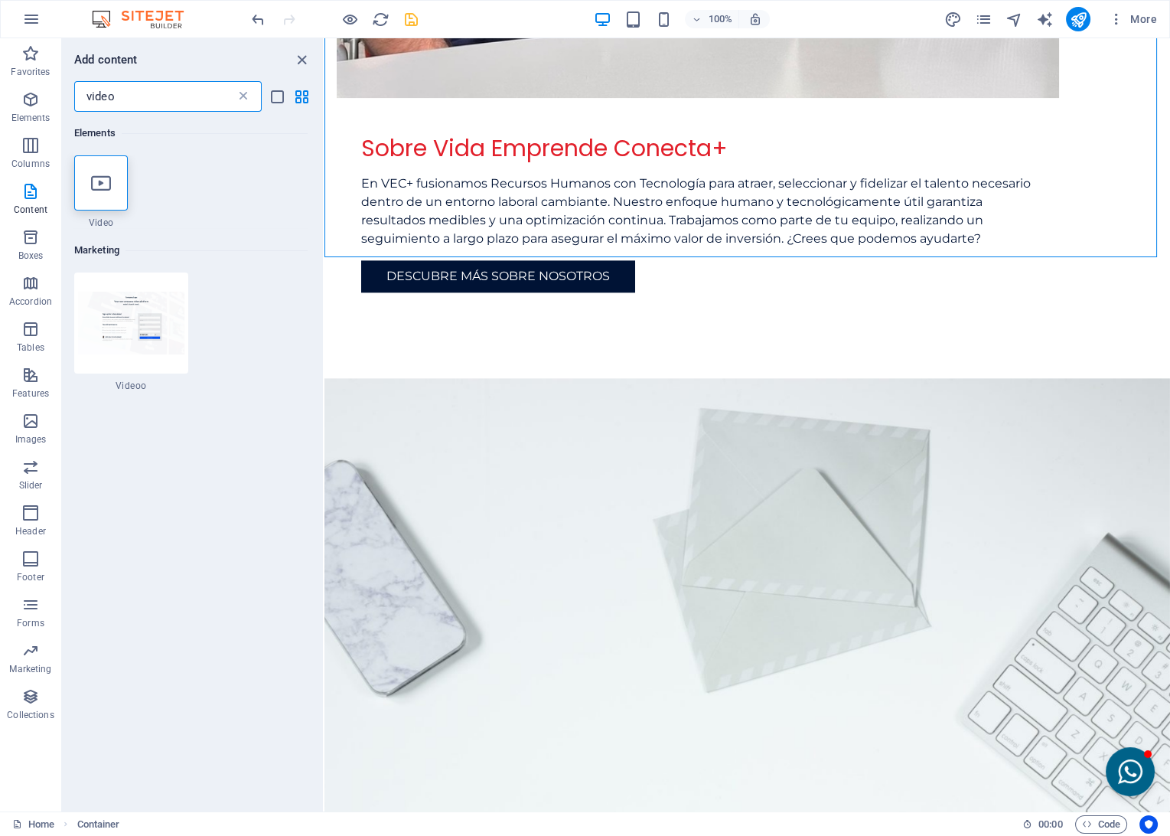
click at [243, 96] on icon at bounding box center [243, 96] width 15 height 15
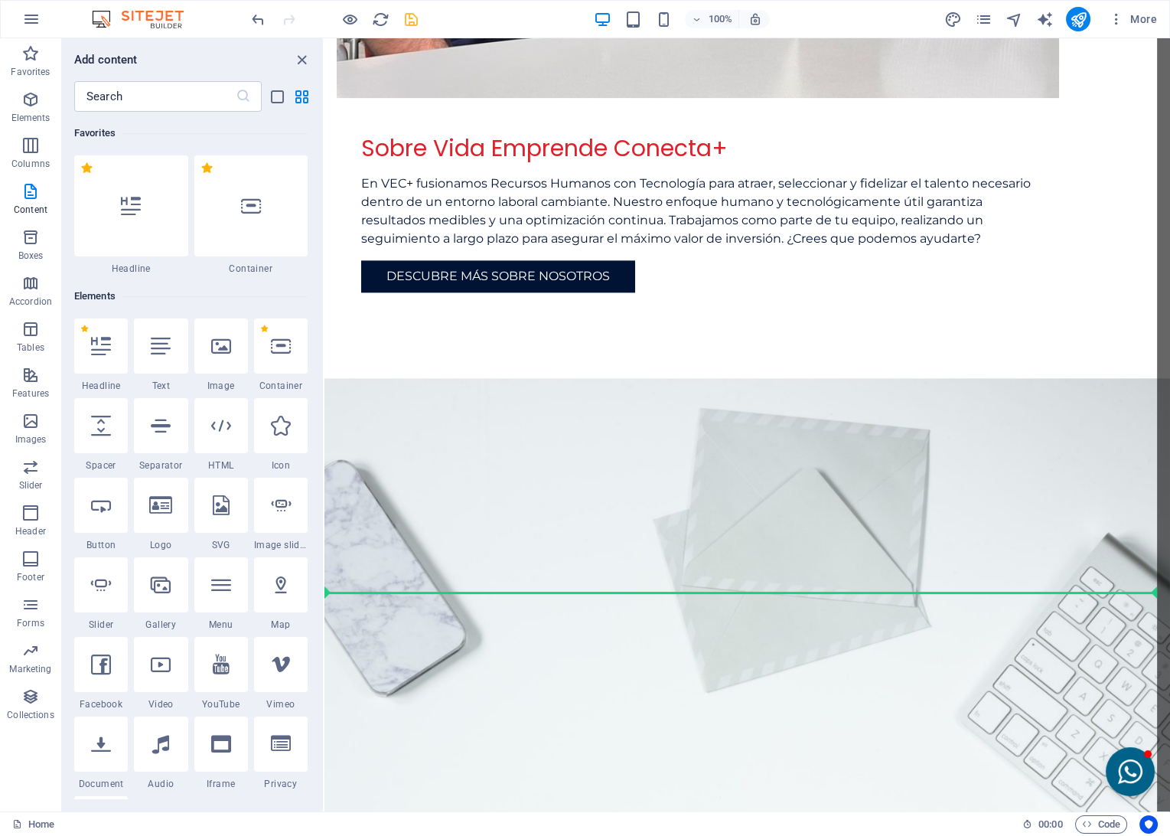
select select "ar16_9"
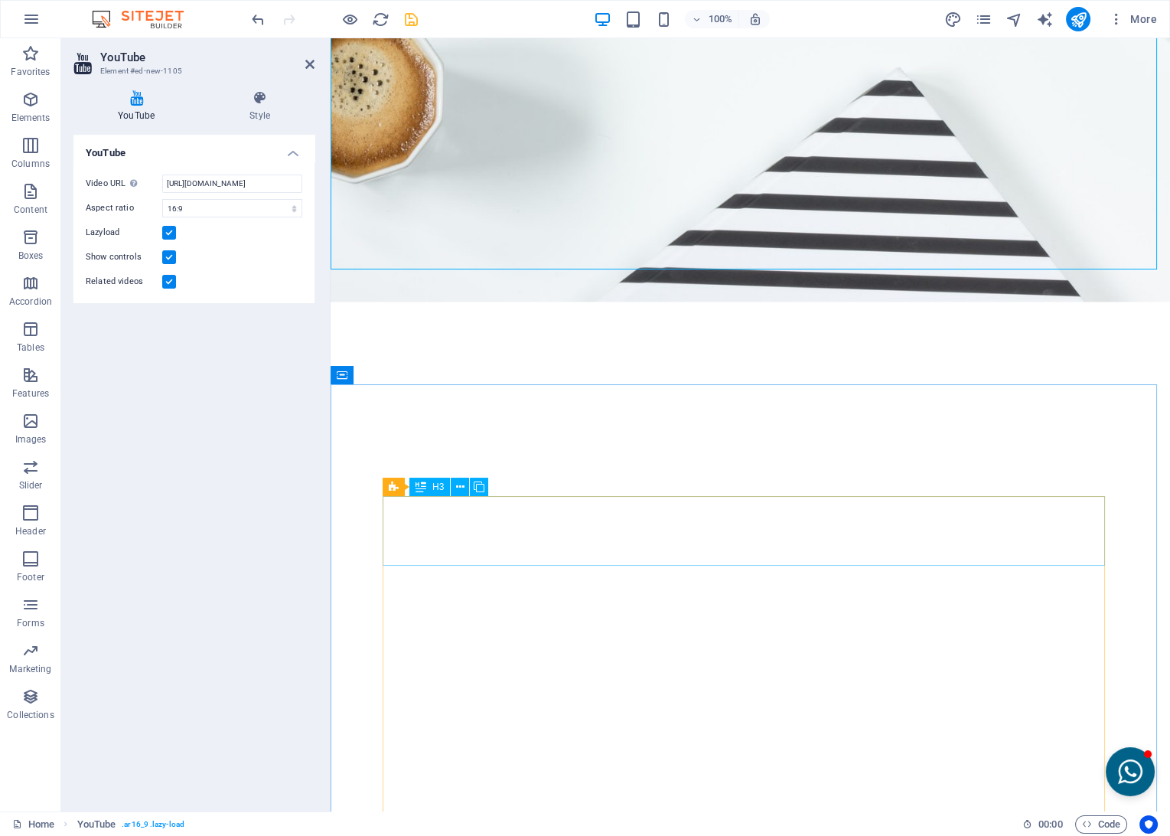
scroll to position [4317, 0]
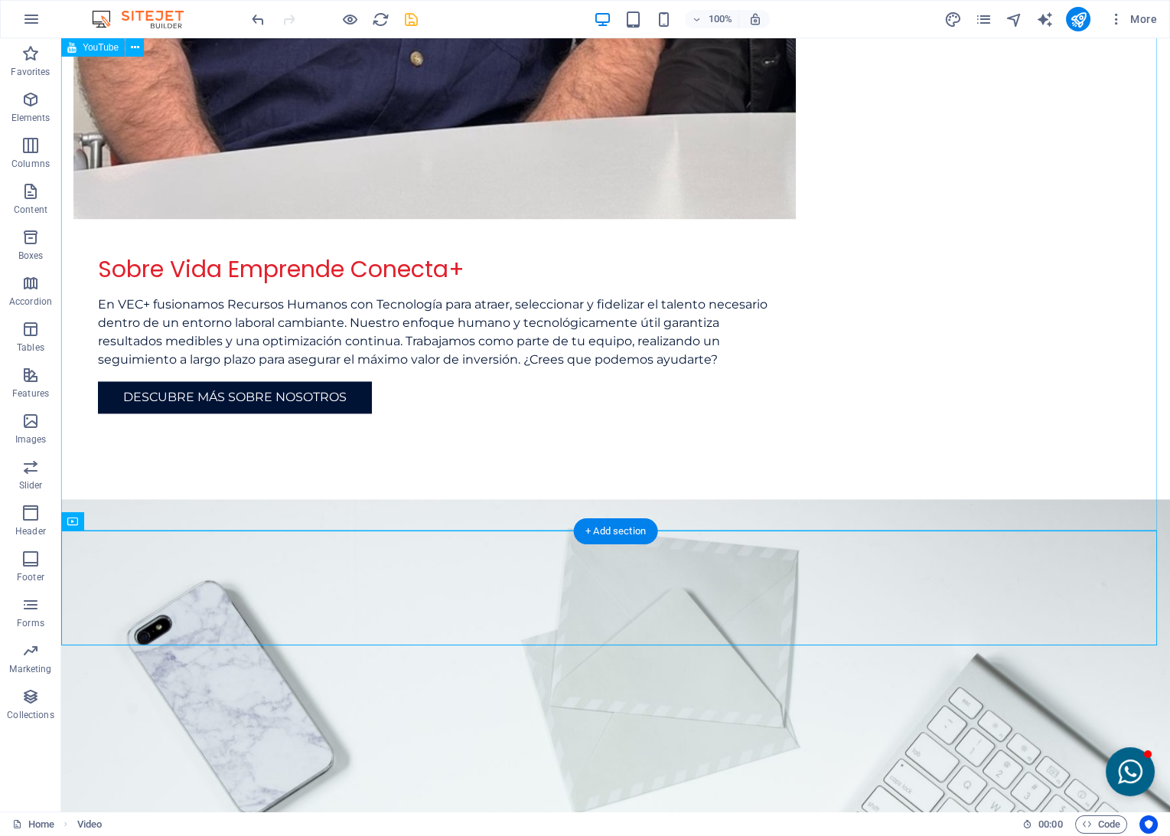
scroll to position [4474, 0]
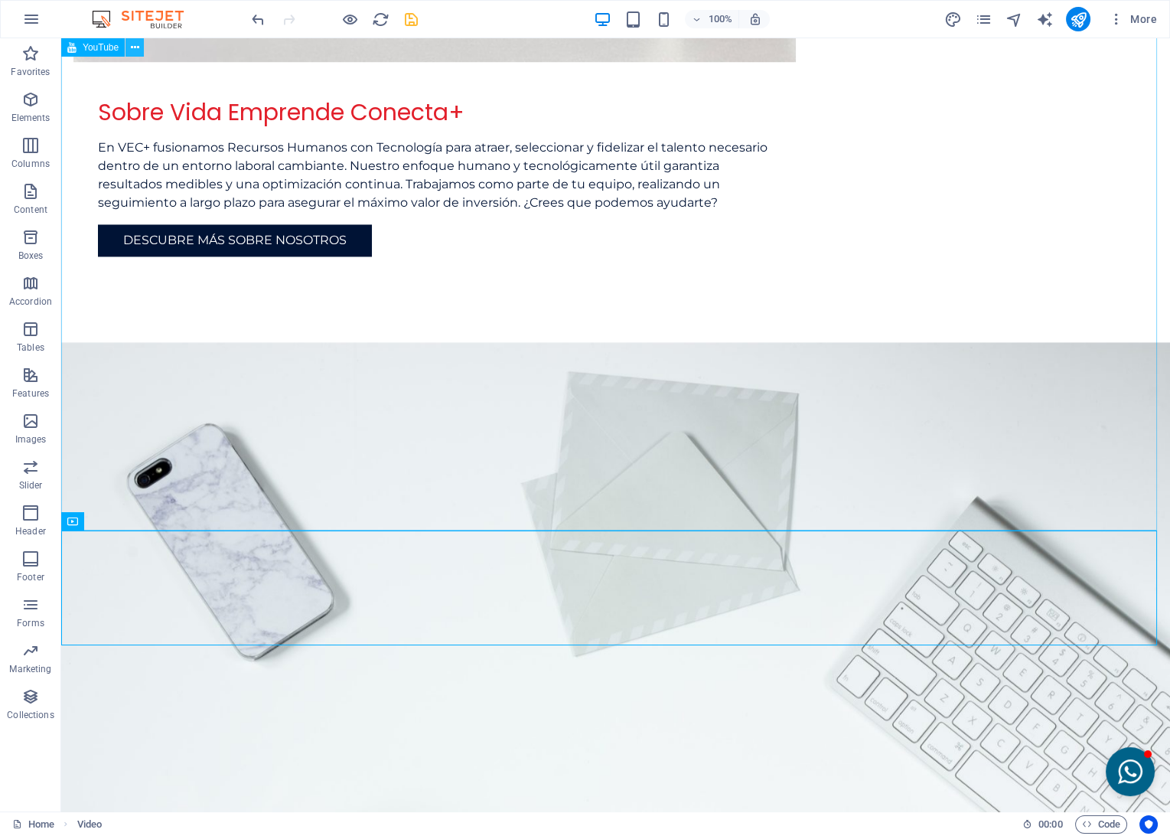
click at [132, 47] on icon at bounding box center [135, 48] width 8 height 16
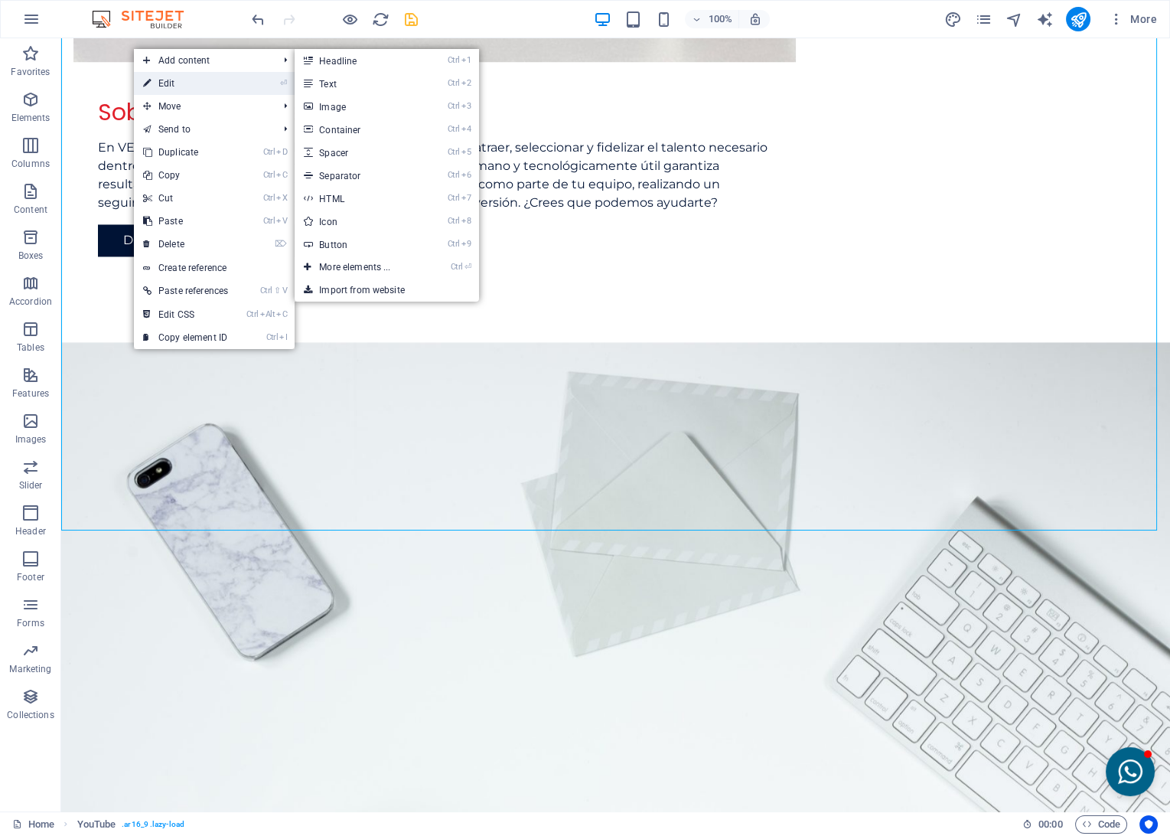
click at [150, 78] on icon at bounding box center [147, 83] width 8 height 23
select select "ar16_9"
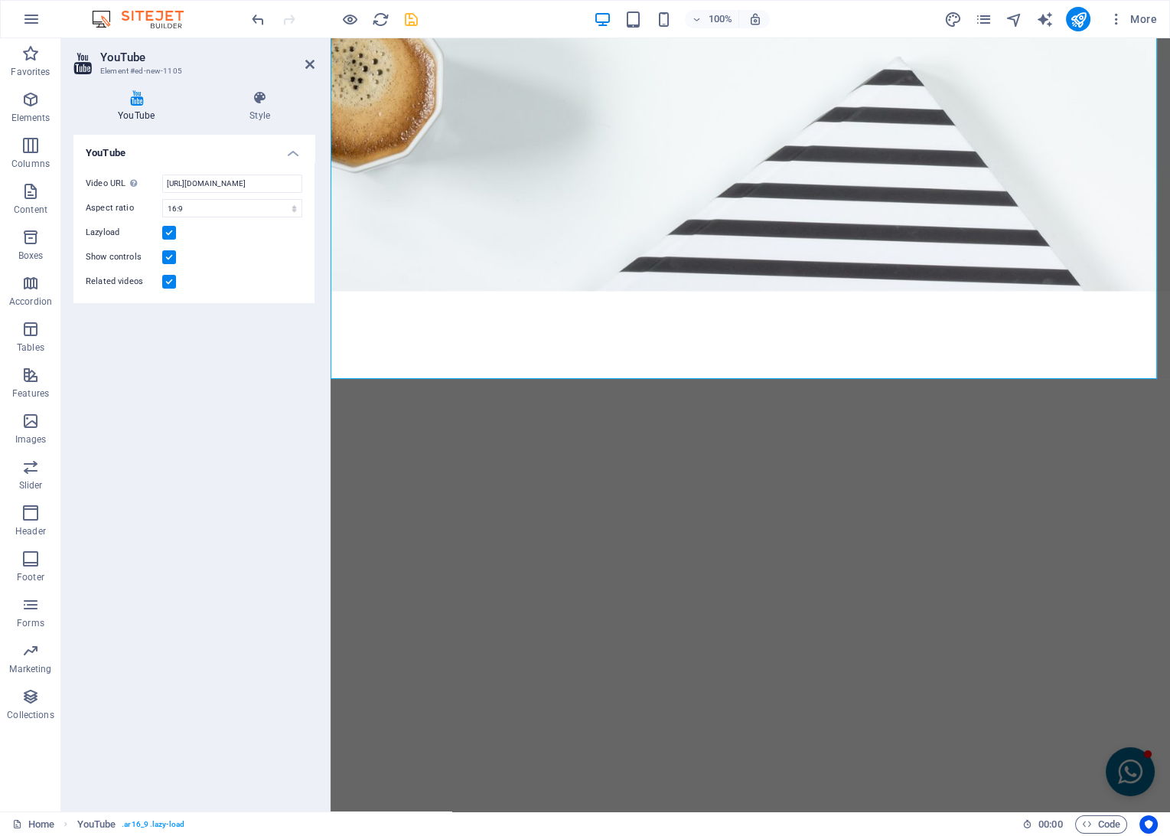
scroll to position [4317, 0]
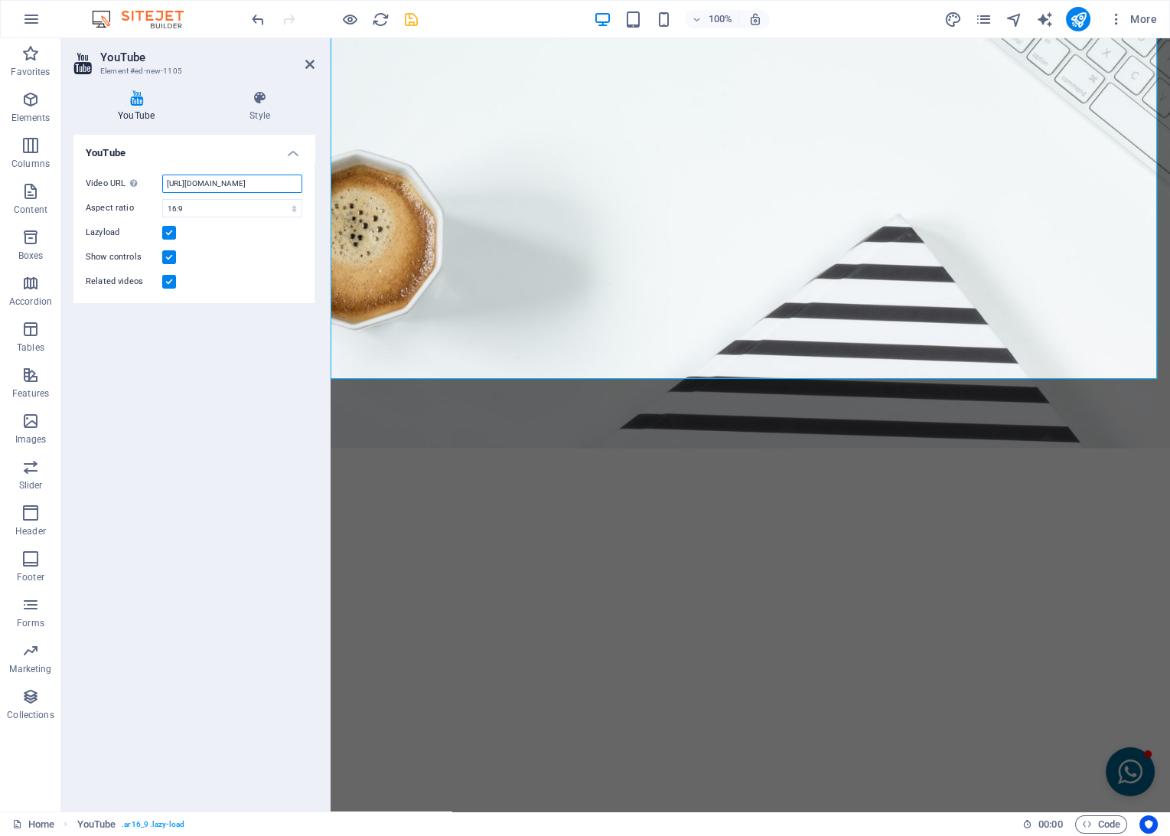
click at [209, 184] on input "[URL][DOMAIN_NAME]" at bounding box center [232, 184] width 140 height 18
paste input "[DOMAIN_NAME][URL]"
type input "[URL][DOMAIN_NAME]"
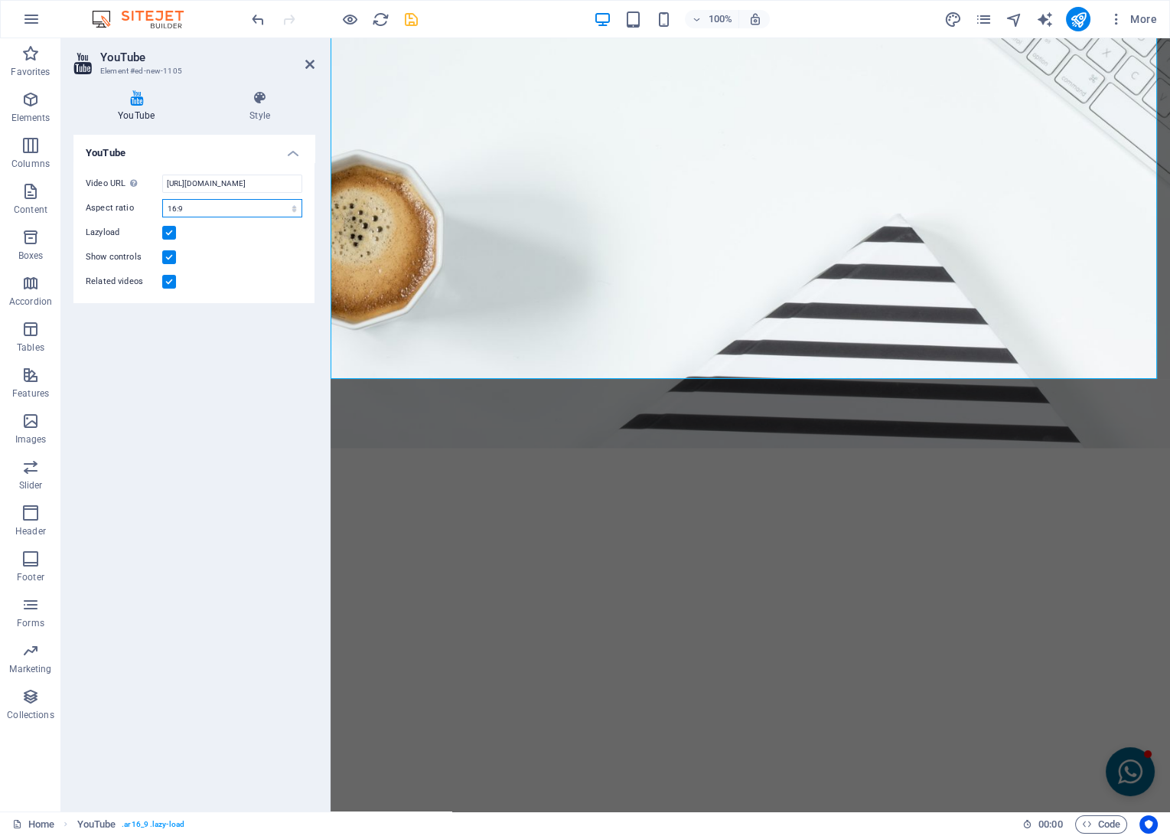
click at [196, 208] on select "16:10 16:9 4:3 2:1 1:1" at bounding box center [232, 208] width 140 height 18
click at [162, 199] on select "16:10 16:9 4:3 2:1 1:1" at bounding box center [232, 208] width 140 height 18
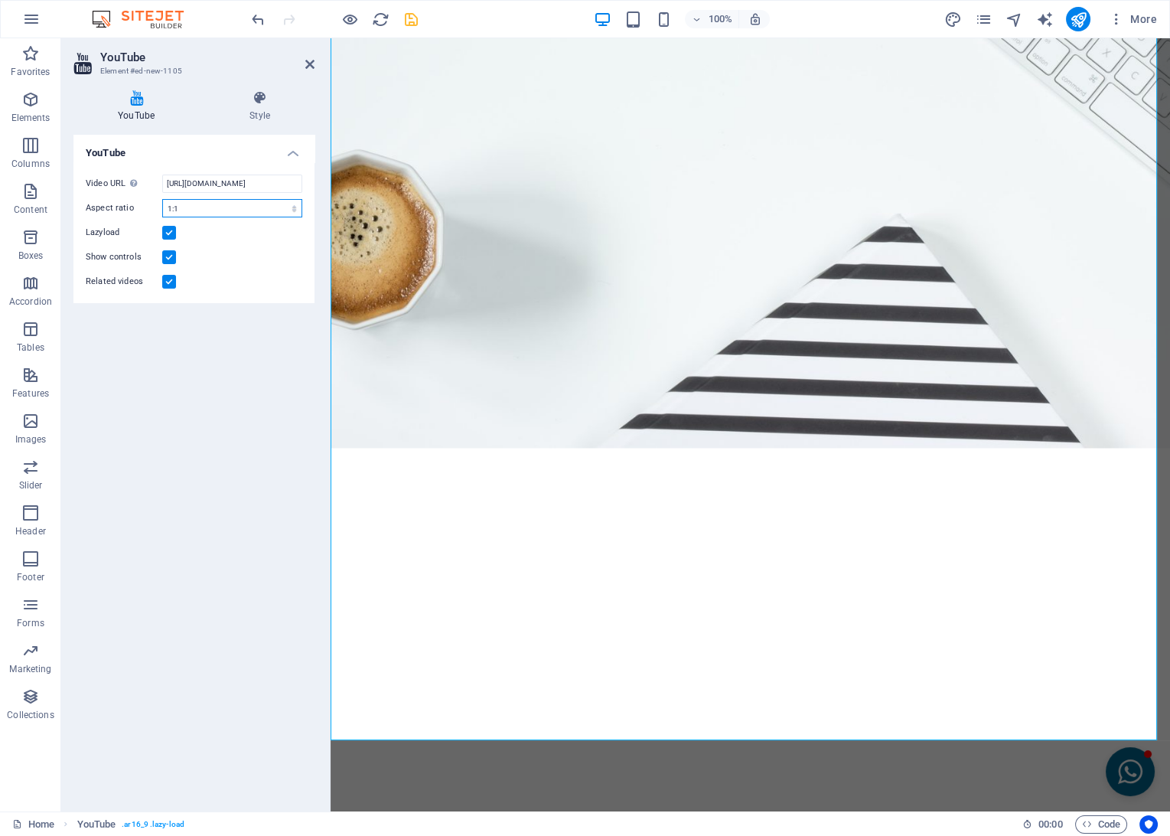
click at [195, 212] on select "16:10 16:9 4:3 2:1 1:1" at bounding box center [232, 208] width 140 height 18
click at [162, 199] on select "16:10 16:9 4:3 2:1 1:1" at bounding box center [232, 208] width 140 height 18
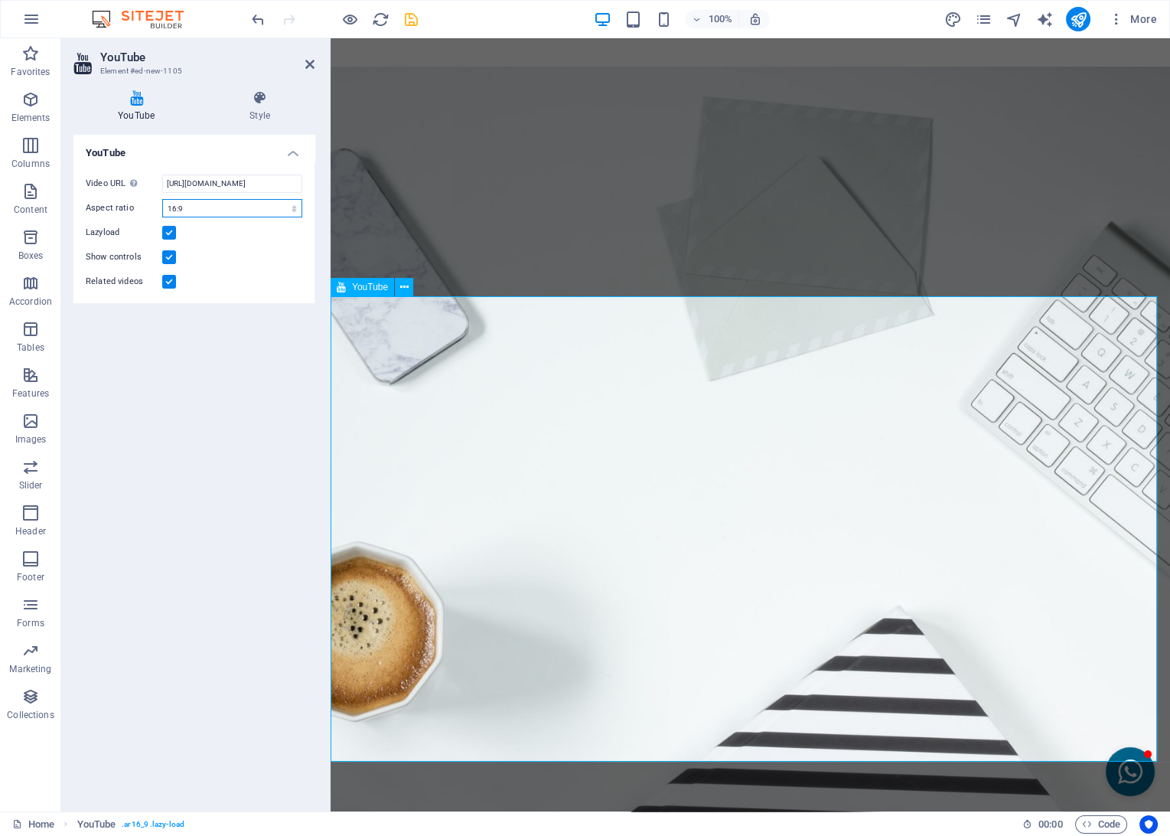
scroll to position [4049, 0]
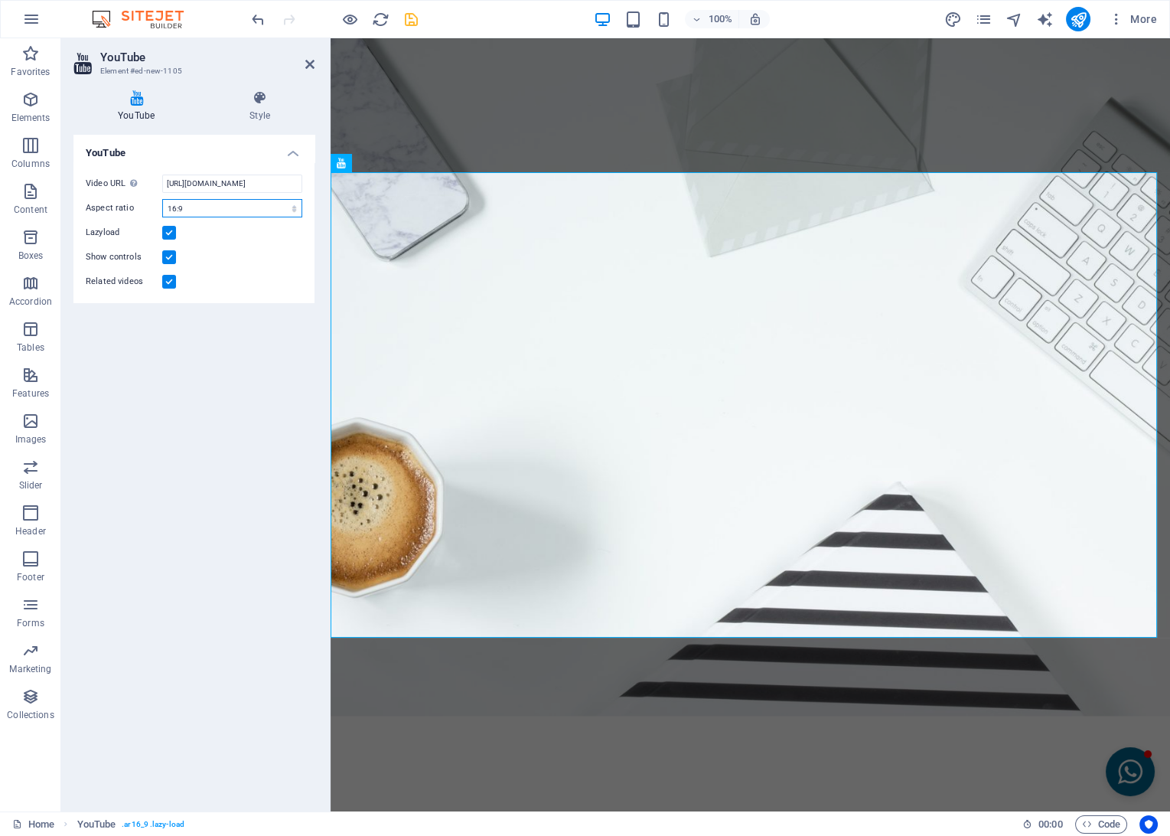
click at [259, 211] on select "16:10 16:9 4:3 2:1 1:1" at bounding box center [232, 208] width 140 height 18
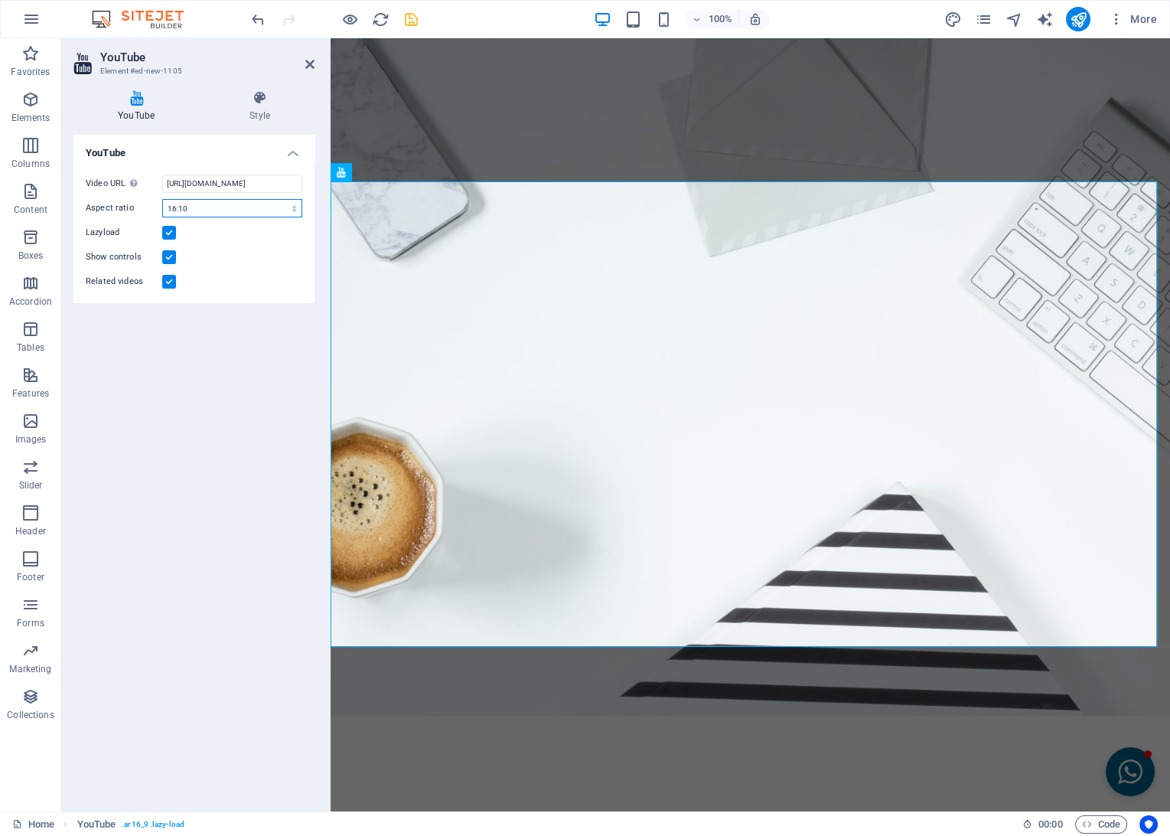
click at [162, 199] on select "16:10 16:9 4:3 2:1 1:1" at bounding box center [232, 208] width 140 height 18
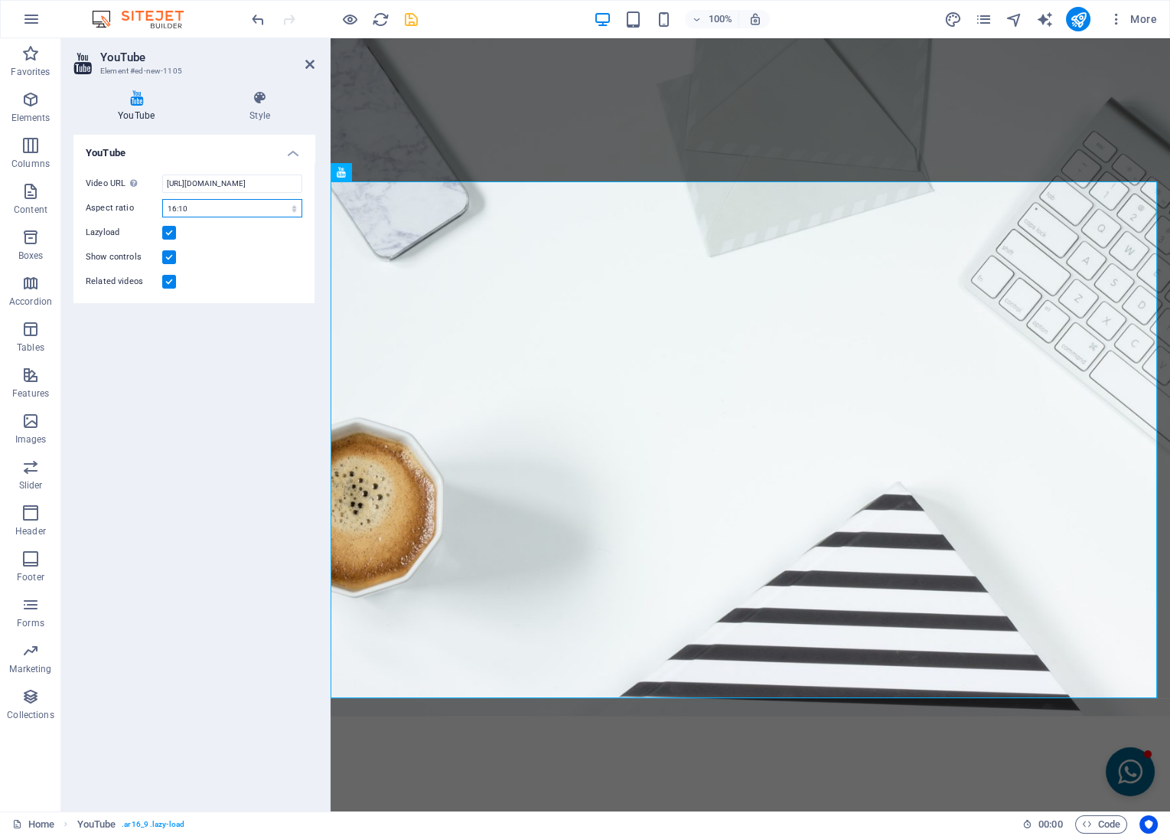
click at [251, 214] on select "16:10 16:9 4:3 2:1 1:1" at bounding box center [232, 208] width 140 height 18
click at [162, 199] on select "16:10 16:9 4:3 2:1 1:1" at bounding box center [232, 208] width 140 height 18
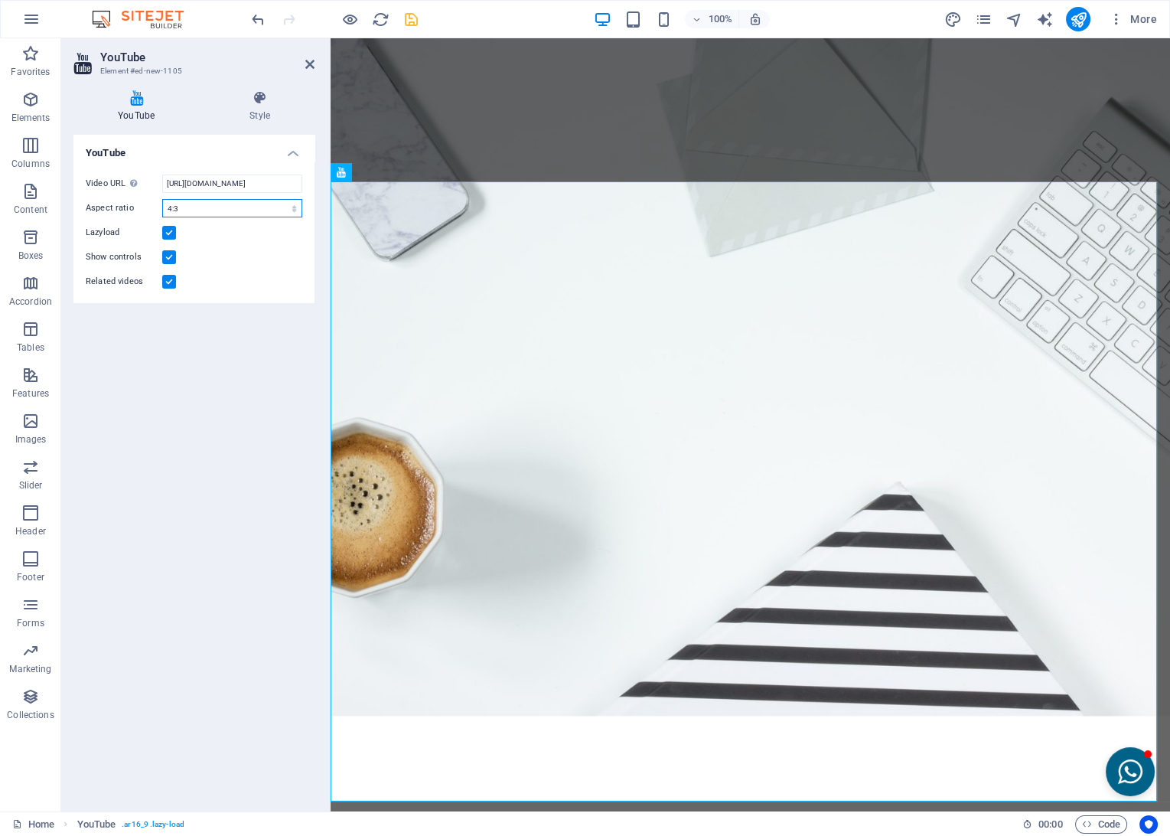
click at [224, 210] on select "16:10 16:9 4:3 2:1 1:1" at bounding box center [232, 208] width 140 height 18
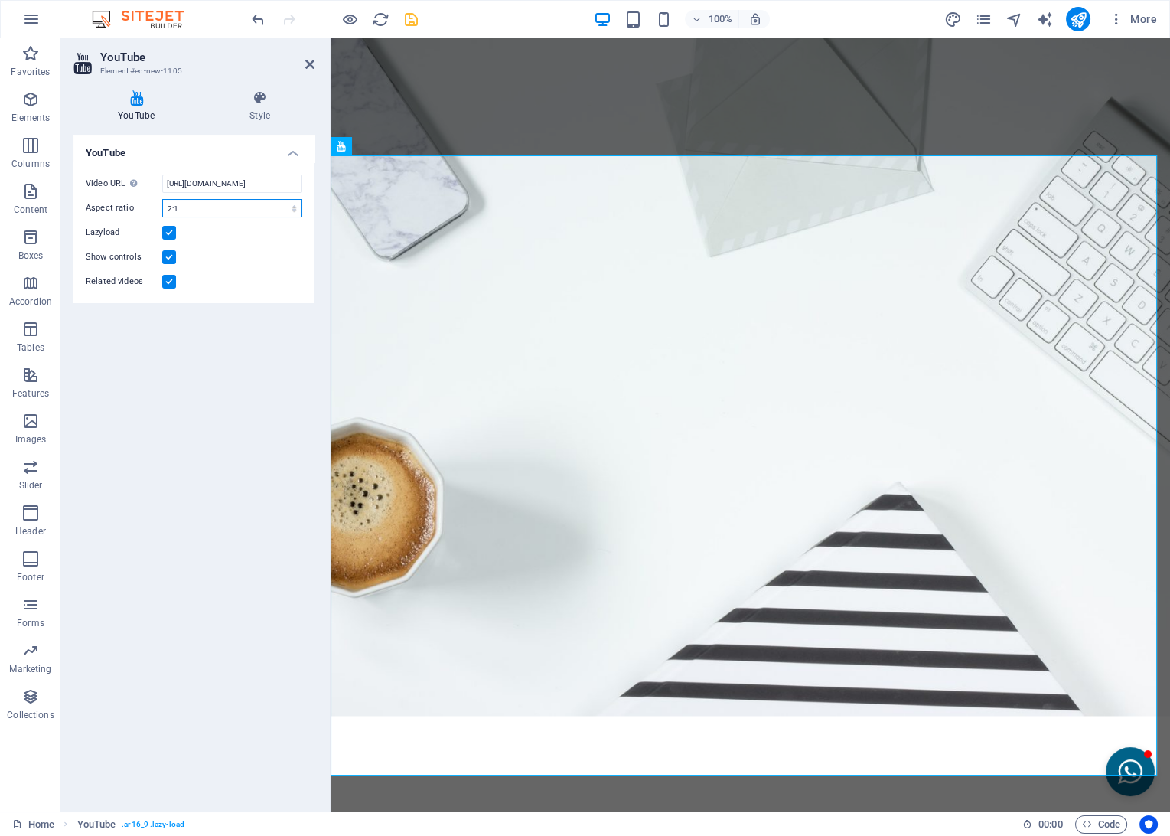
click at [162, 199] on select "16:10 16:9 4:3 2:1 1:1" at bounding box center [232, 208] width 140 height 18
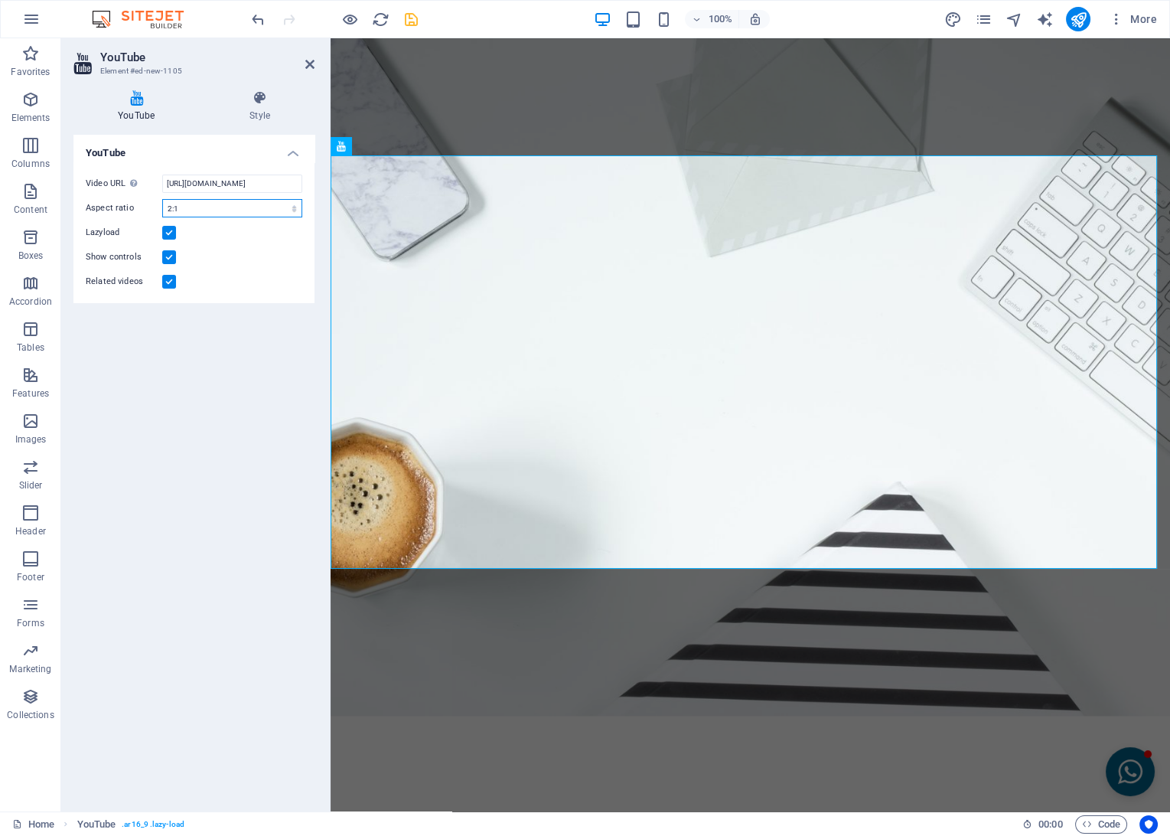
click at [206, 209] on select "16:10 16:9 4:3 2:1 1:1" at bounding box center [232, 208] width 140 height 18
click at [162, 199] on select "16:10 16:9 4:3 2:1 1:1" at bounding box center [232, 208] width 140 height 18
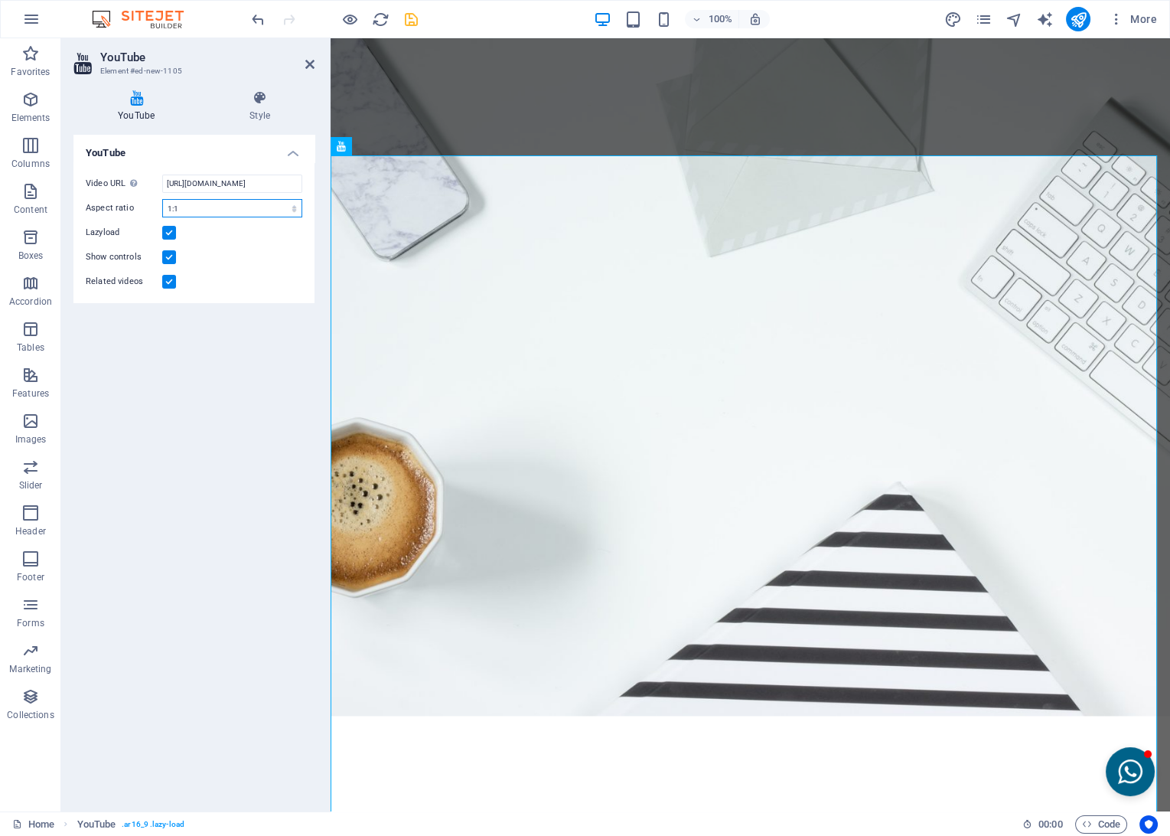
click at [208, 211] on select "16:10 16:9 4:3 2:1 1:1" at bounding box center [232, 208] width 140 height 18
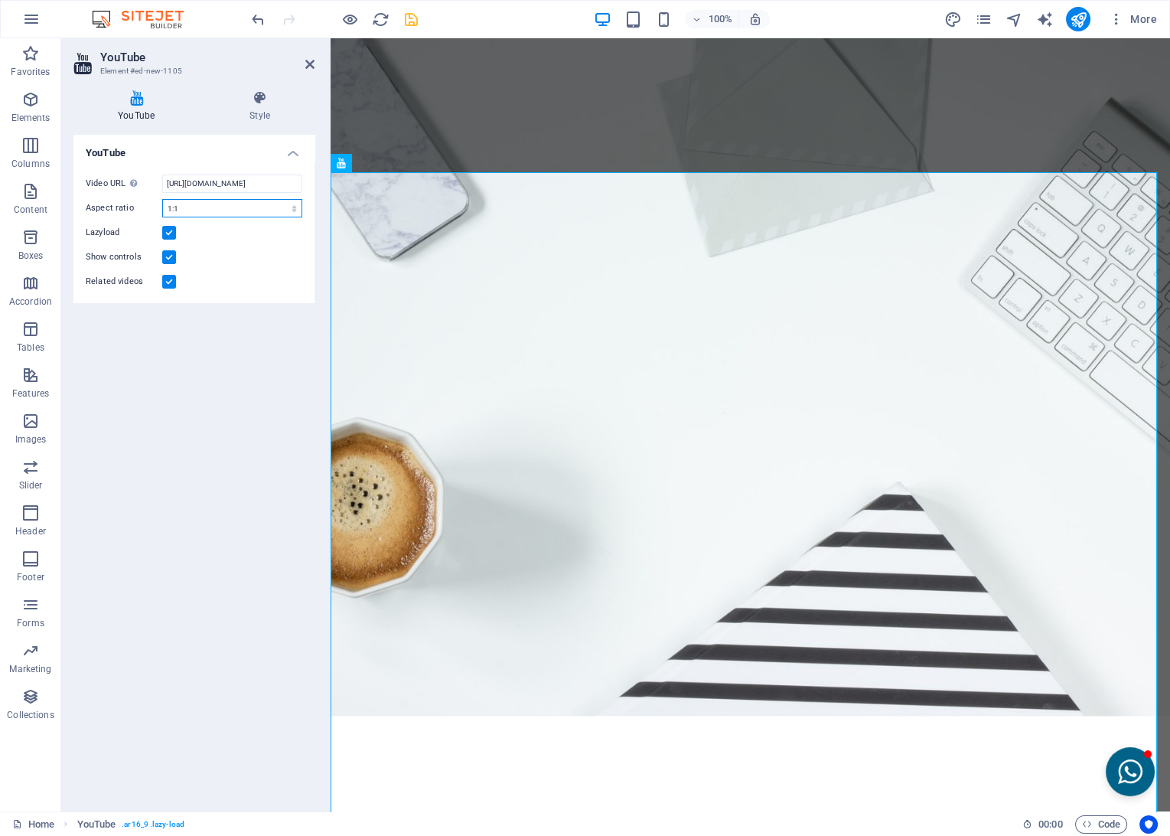
select select "ar2_1"
click at [162, 199] on select "16:10 16:9 4:3 2:1 1:1" at bounding box center [232, 208] width 140 height 18
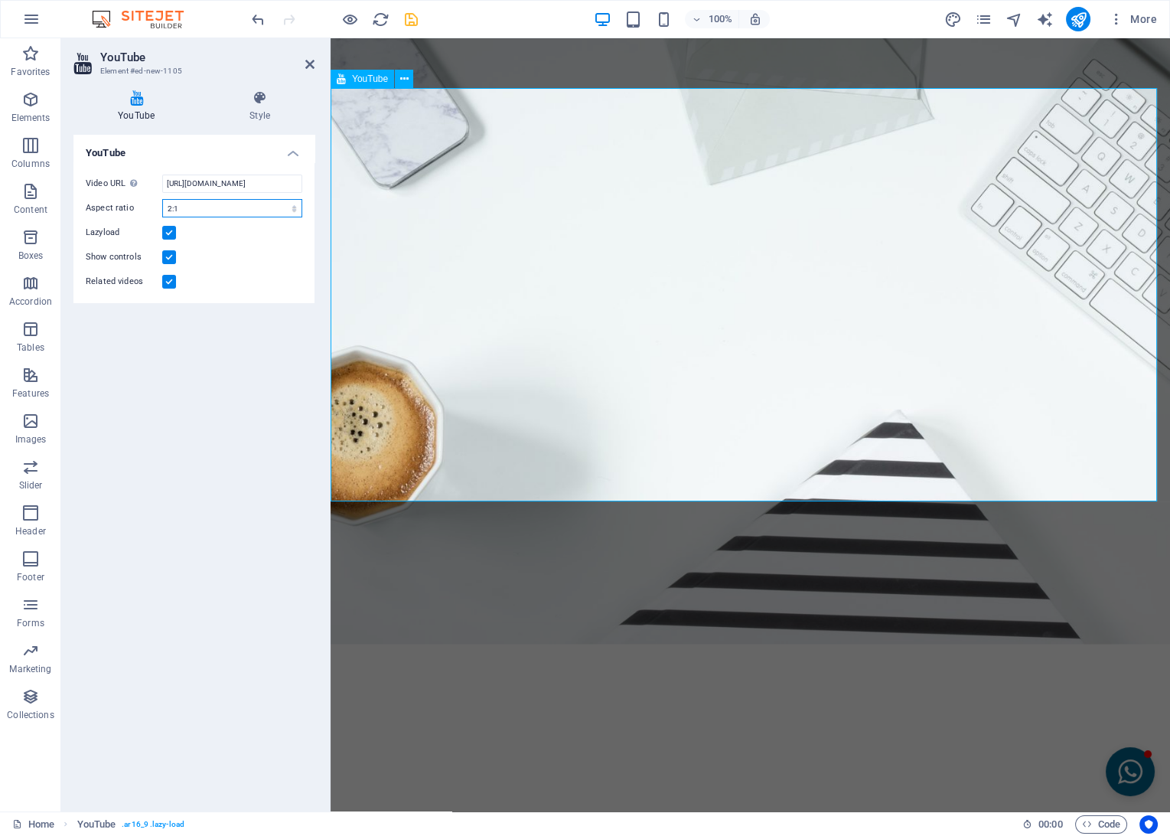
scroll to position [4134, 0]
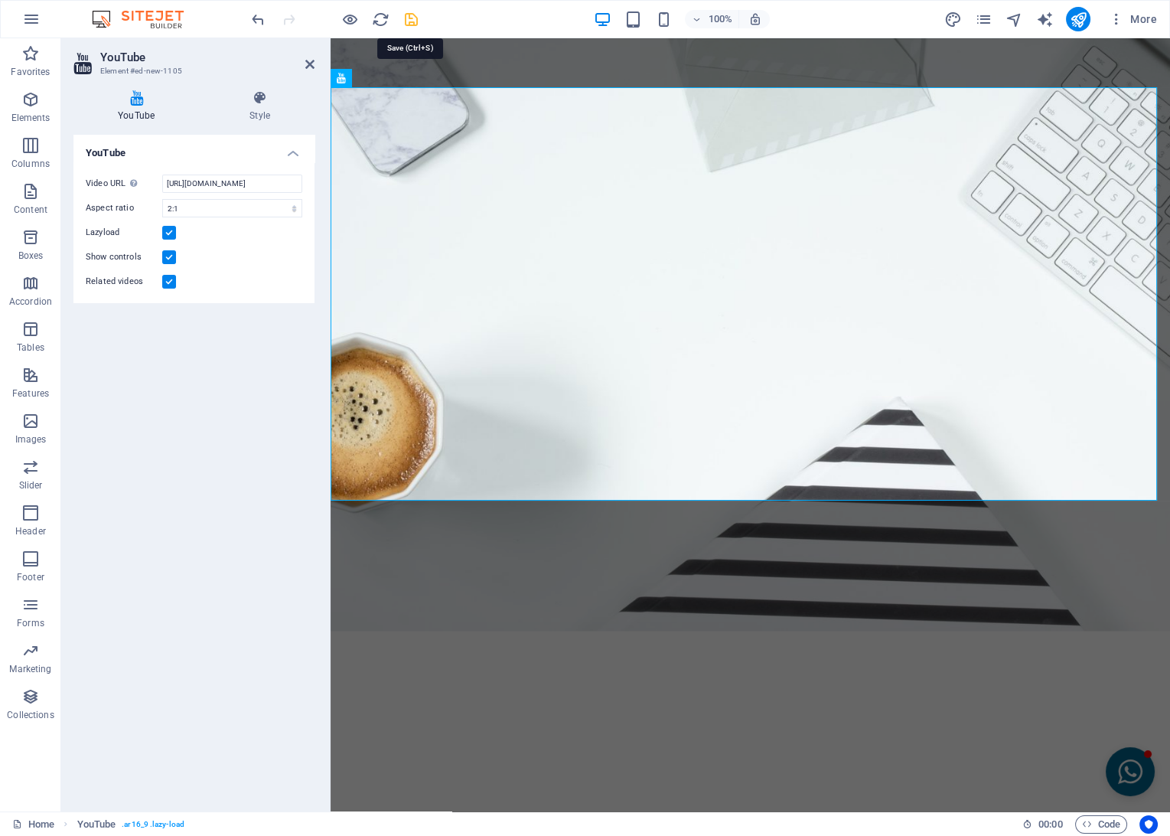
click at [410, 21] on icon "save" at bounding box center [412, 20] width 18 height 18
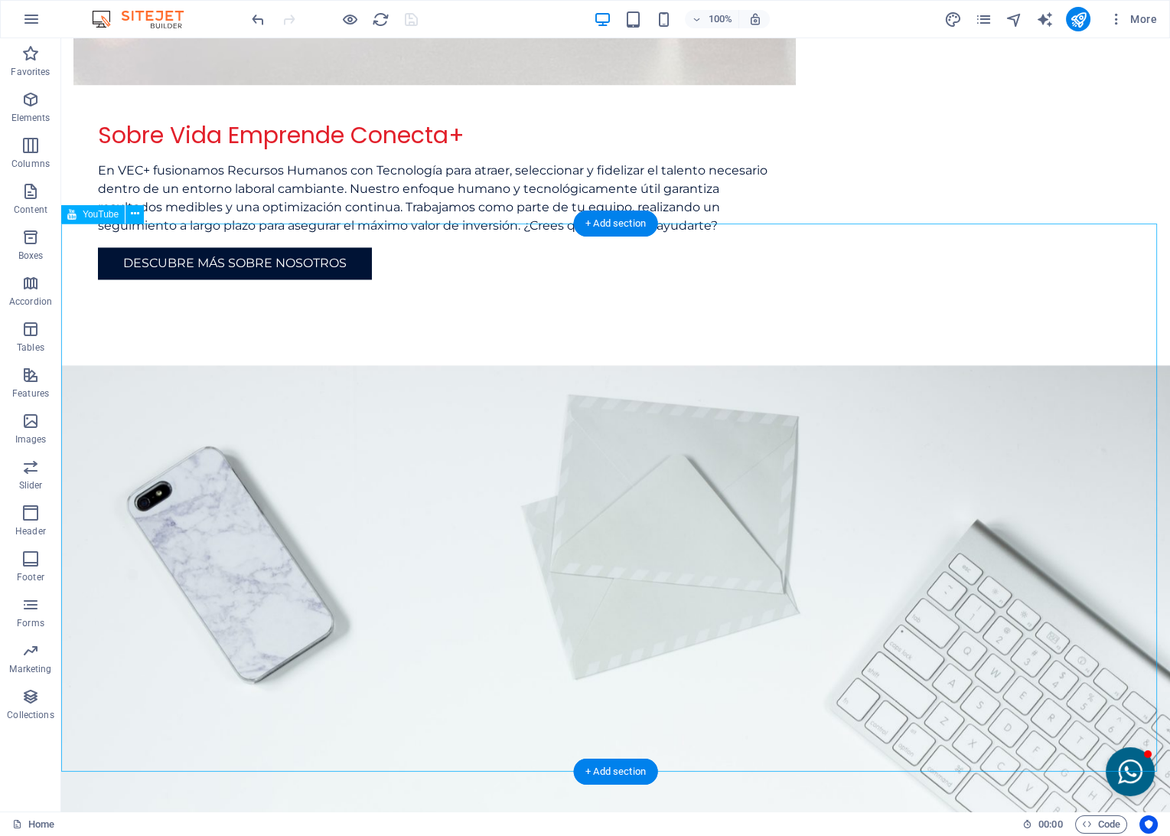
scroll to position [4461, 0]
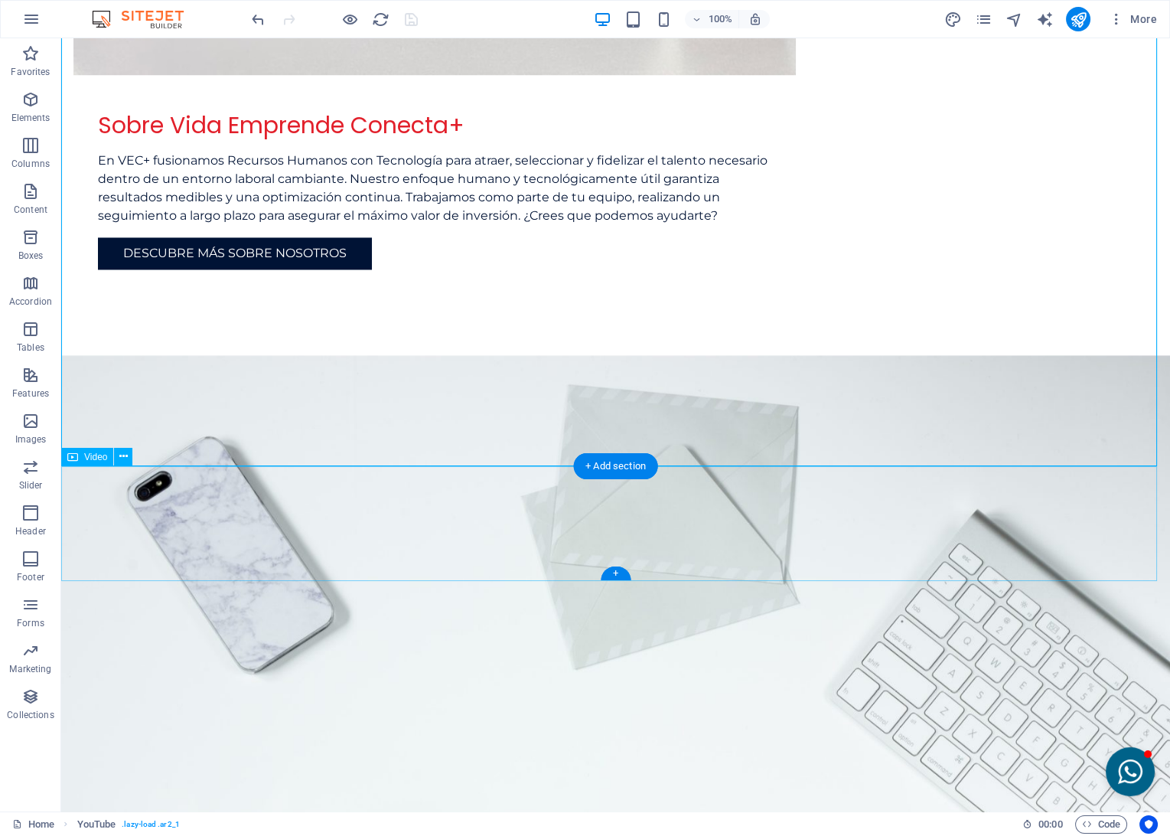
click at [129, 458] on button at bounding box center [123, 457] width 18 height 18
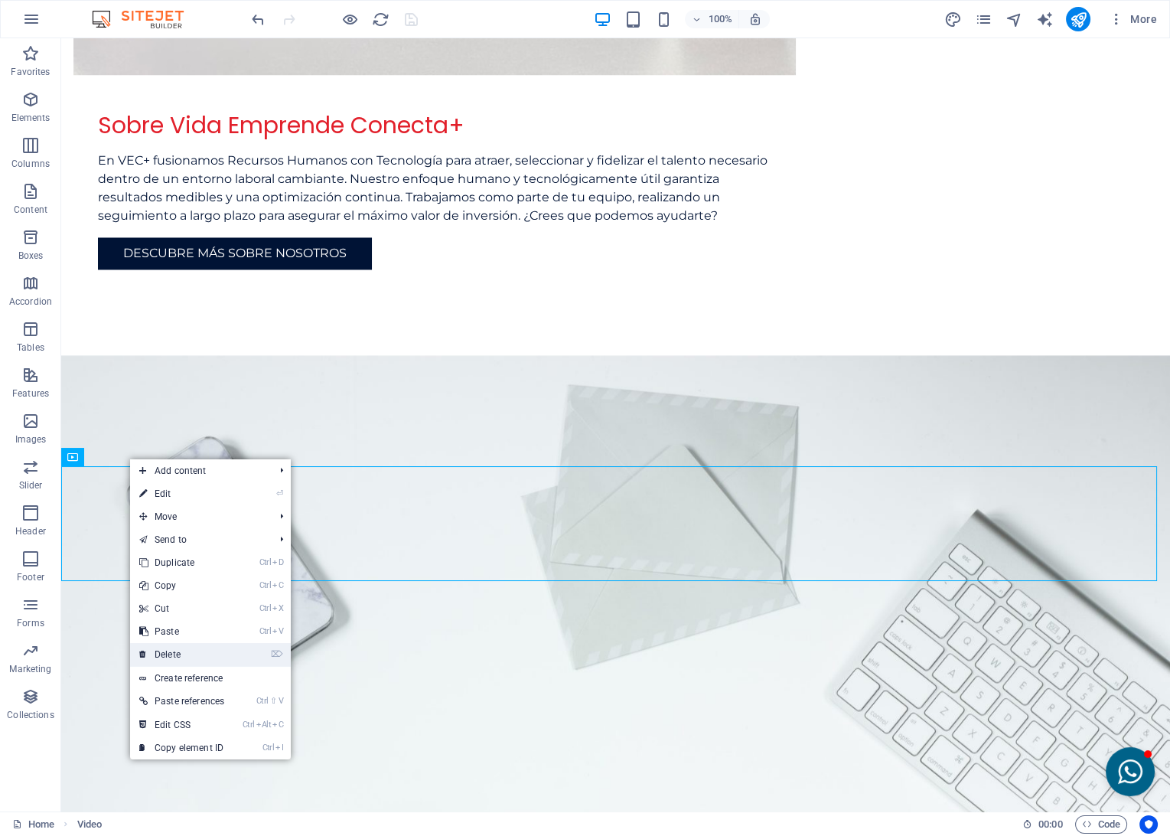
click at [171, 646] on link "⌦ Delete" at bounding box center [181, 654] width 103 height 23
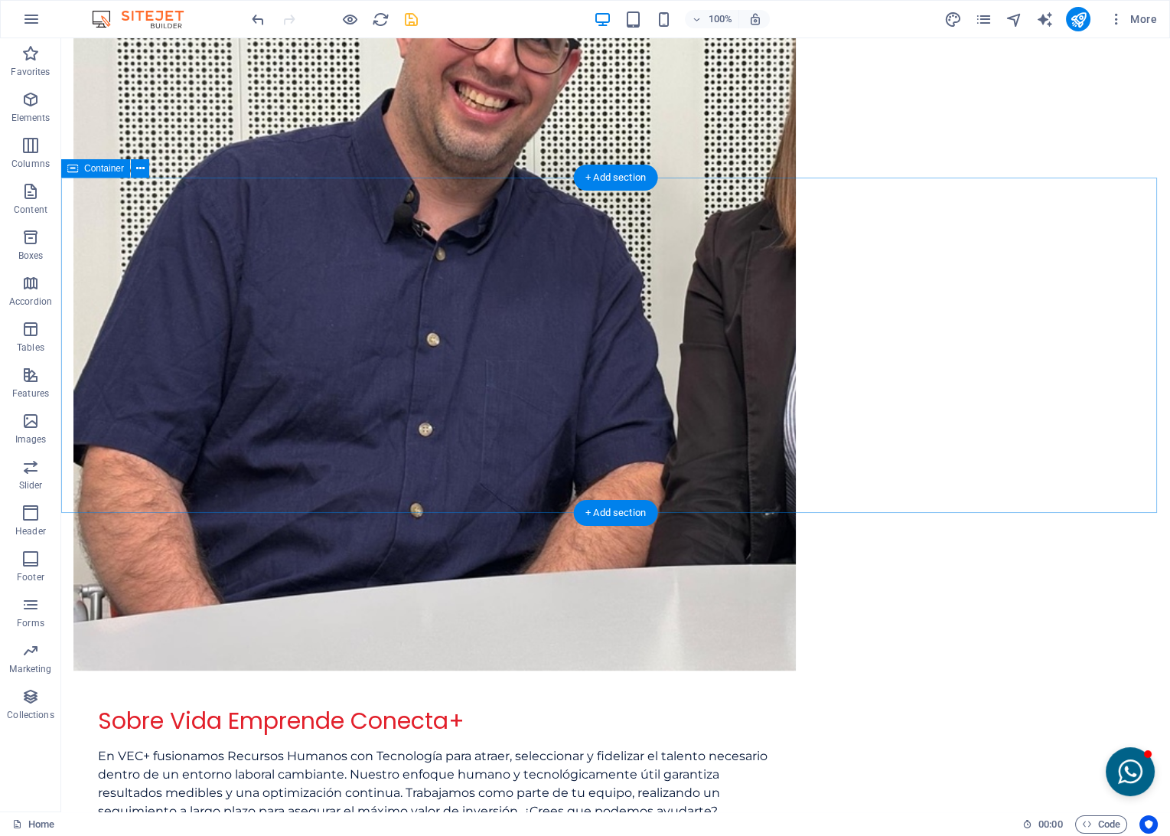
scroll to position [4036, 0]
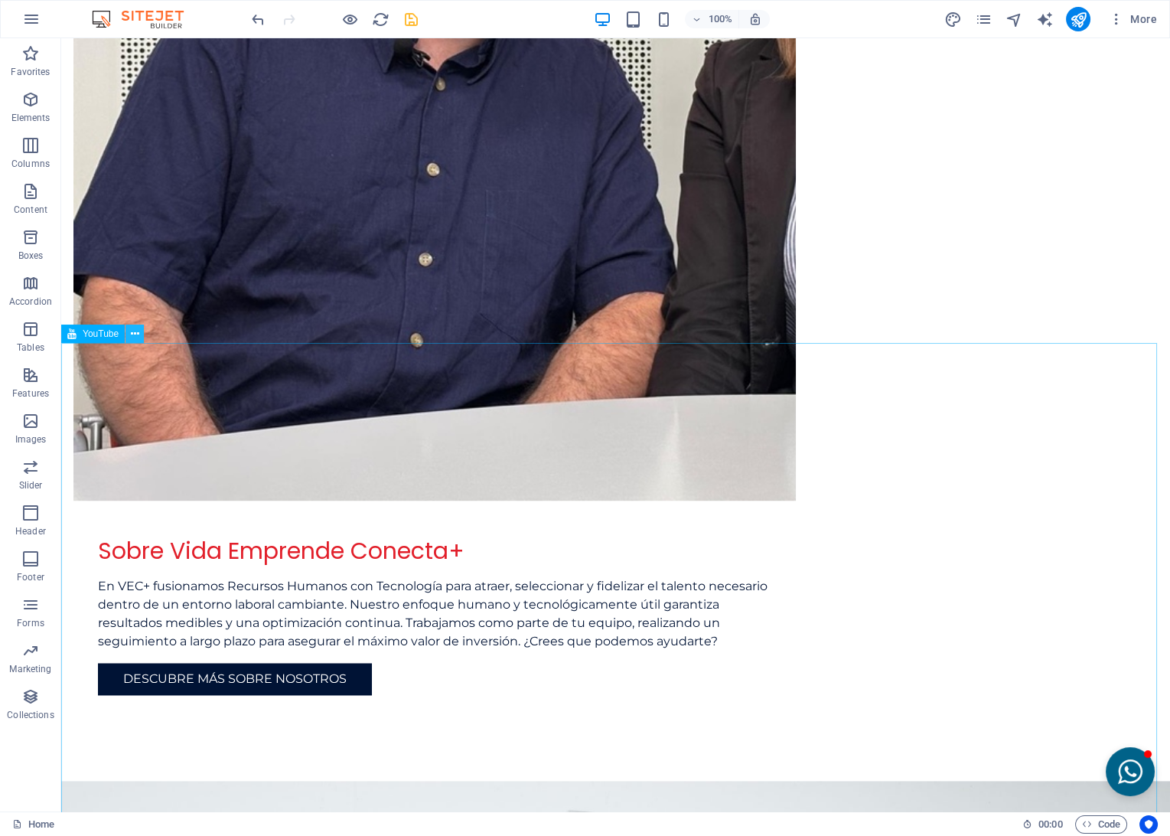
click at [140, 335] on button at bounding box center [135, 334] width 18 height 18
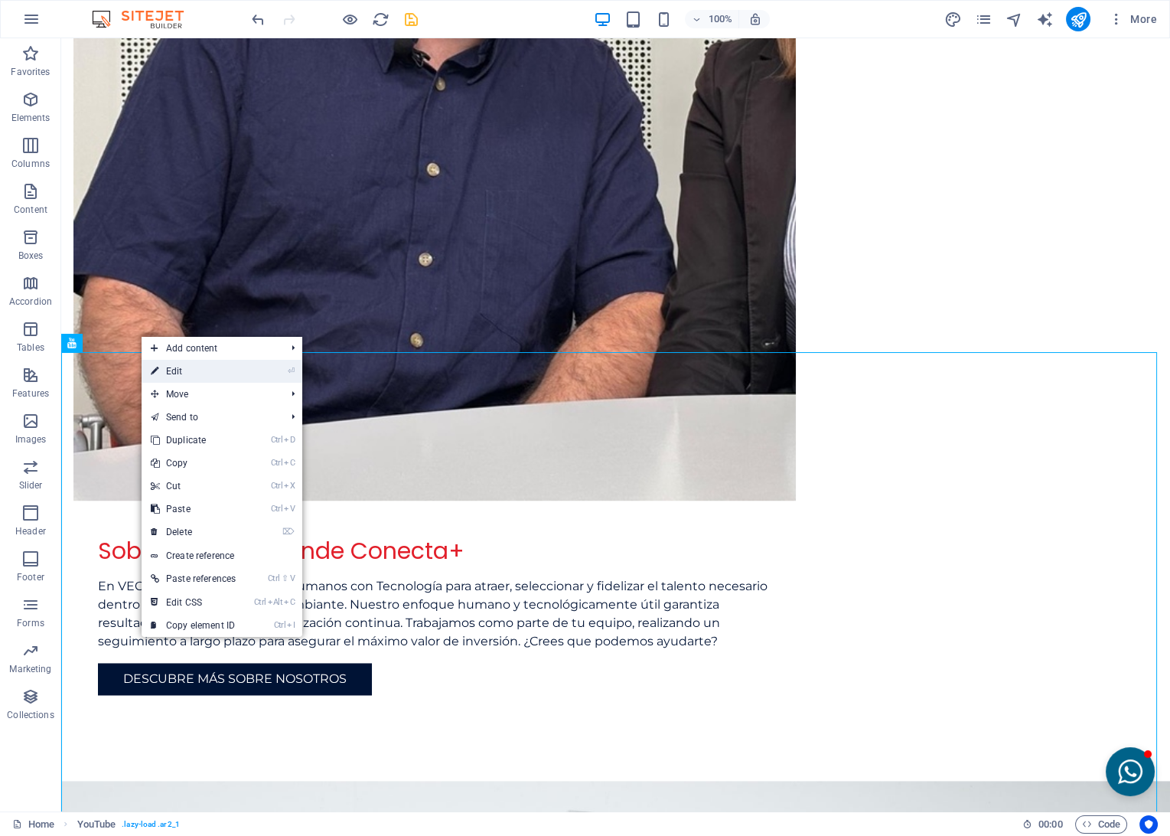
click at [152, 369] on icon at bounding box center [155, 371] width 8 height 23
select select "ar2_1"
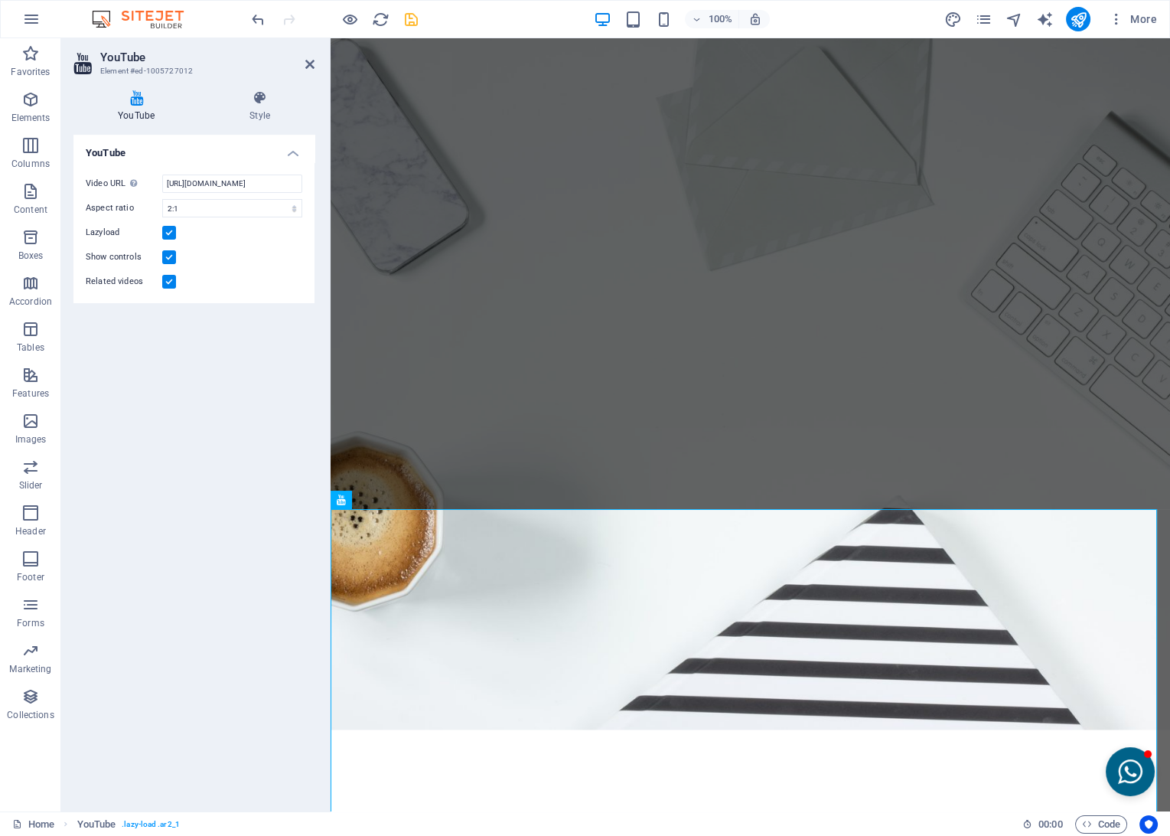
scroll to position [3879, 0]
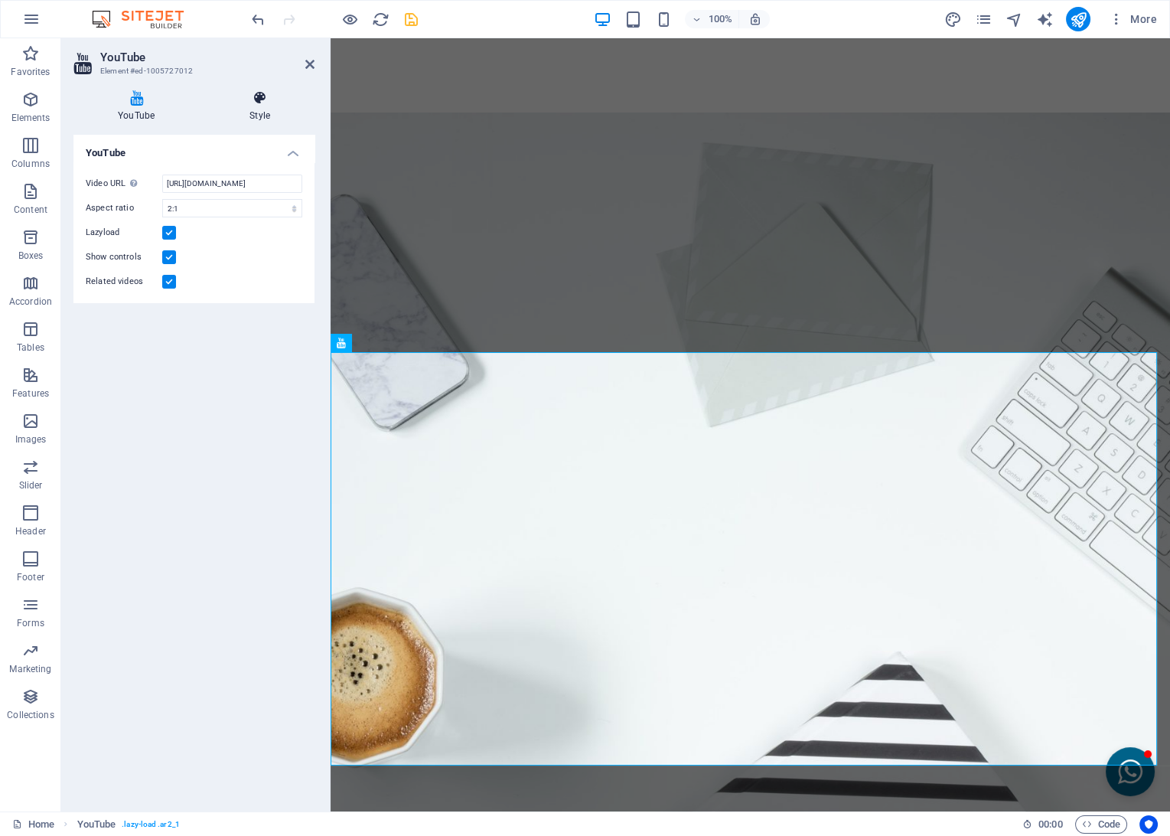
click at [267, 116] on h4 "Style" at bounding box center [259, 106] width 109 height 32
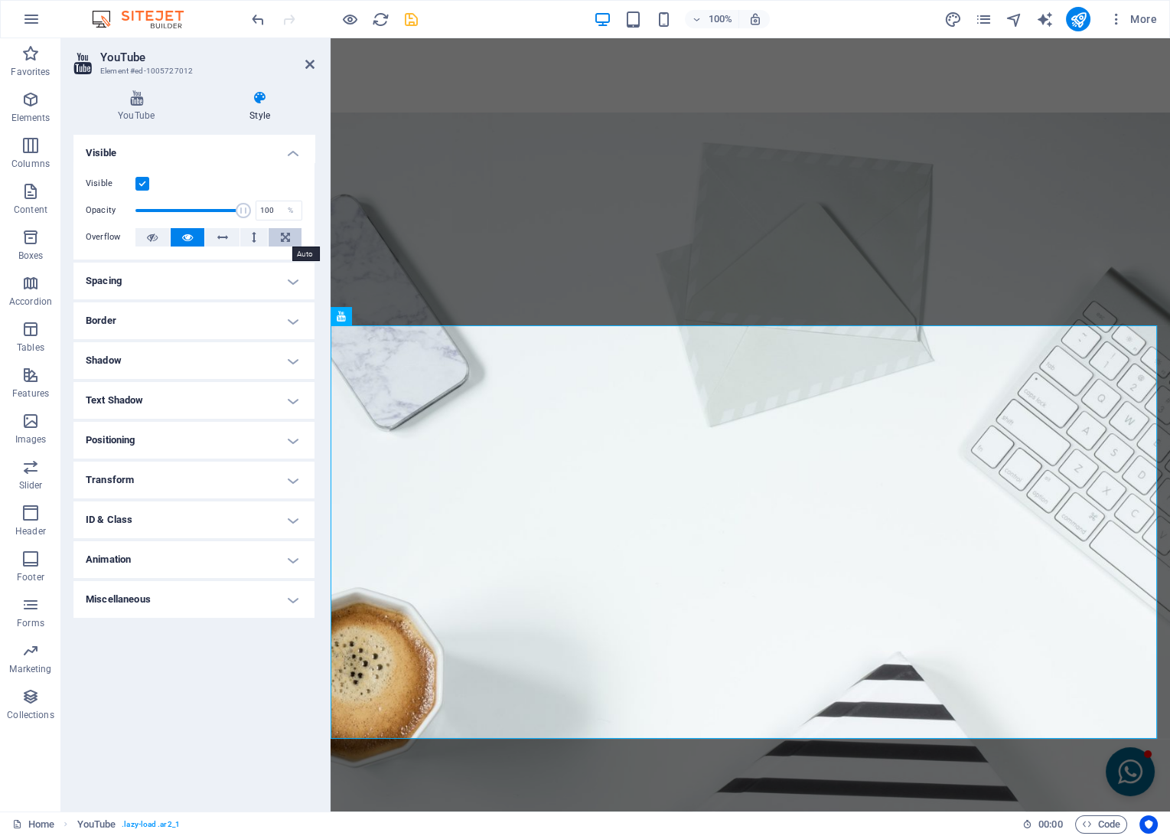
click at [289, 234] on icon at bounding box center [285, 237] width 9 height 18
click at [261, 237] on button at bounding box center [254, 237] width 28 height 18
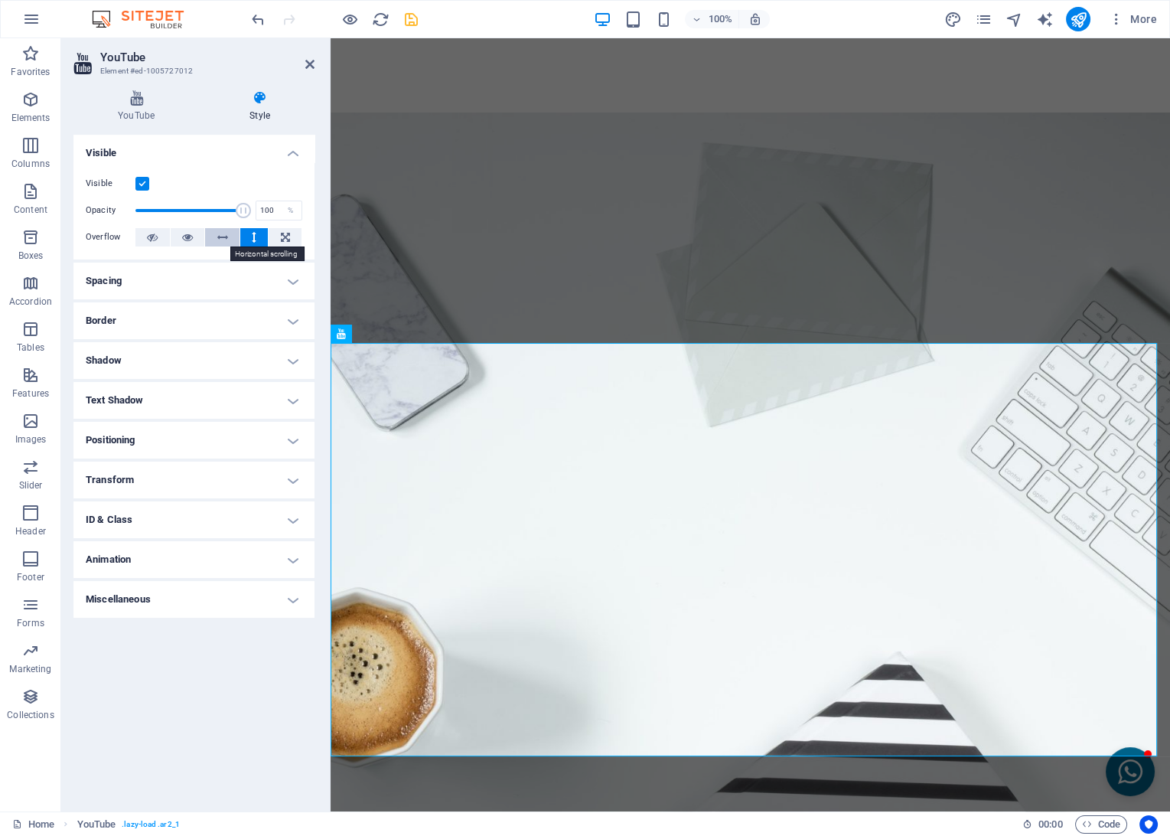
click at [221, 236] on icon at bounding box center [222, 237] width 11 height 18
click at [118, 320] on h4 "Border" at bounding box center [193, 320] width 241 height 37
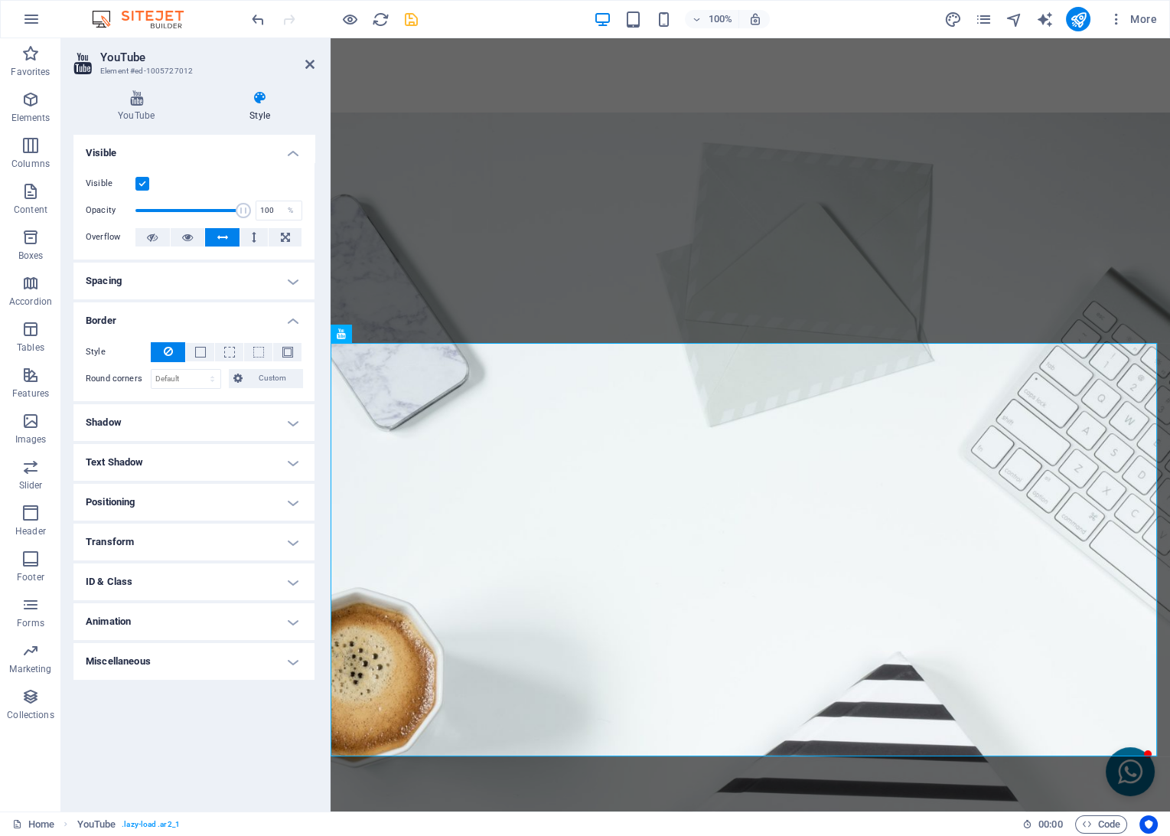
click at [126, 283] on h4 "Spacing" at bounding box center [193, 281] width 241 height 37
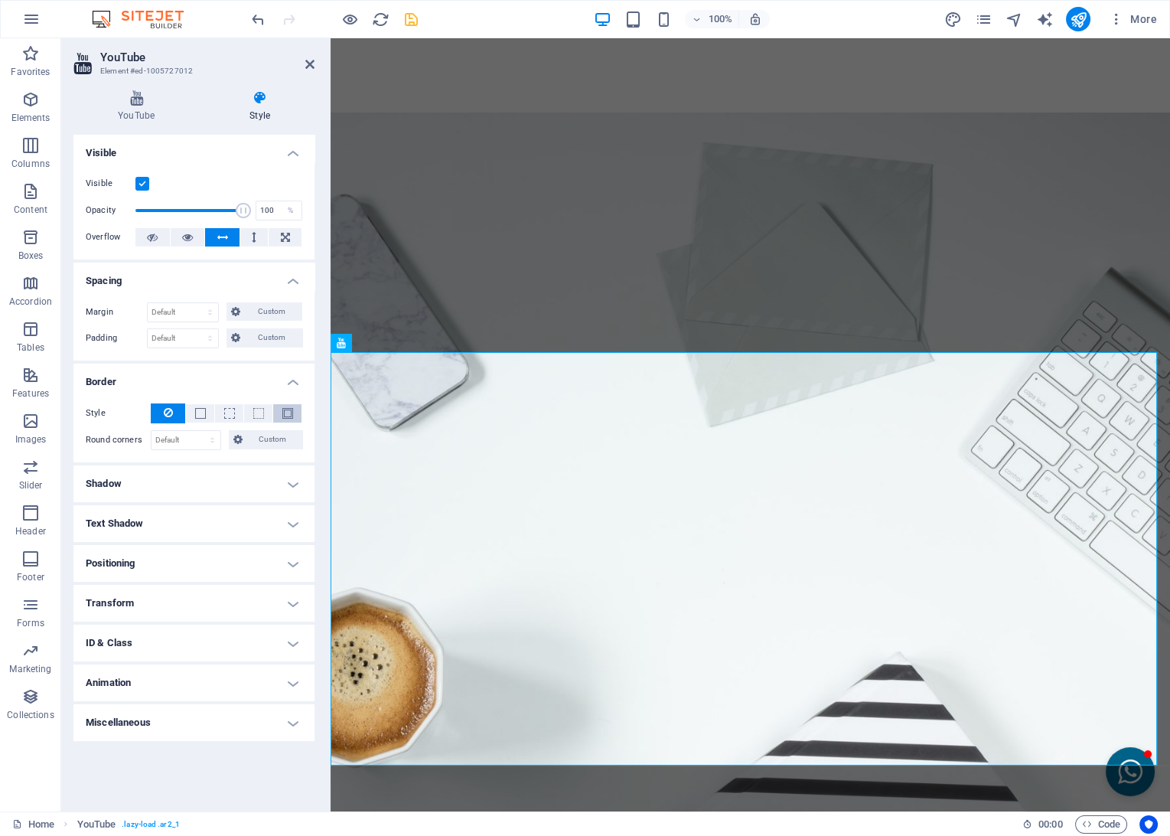
click at [293, 413] on button at bounding box center [287, 413] width 28 height 18
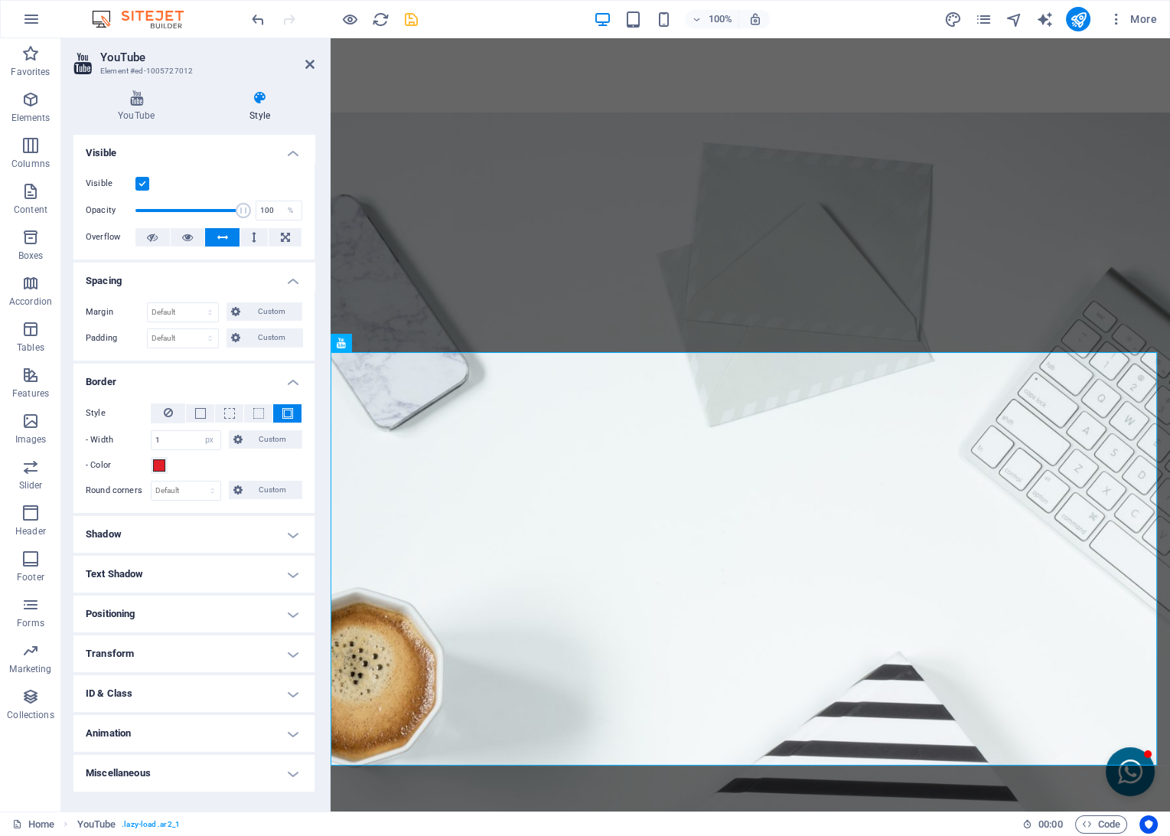
click at [115, 574] on h4 "Text Shadow" at bounding box center [193, 574] width 241 height 37
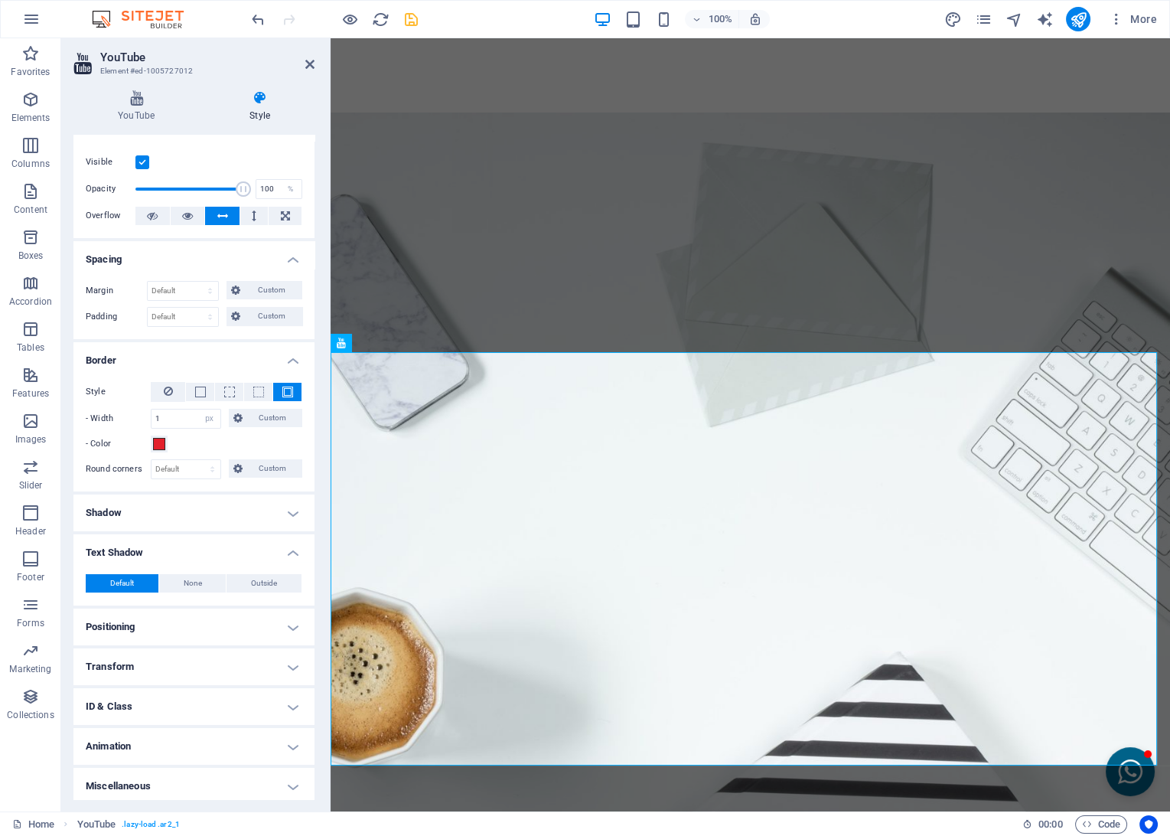
scroll to position [24, 0]
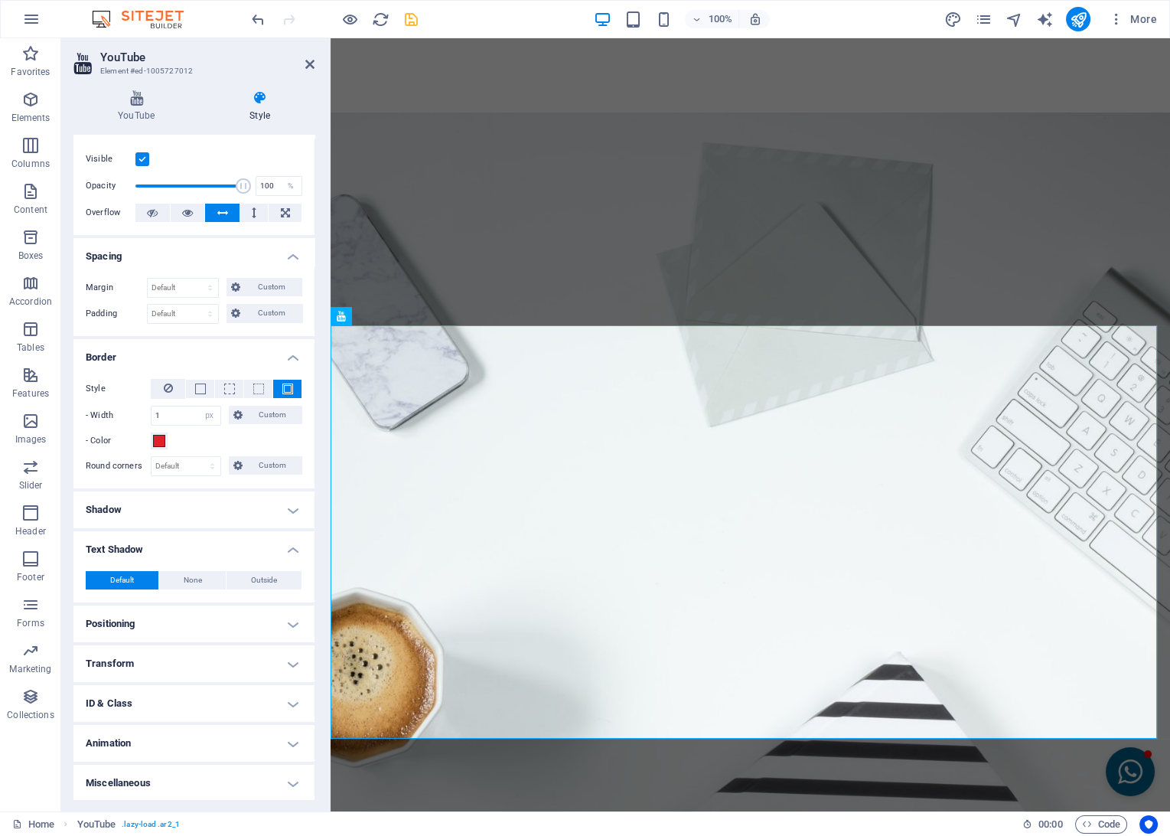
click at [115, 615] on h4 "Positioning" at bounding box center [193, 623] width 241 height 37
click at [145, 651] on span "Static" at bounding box center [138, 654] width 18 height 18
click at [169, 649] on span "Relative" at bounding box center [173, 654] width 25 height 18
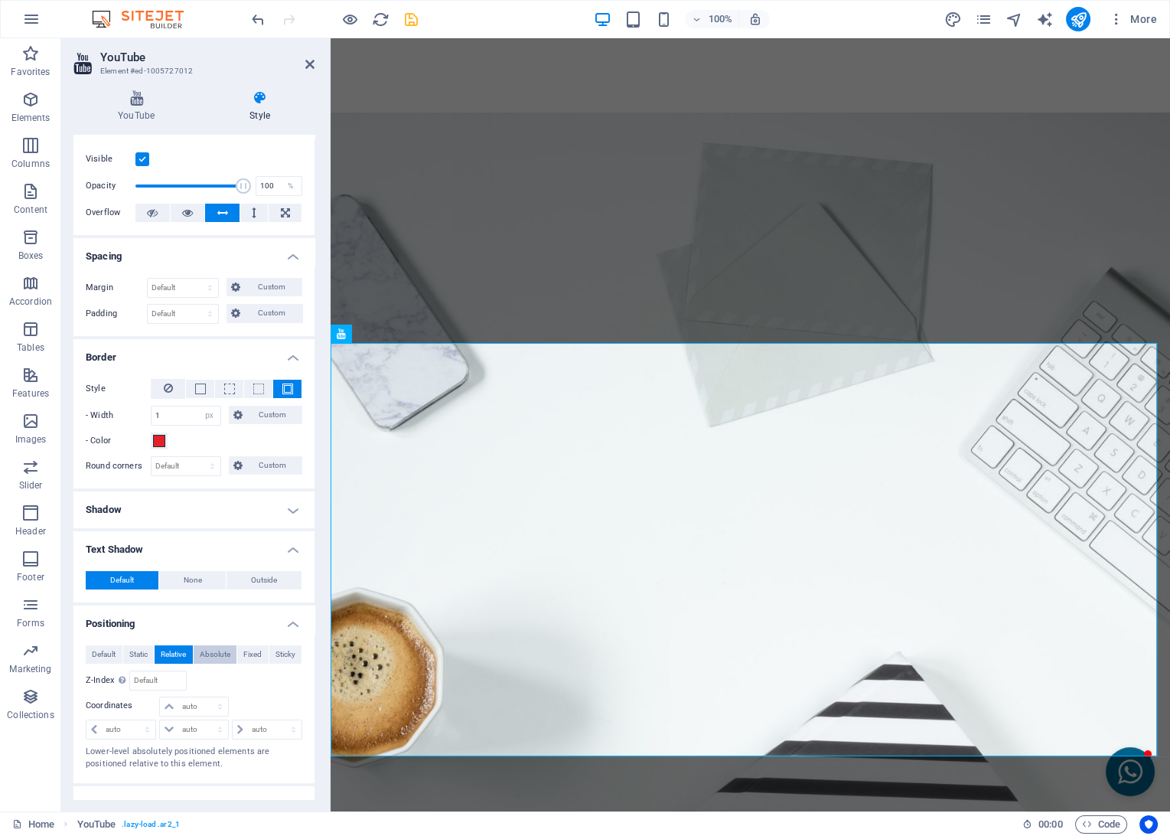
click at [207, 645] on span "Absolute" at bounding box center [215, 654] width 31 height 18
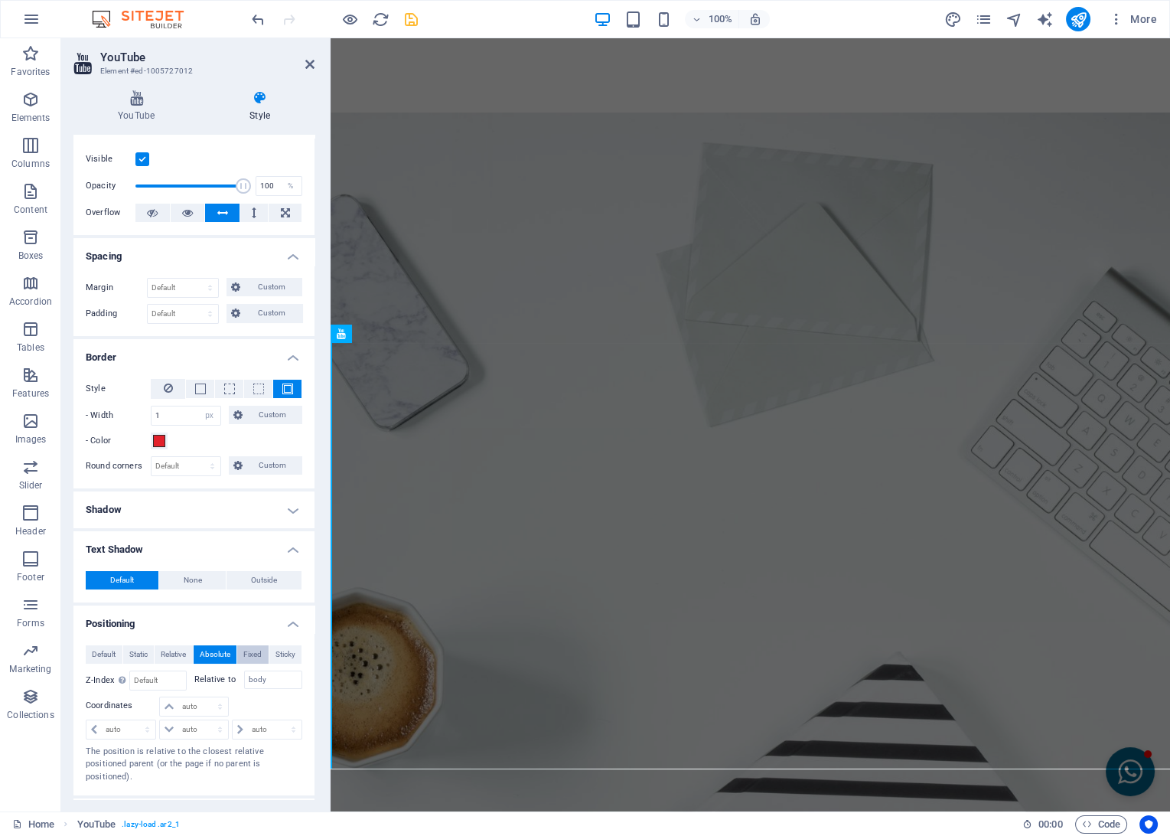
click at [250, 648] on span "Fixed" at bounding box center [252, 654] width 18 height 18
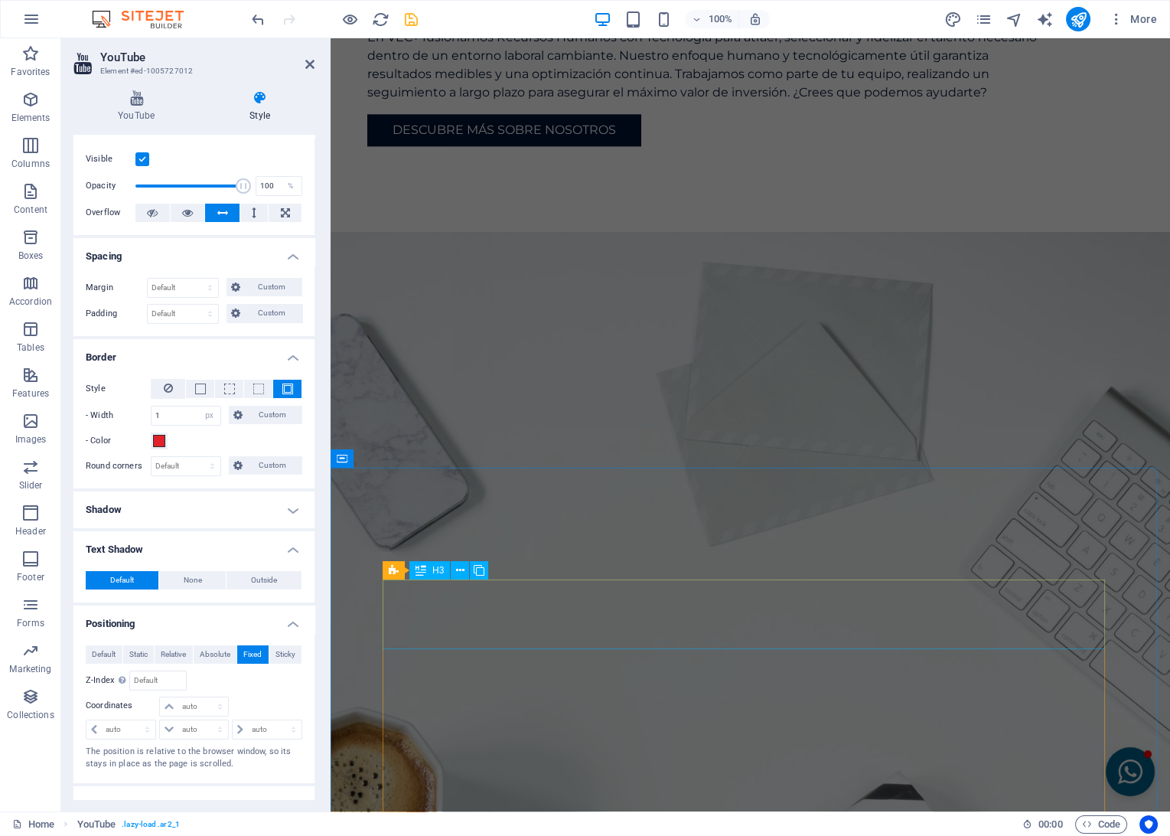
scroll to position [3754, 0]
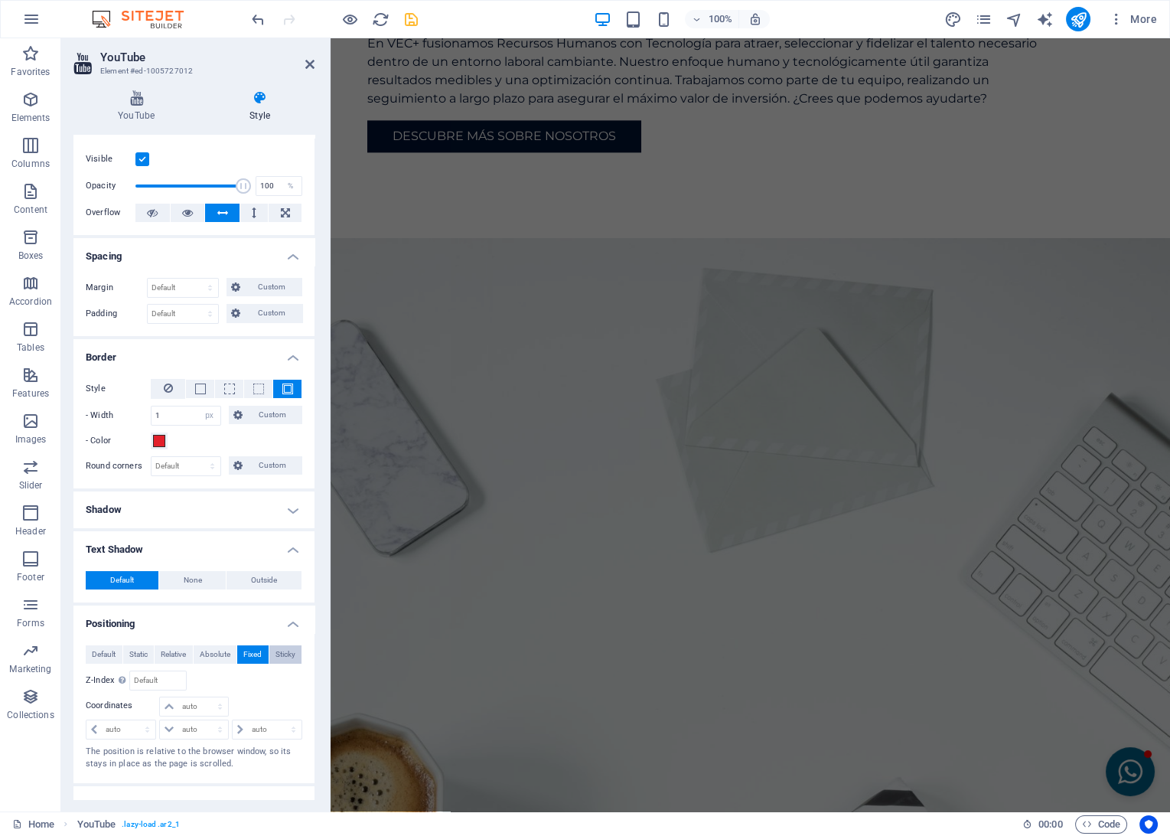
click at [276, 650] on span "Sticky" at bounding box center [286, 654] width 20 height 18
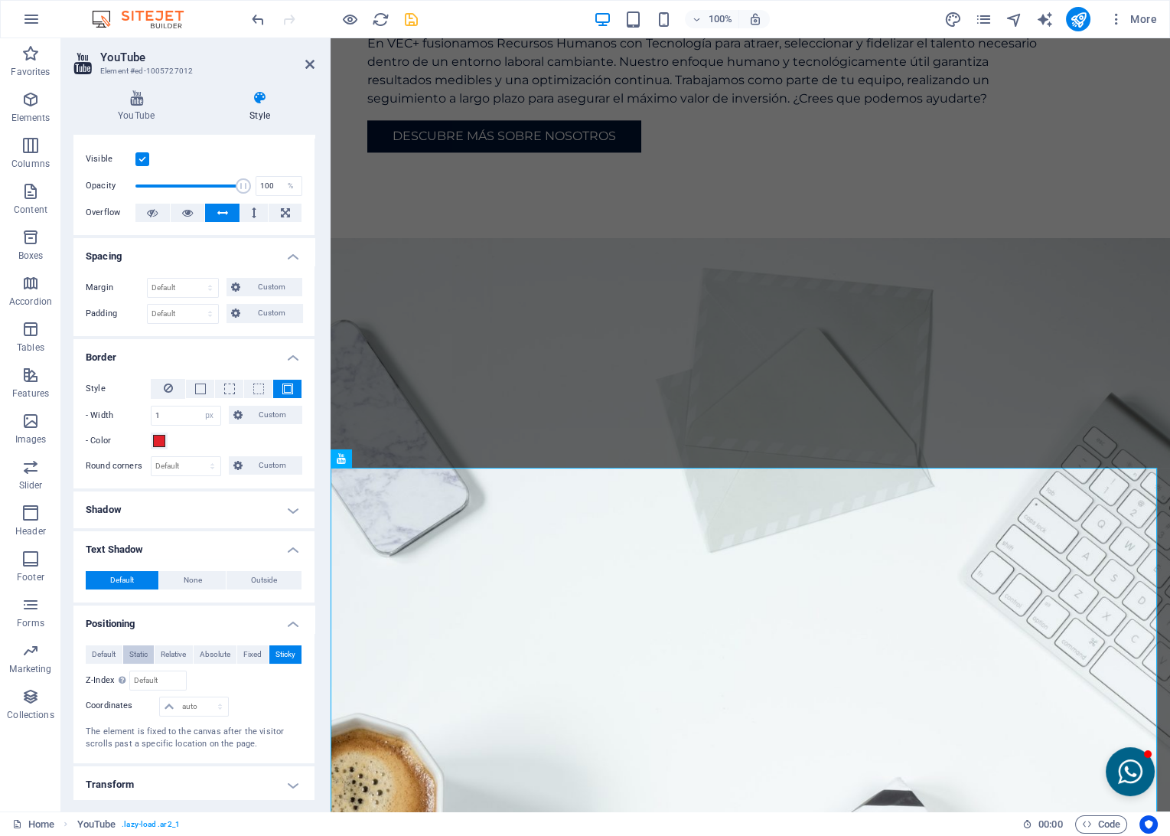
click at [140, 648] on span "Static" at bounding box center [138, 654] width 18 height 18
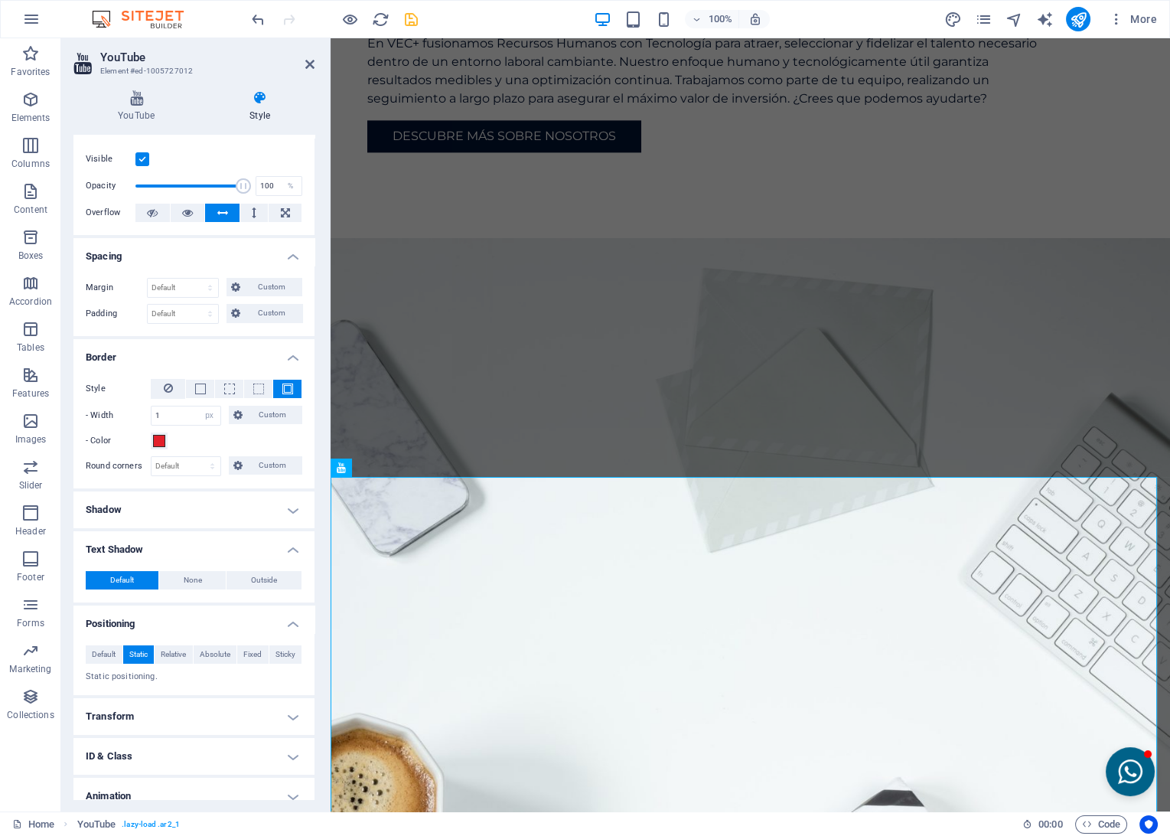
click at [179, 703] on h4 "Transform" at bounding box center [193, 716] width 241 height 37
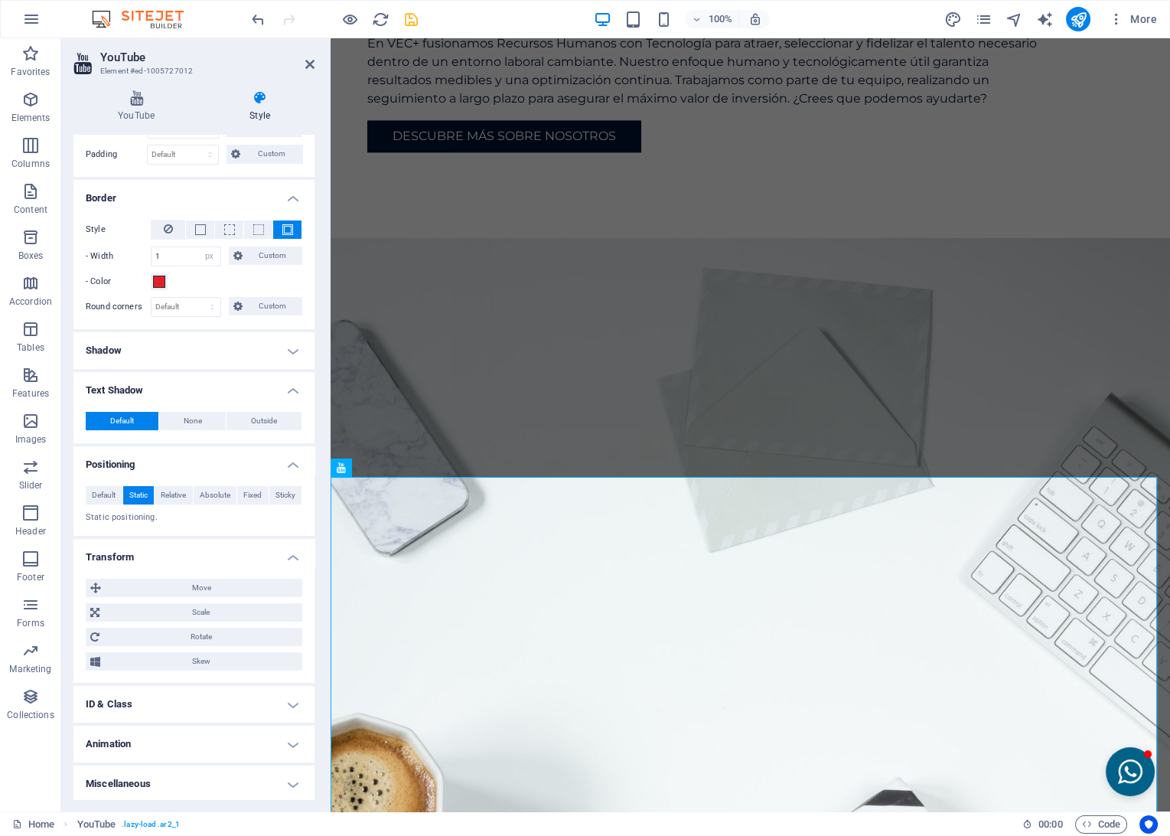
scroll to position [185, 0]
click at [194, 579] on span "Move" at bounding box center [202, 586] width 192 height 18
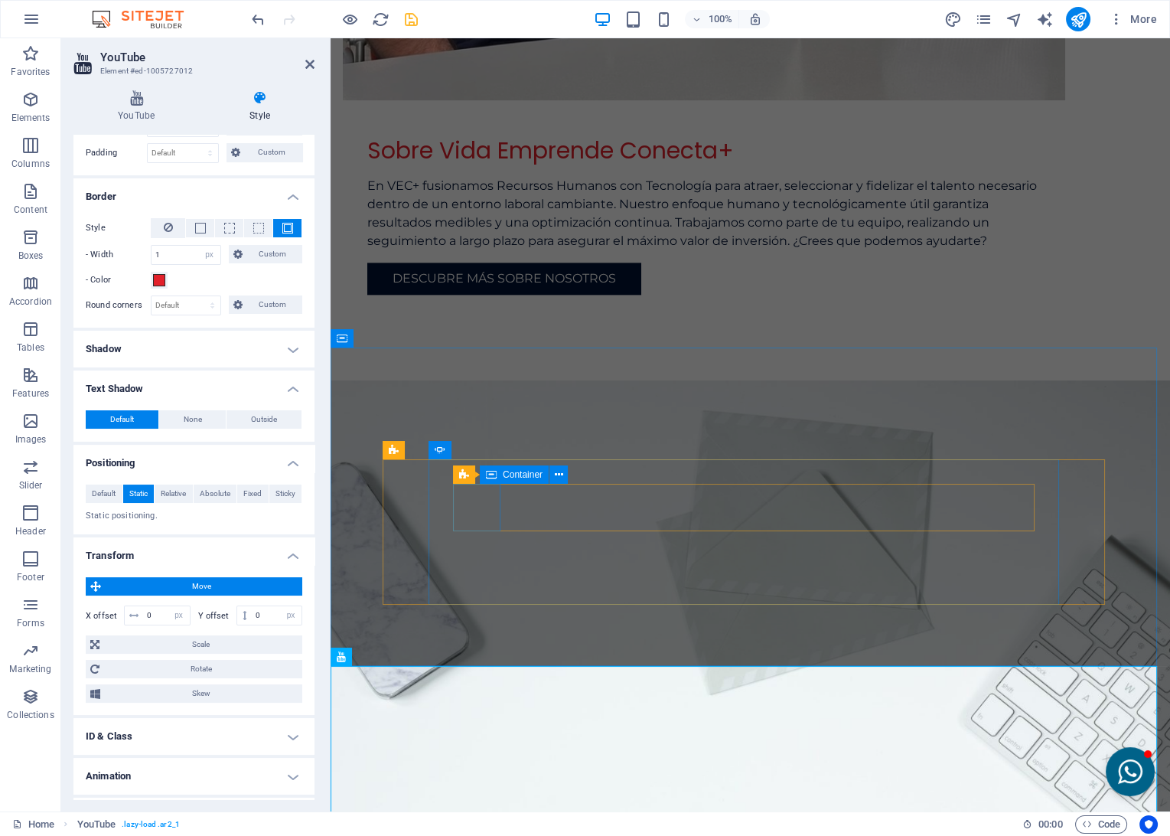
scroll to position [3669, 0]
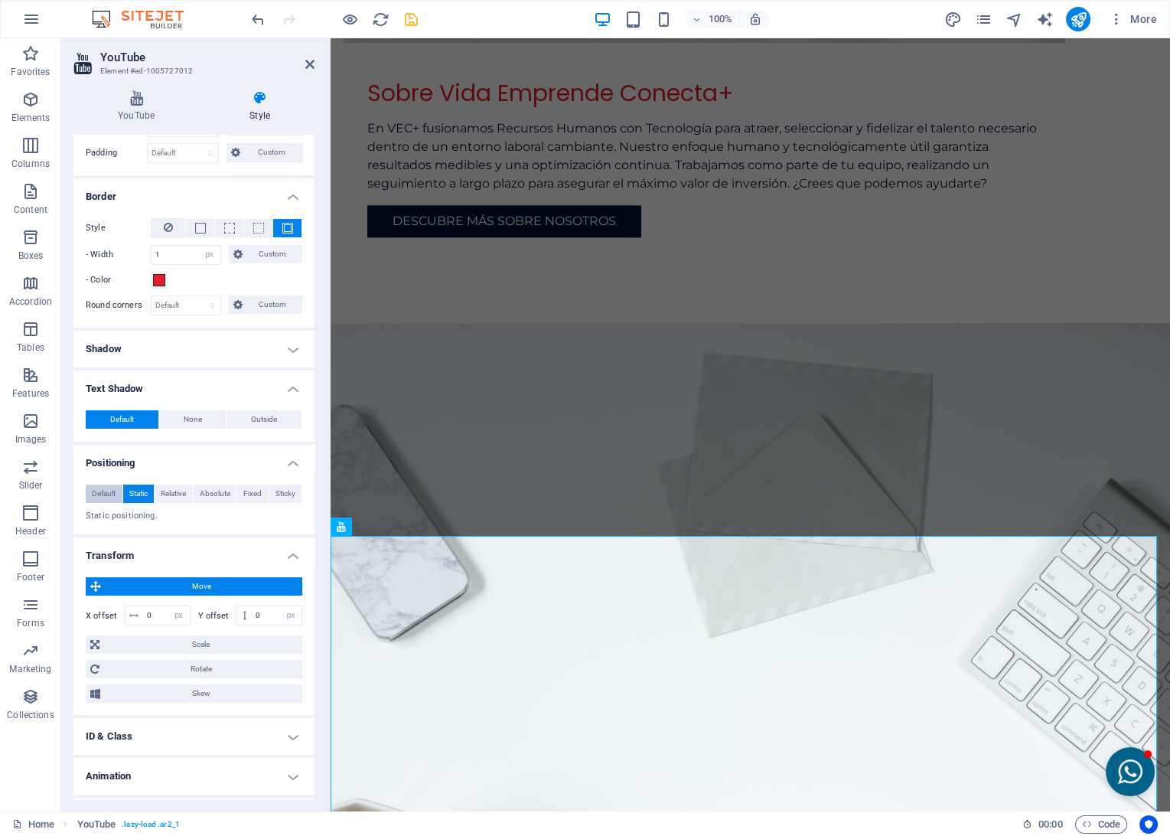
click at [110, 493] on span "Default" at bounding box center [104, 494] width 24 height 18
click at [196, 494] on button "Absolute" at bounding box center [216, 494] width 44 height 18
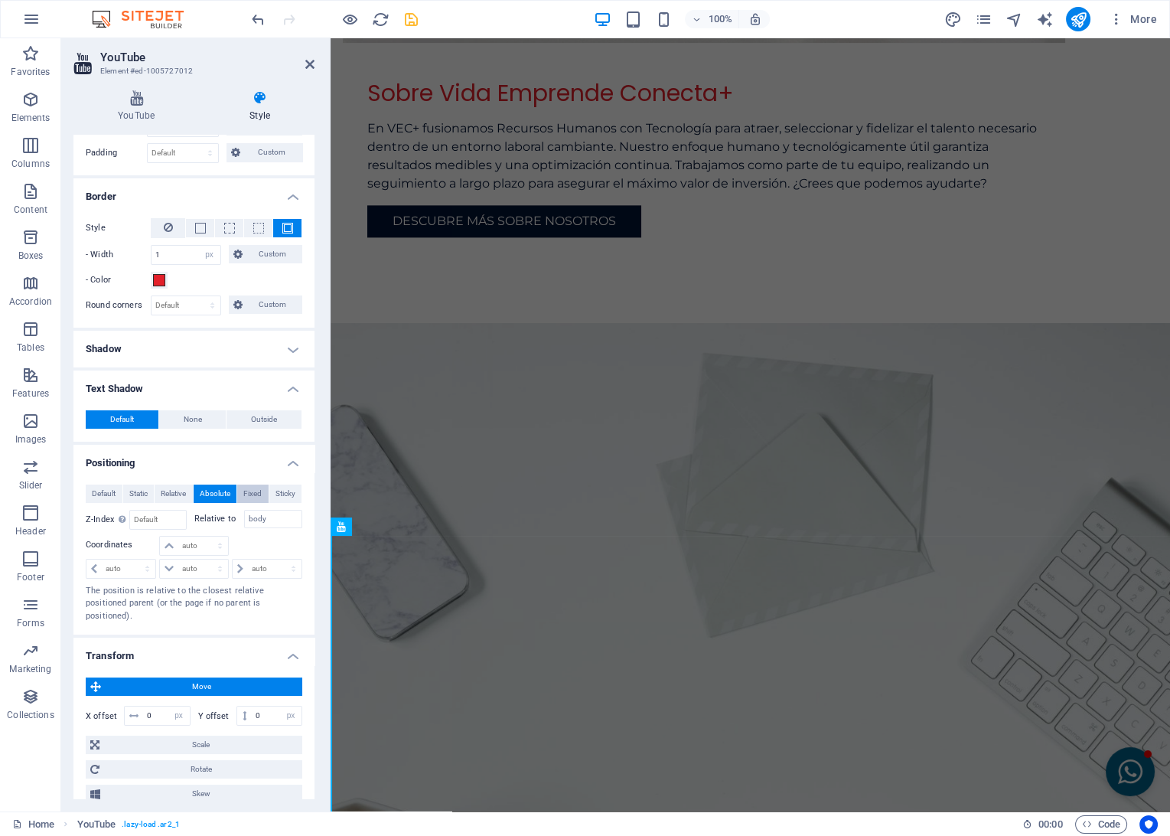
click at [265, 490] on button "Fixed" at bounding box center [252, 494] width 31 height 18
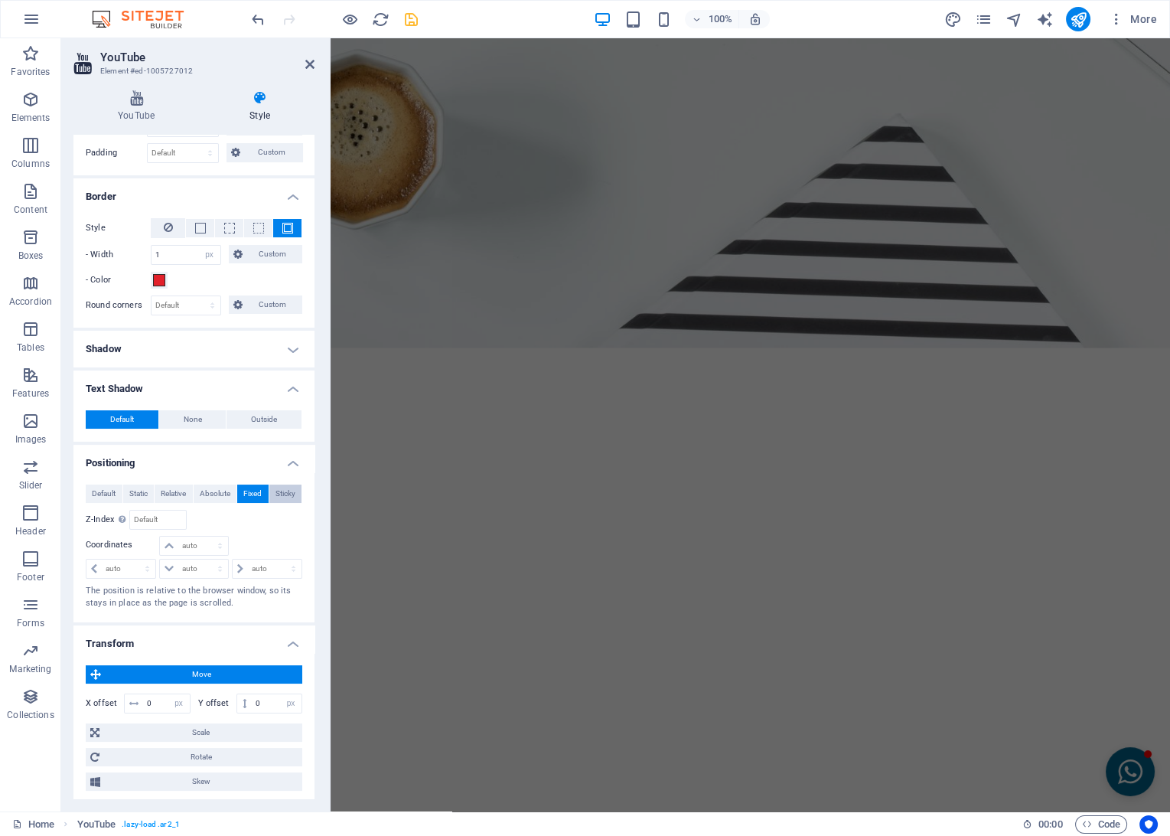
click at [278, 490] on span "Sticky" at bounding box center [286, 494] width 20 height 18
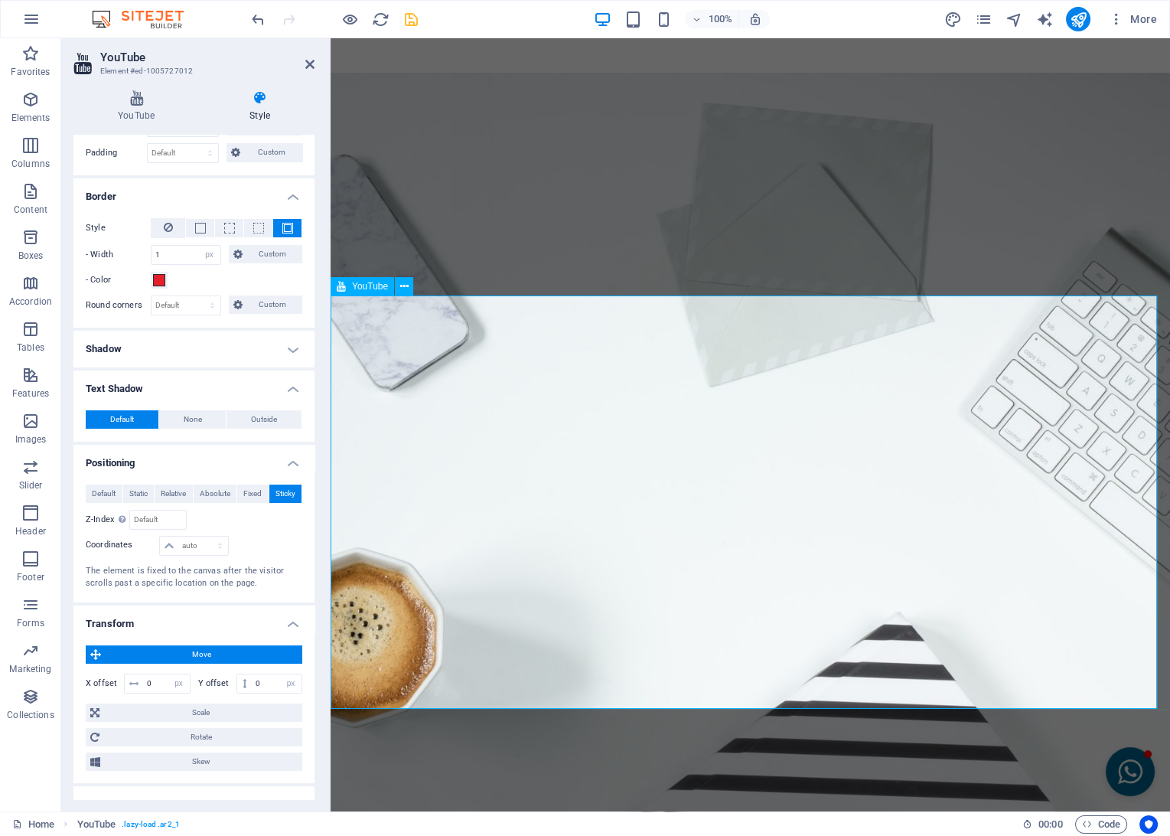
scroll to position [3907, 0]
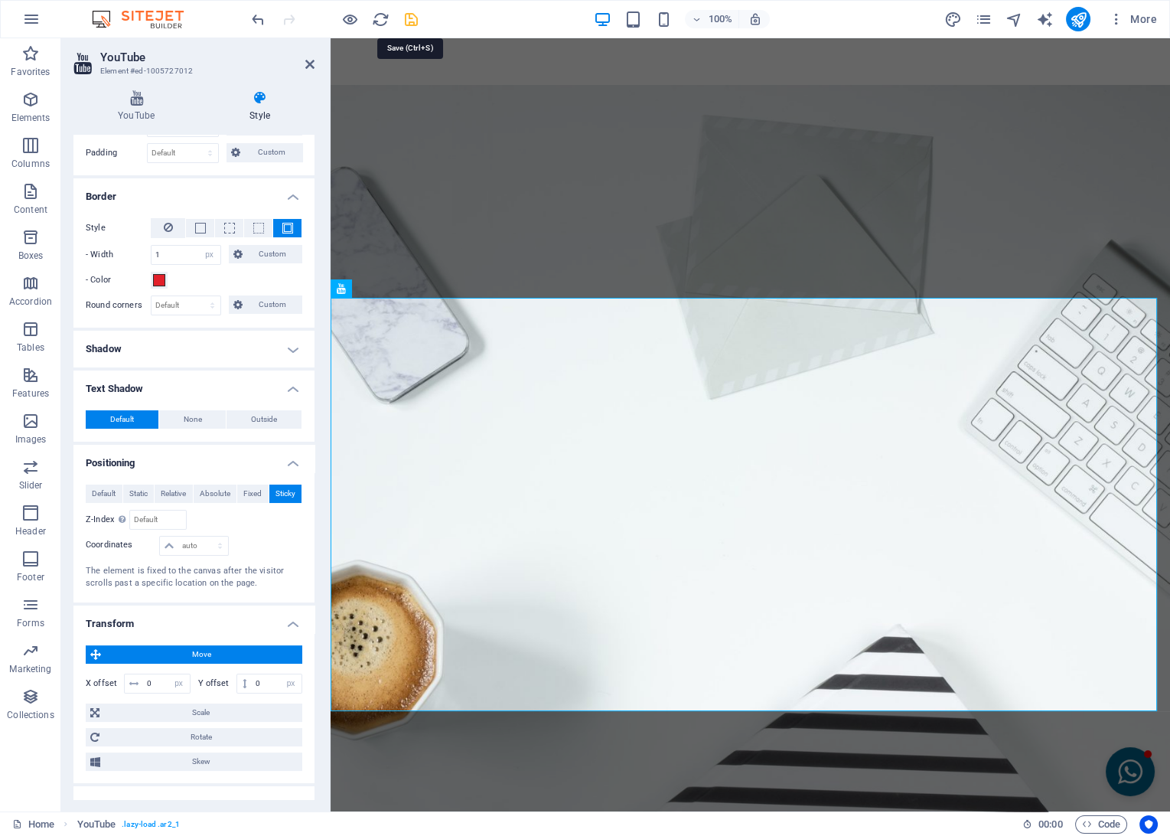
click at [416, 25] on icon "save" at bounding box center [412, 20] width 18 height 18
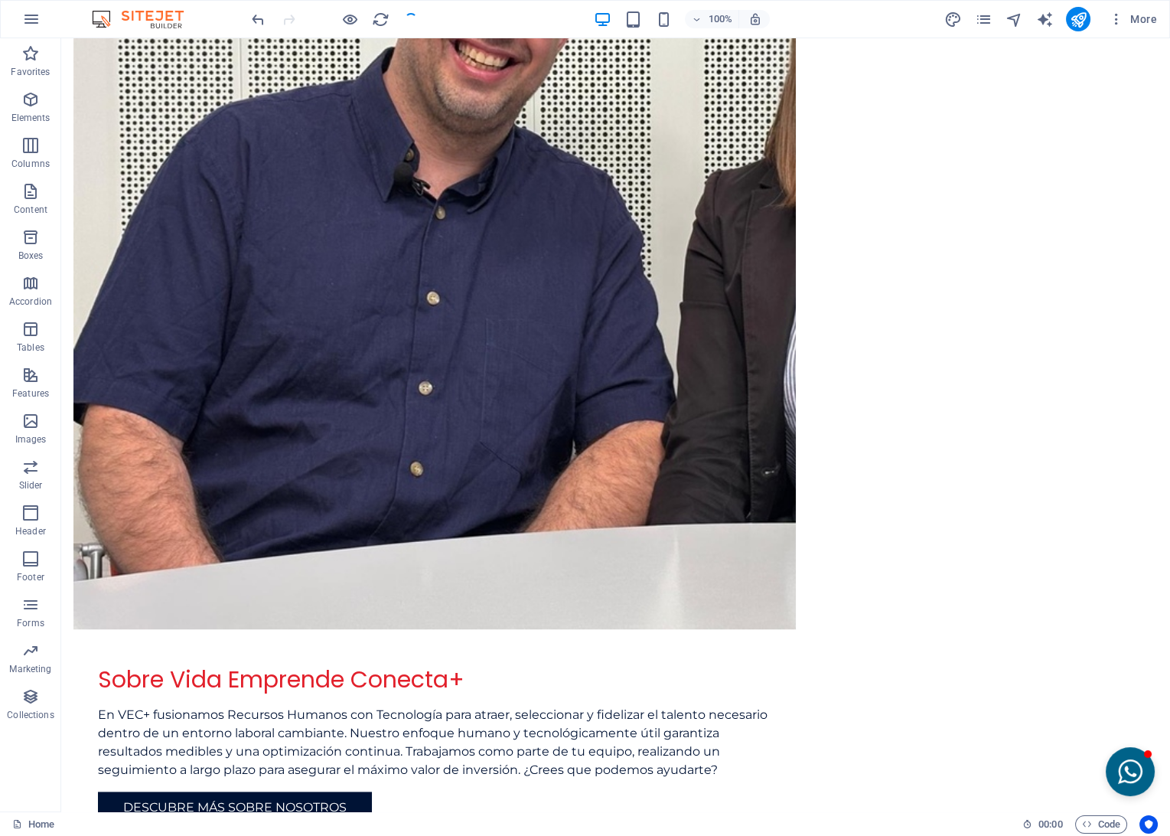
scroll to position [4064, 0]
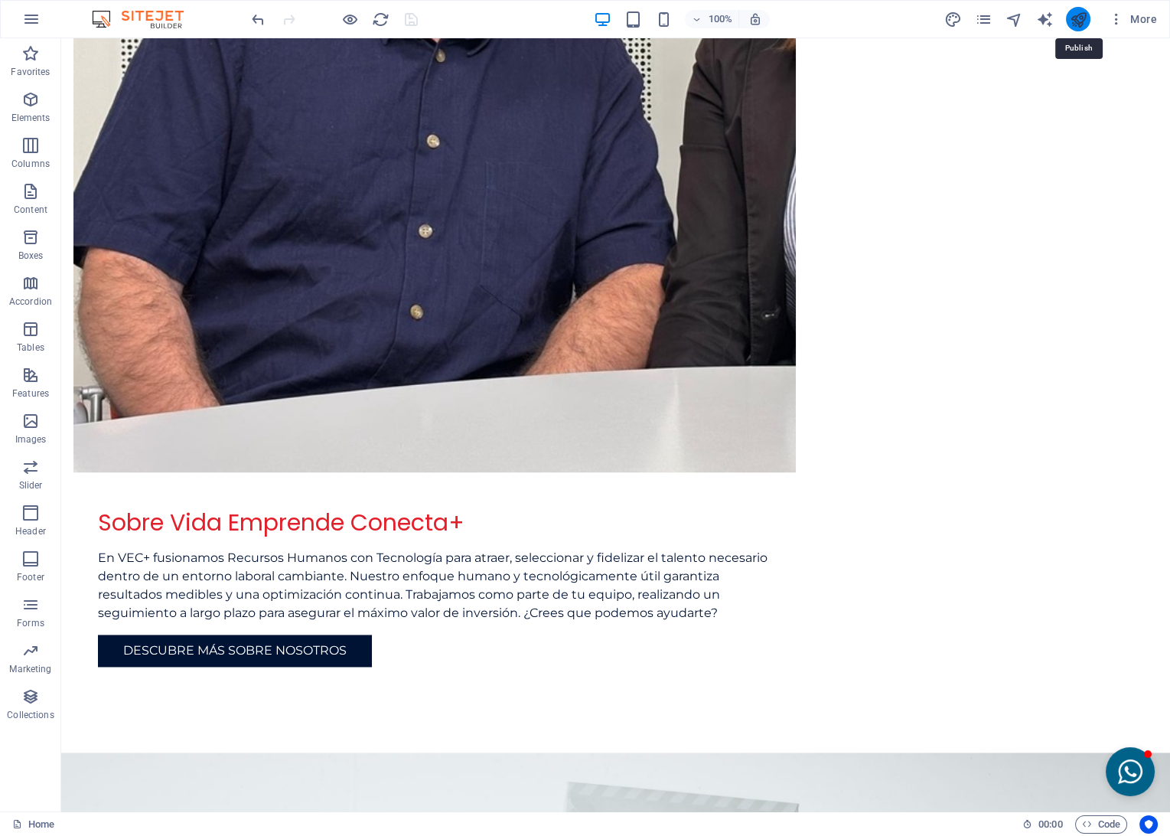
click at [1079, 17] on icon "publish" at bounding box center [1078, 20] width 18 height 18
